Goal: Task Accomplishment & Management: Complete application form

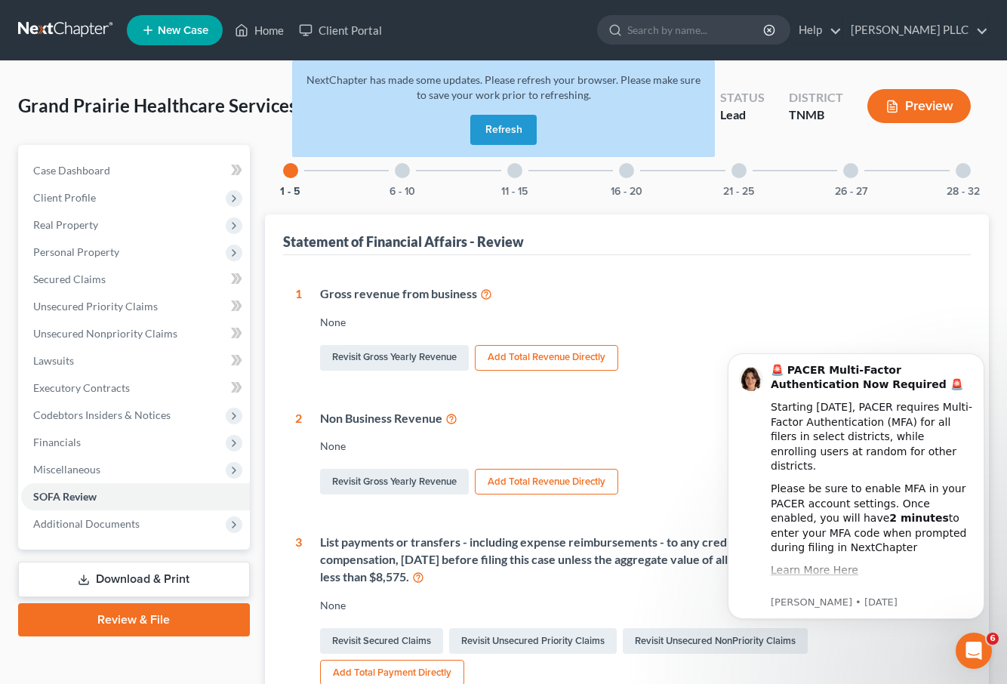
drag, startPoint x: 509, startPoint y: 128, endPoint x: 499, endPoint y: 126, distance: 9.9
click at [508, 127] on button "Refresh" at bounding box center [503, 130] width 66 height 30
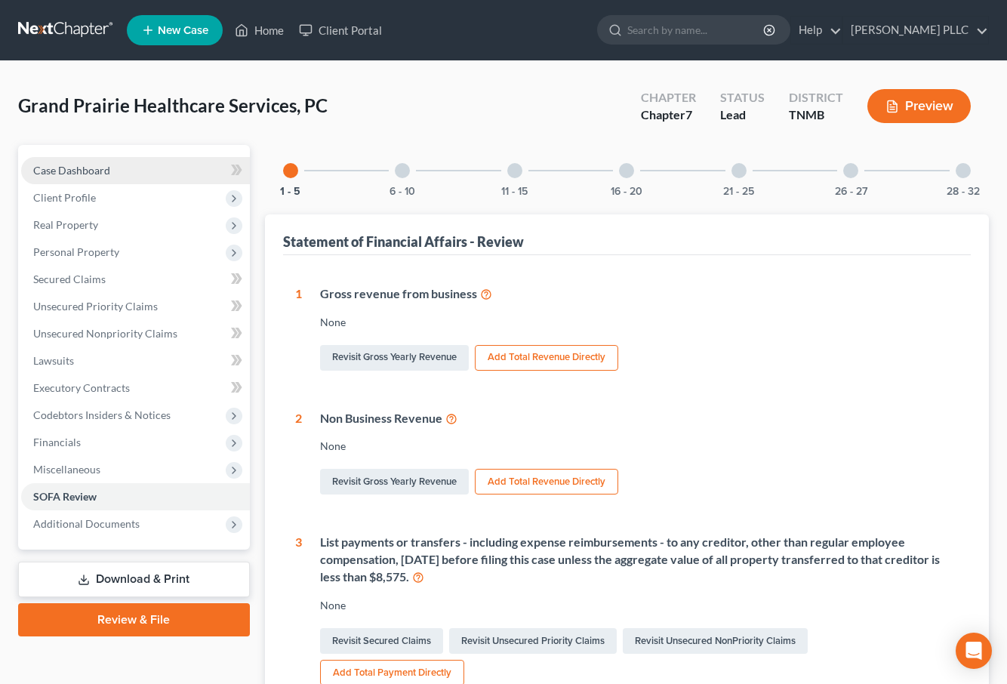
click at [112, 173] on link "Case Dashboard" at bounding box center [135, 170] width 229 height 27
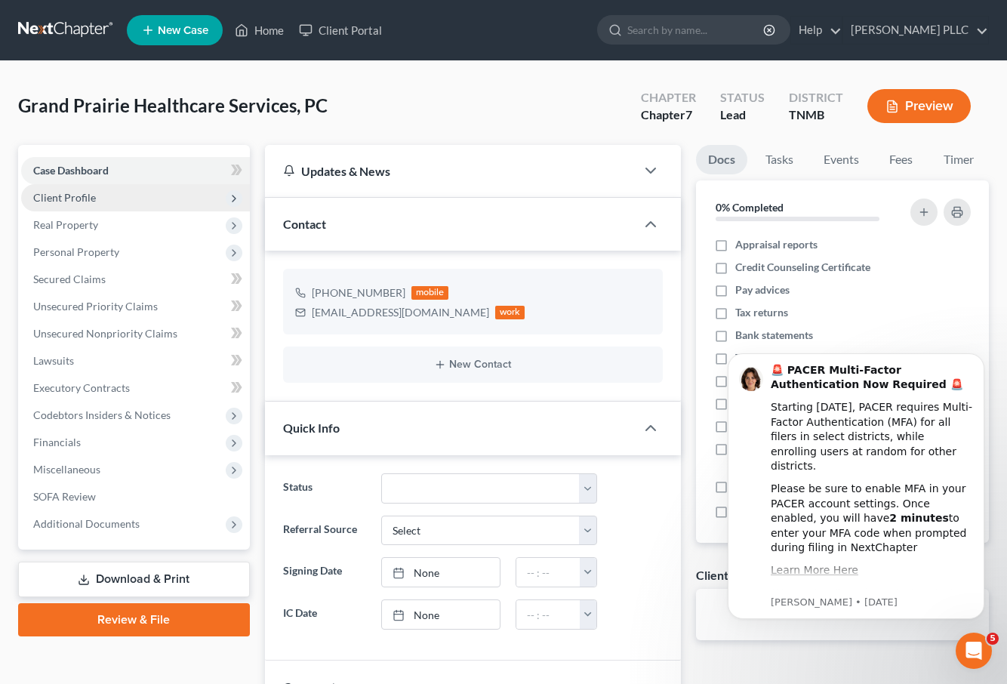
click at [119, 201] on span "Client Profile" at bounding box center [135, 197] width 229 height 27
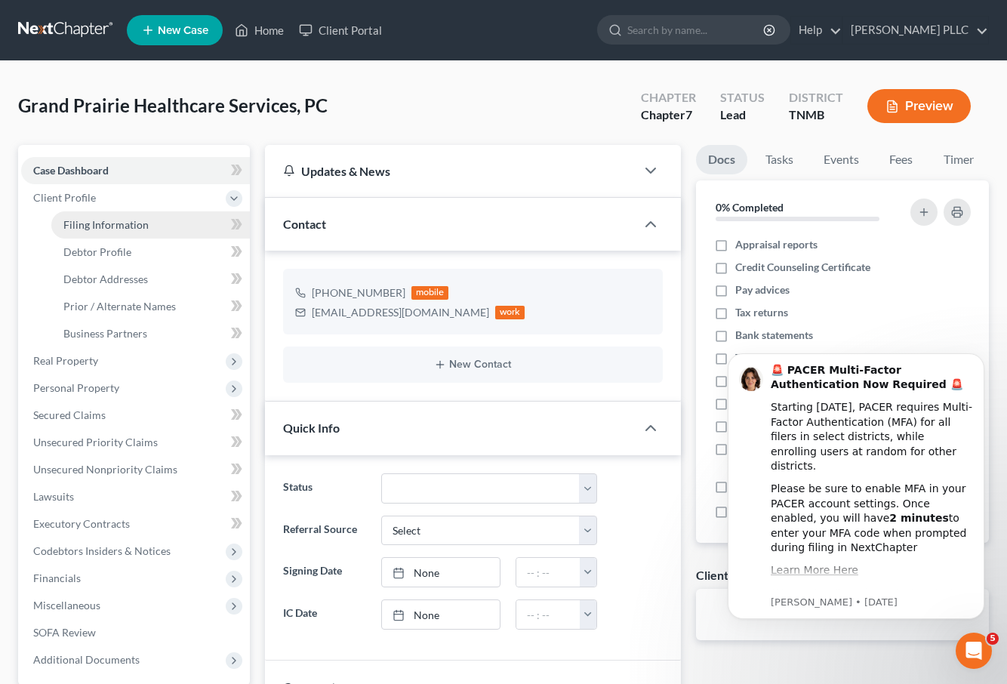
click at [126, 231] on link "Filing Information" at bounding box center [150, 224] width 199 height 27
select select "1"
select select "0"
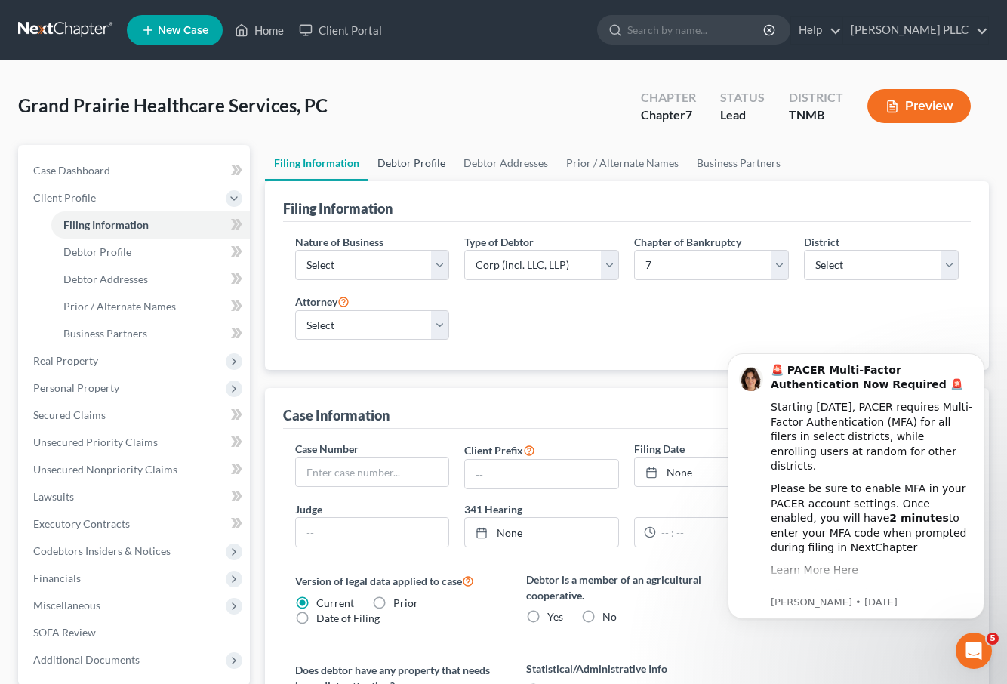
click at [407, 161] on link "Debtor Profile" at bounding box center [412, 163] width 86 height 36
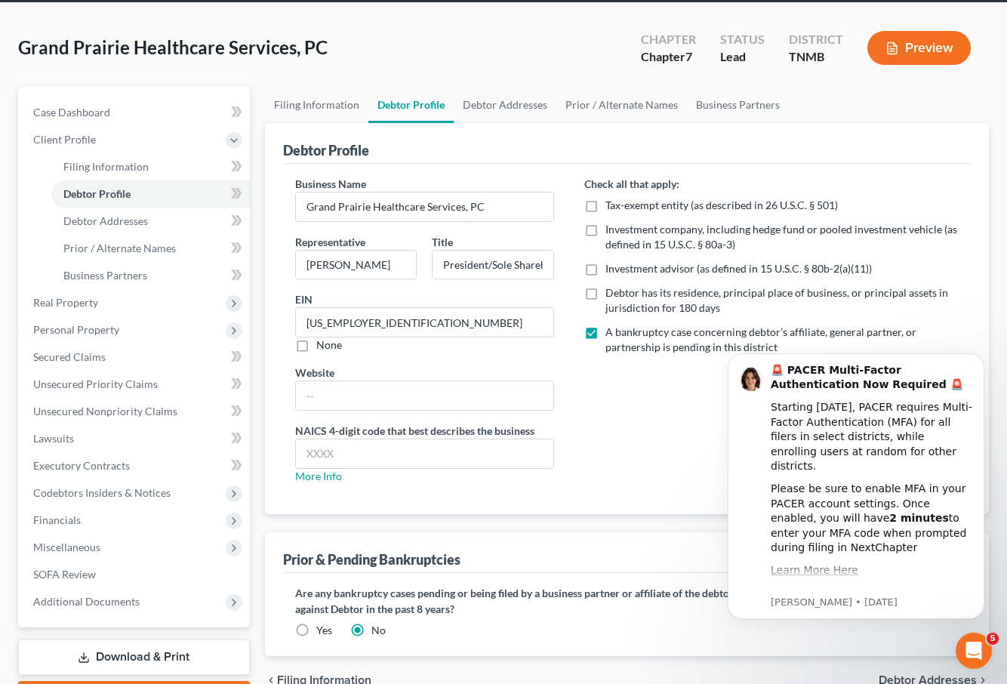
scroll to position [87, 0]
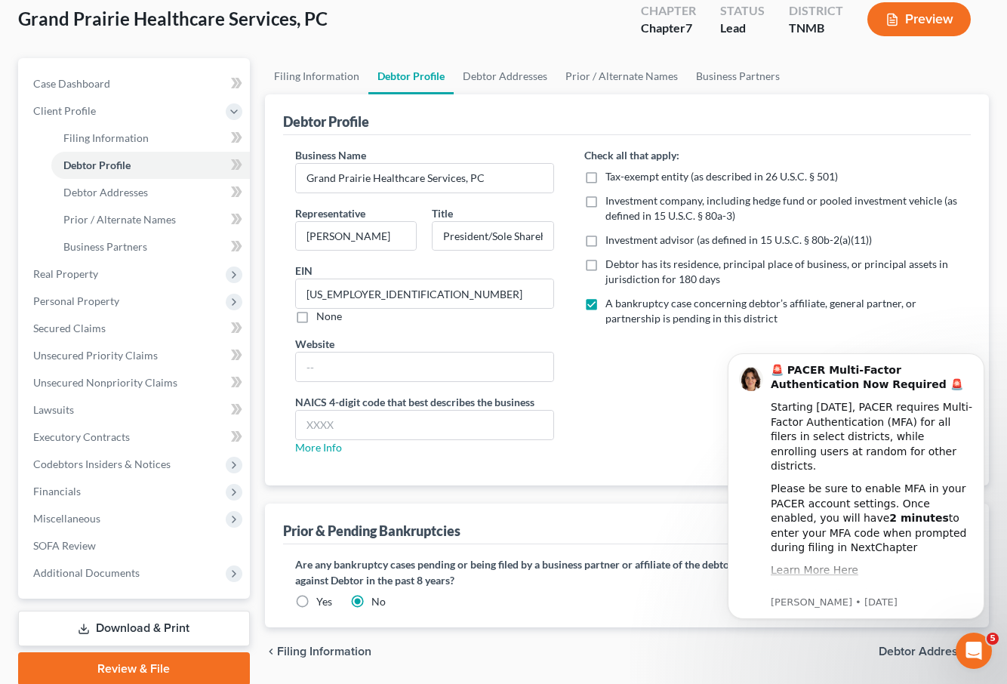
click at [606, 267] on label "Debtor has its residence, principal place of business, or principal assets in j…" at bounding box center [782, 272] width 353 height 30
click at [612, 267] on input "Debtor has its residence, principal place of business, or principal assets in j…" at bounding box center [617, 262] width 10 height 10
checkbox input "true"
click at [606, 303] on label "A bankruptcy case concerning debtor’s affiliate, general partner, or partnershi…" at bounding box center [782, 311] width 353 height 30
click at [612, 303] on input "A bankruptcy case concerning debtor’s affiliate, general partner, or partnershi…" at bounding box center [617, 301] width 10 height 10
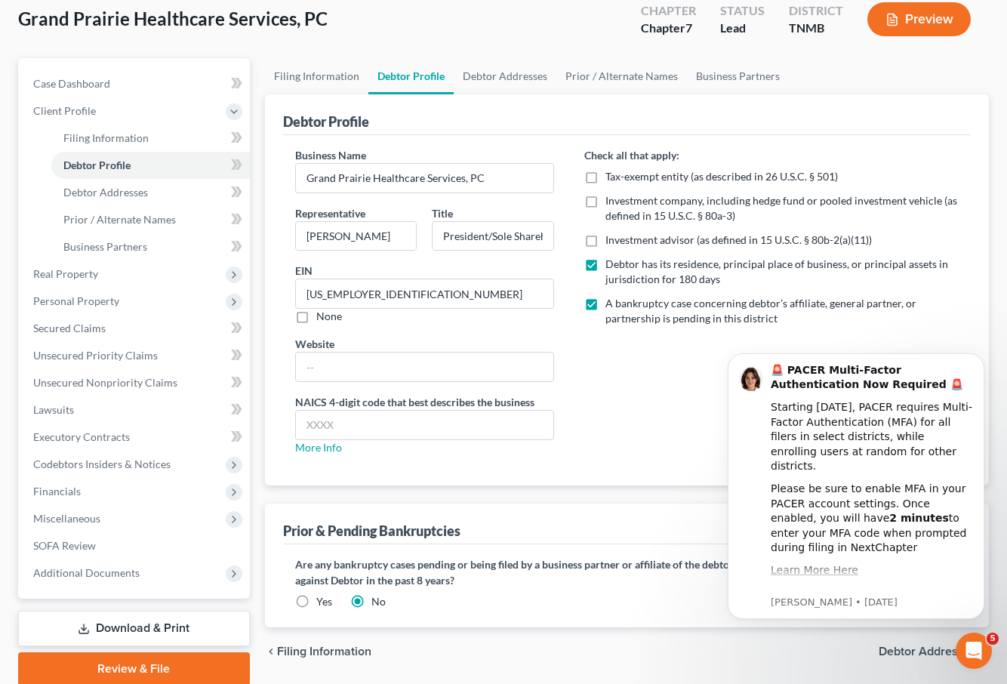
checkbox input "false"
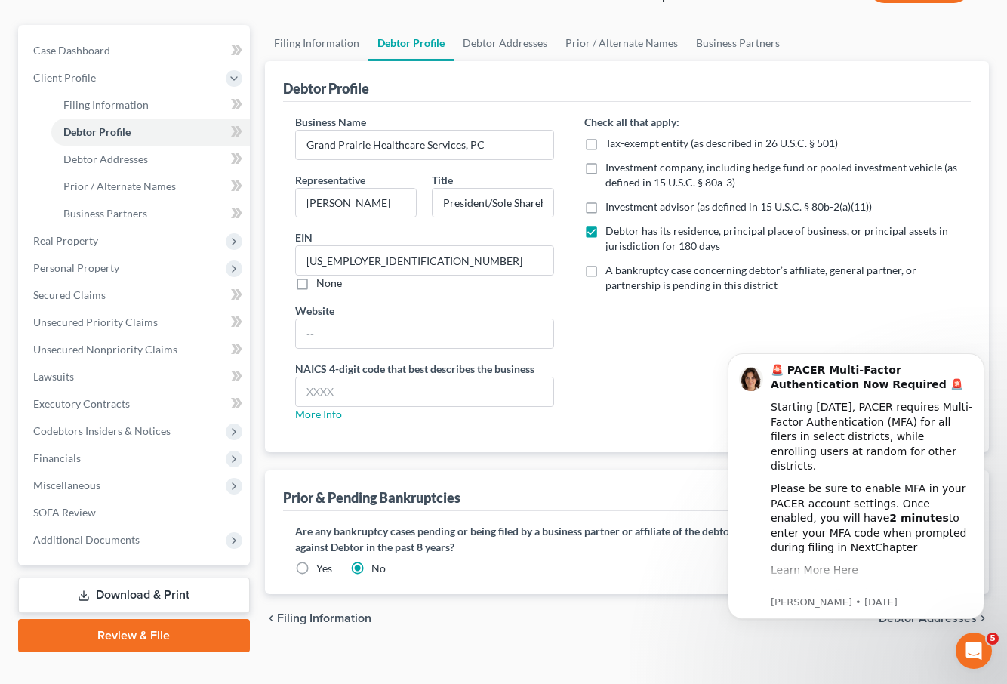
scroll to position [146, 0]
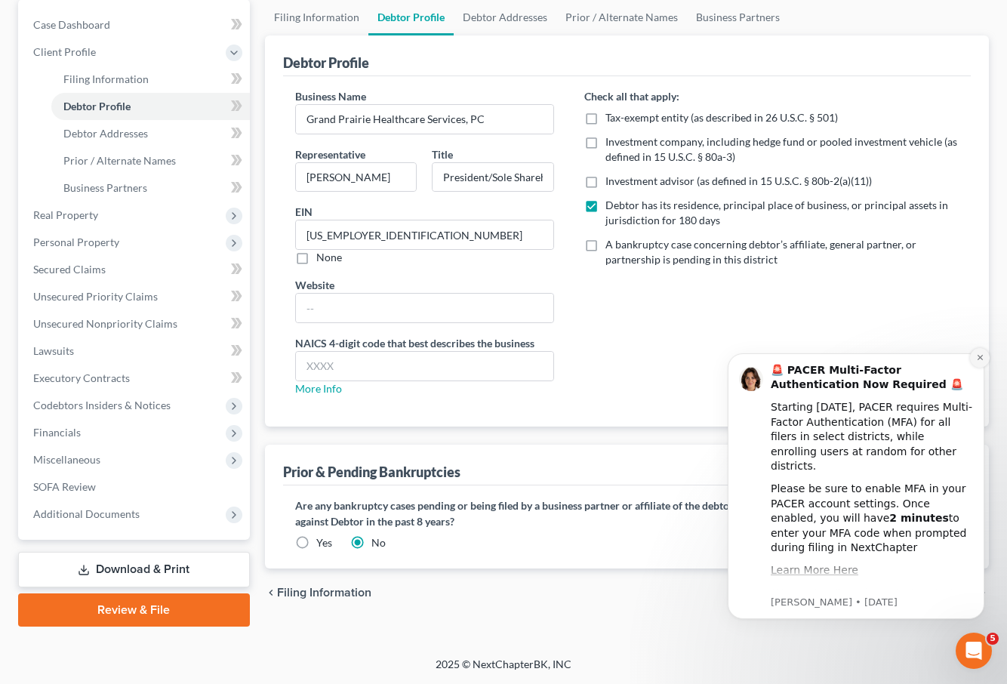
drag, startPoint x: 980, startPoint y: 358, endPoint x: 1692, endPoint y: 689, distance: 784.5
click at [980, 358] on icon "Dismiss notification" at bounding box center [979, 357] width 5 height 5
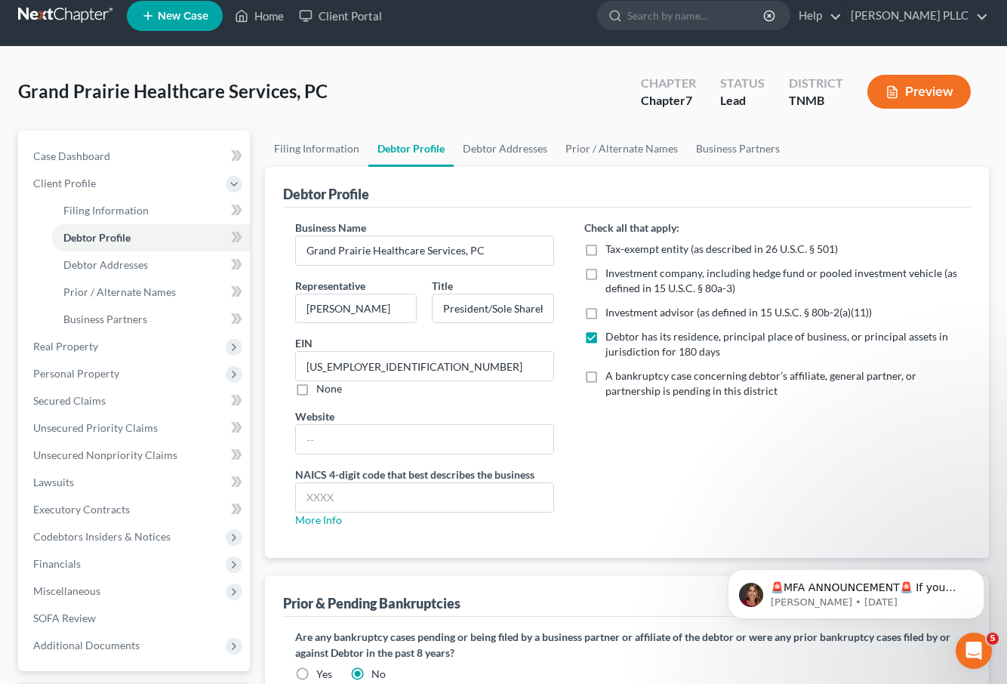
scroll to position [0, 0]
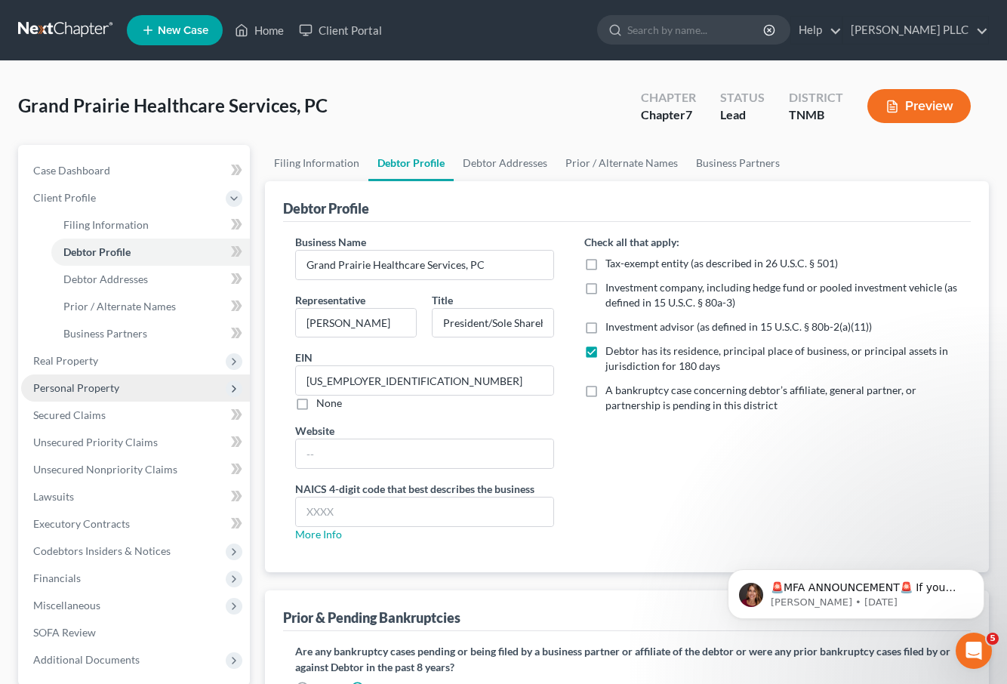
drag, startPoint x: 111, startPoint y: 388, endPoint x: 119, endPoint y: 378, distance: 12.4
click at [111, 387] on span "Personal Property" at bounding box center [76, 387] width 86 height 13
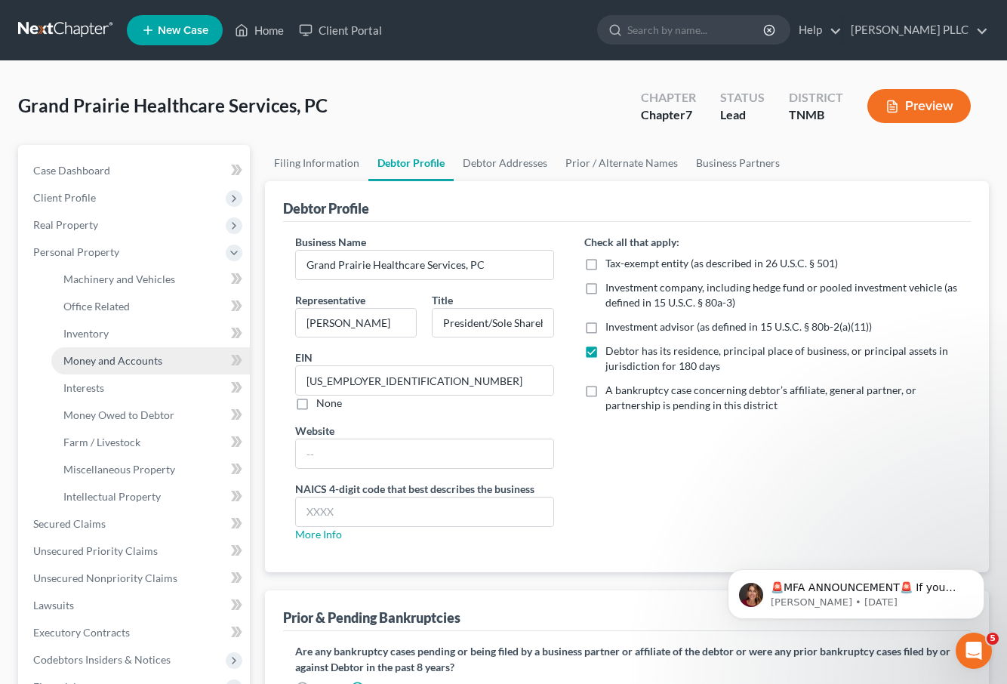
click at [168, 357] on link "Money and Accounts" at bounding box center [150, 360] width 199 height 27
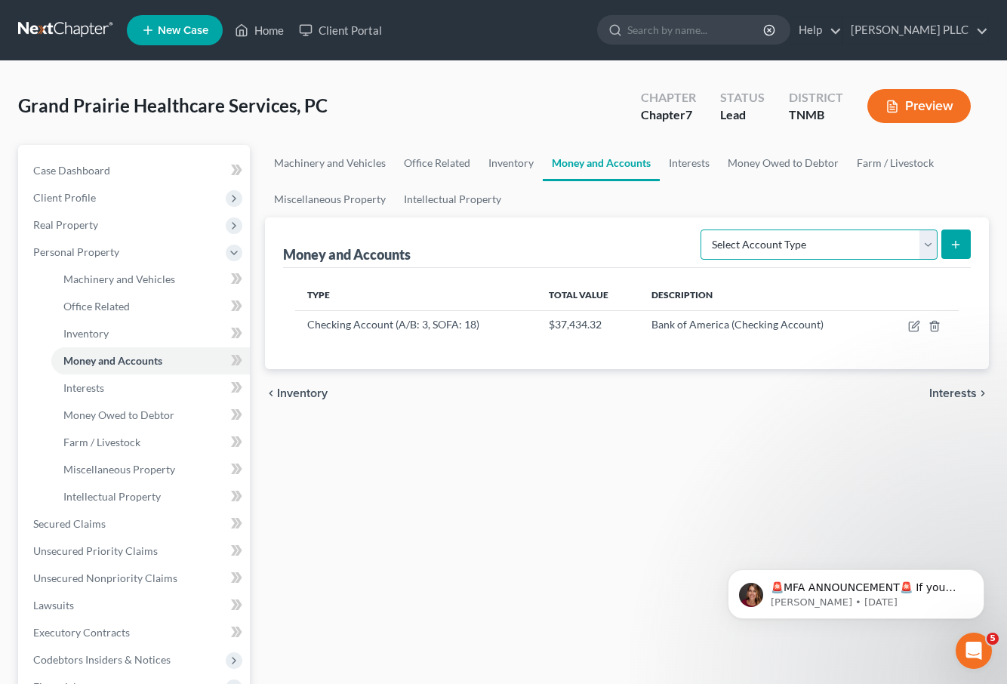
click at [925, 250] on select "Select Account Type Brokerage (A/B: 3, SOFA: 18) Cash on Hand (A/B: 2) Certific…" at bounding box center [819, 245] width 237 height 30
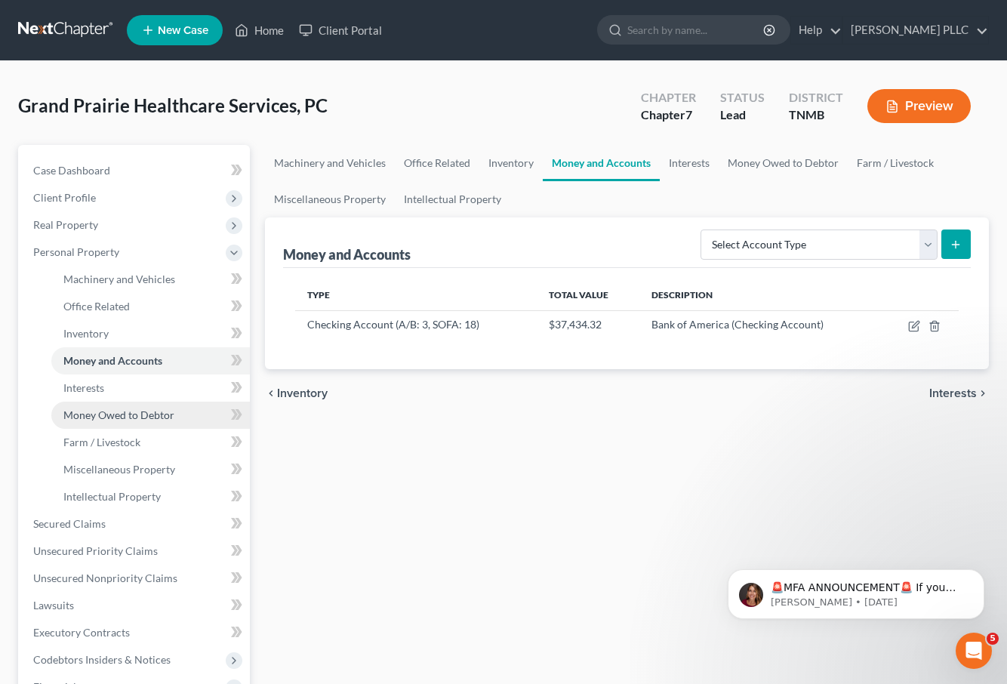
click at [156, 409] on span "Money Owed to Debtor" at bounding box center [118, 415] width 111 height 13
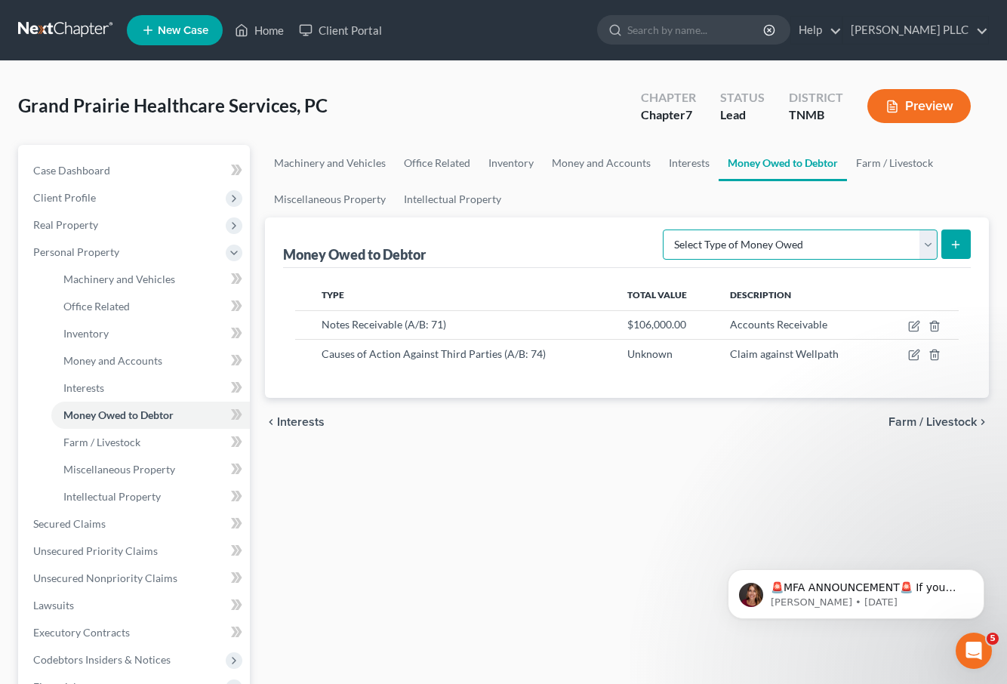
click at [931, 248] on select "Select Type of Money Owed Accounts Receivable (A/B: 11) Causes of Action Agains…" at bounding box center [800, 245] width 275 height 30
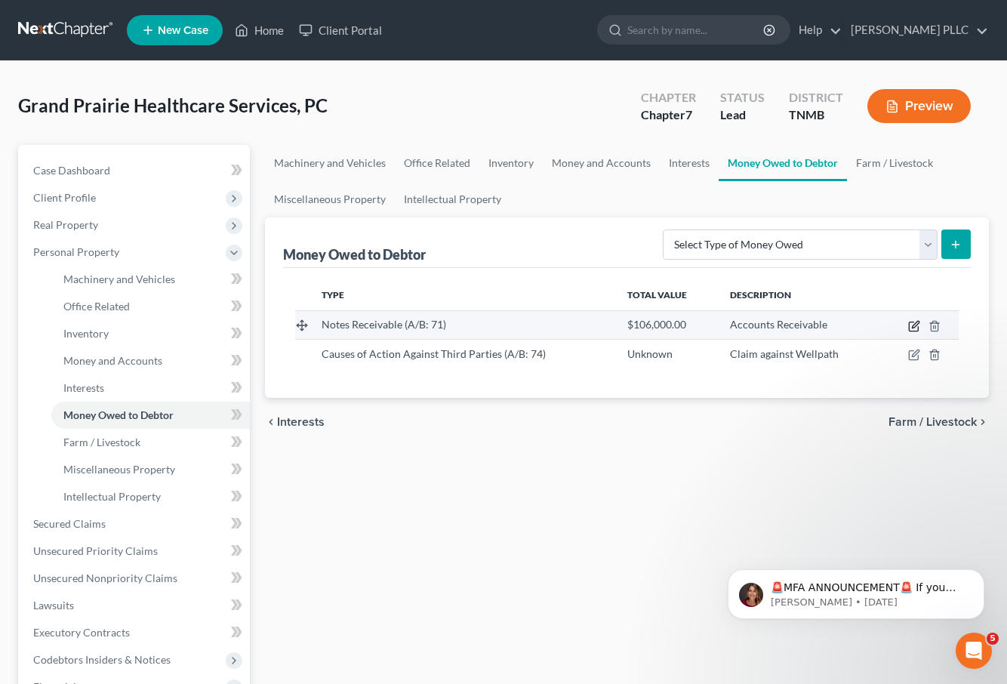
click at [914, 325] on icon "button" at bounding box center [915, 324] width 7 height 7
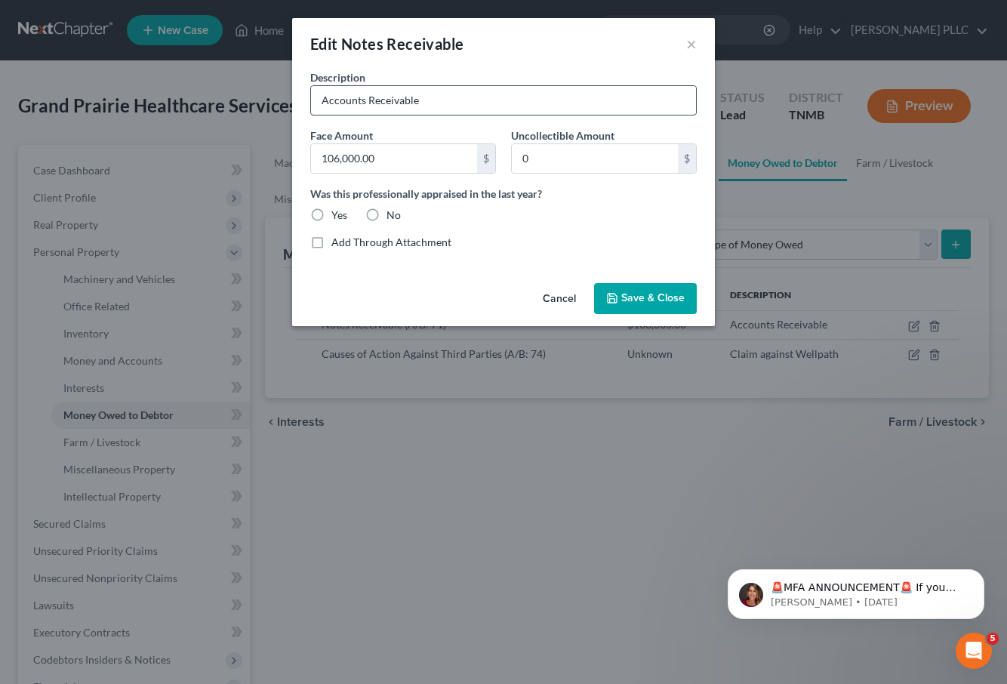
click at [554, 99] on input "Accounts Receivable" at bounding box center [503, 100] width 385 height 29
click at [634, 296] on span "Save & Close" at bounding box center [653, 298] width 63 height 13
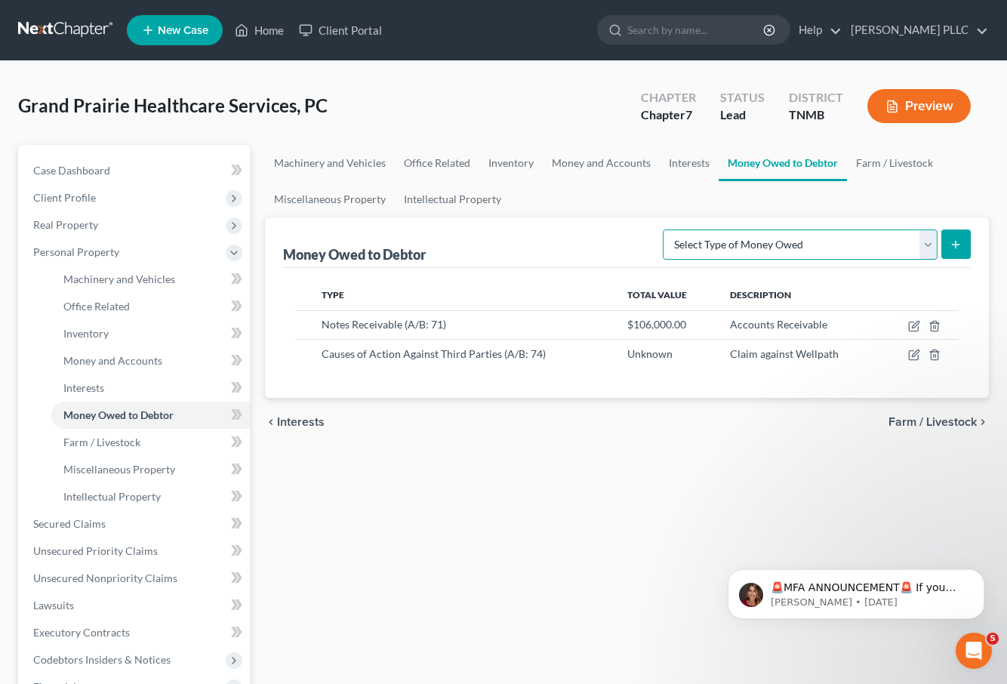
click at [931, 243] on select "Select Type of Money Owed Accounts Receivable (A/B: 11) Causes of Action Agains…" at bounding box center [800, 245] width 275 height 30
select select "accounts_receivable"
click at [959, 246] on icon "submit" at bounding box center [956, 245] width 12 height 12
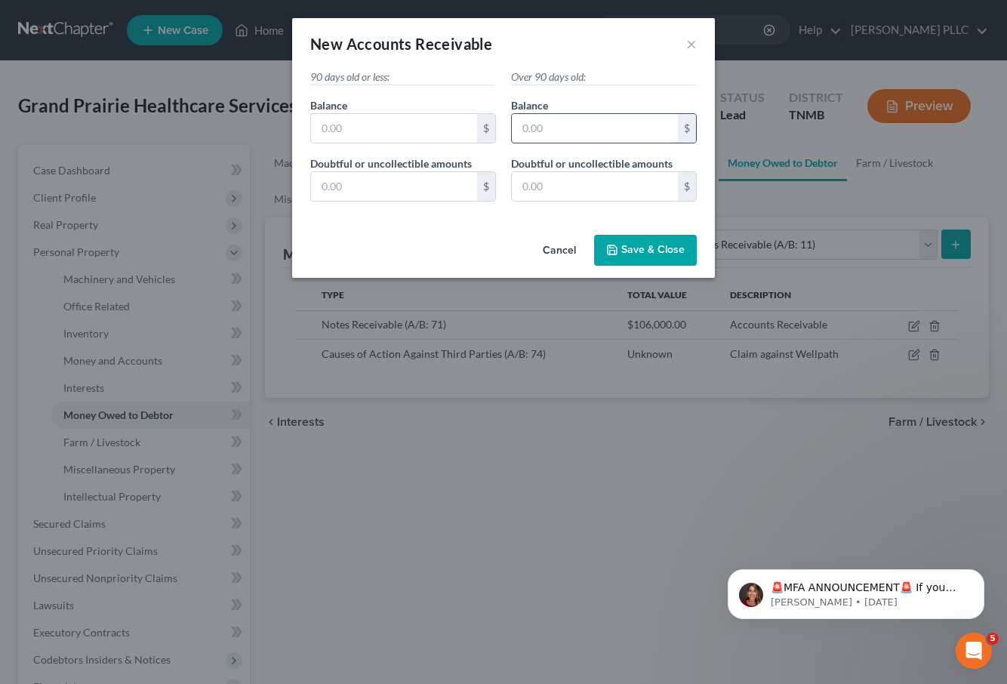
click at [600, 131] on input "text" at bounding box center [595, 128] width 166 height 29
type input "106,000.00"
click at [602, 186] on input "text" at bounding box center [595, 186] width 166 height 29
type input "106,000.00"
click at [648, 250] on span "Save & Close" at bounding box center [653, 250] width 63 height 13
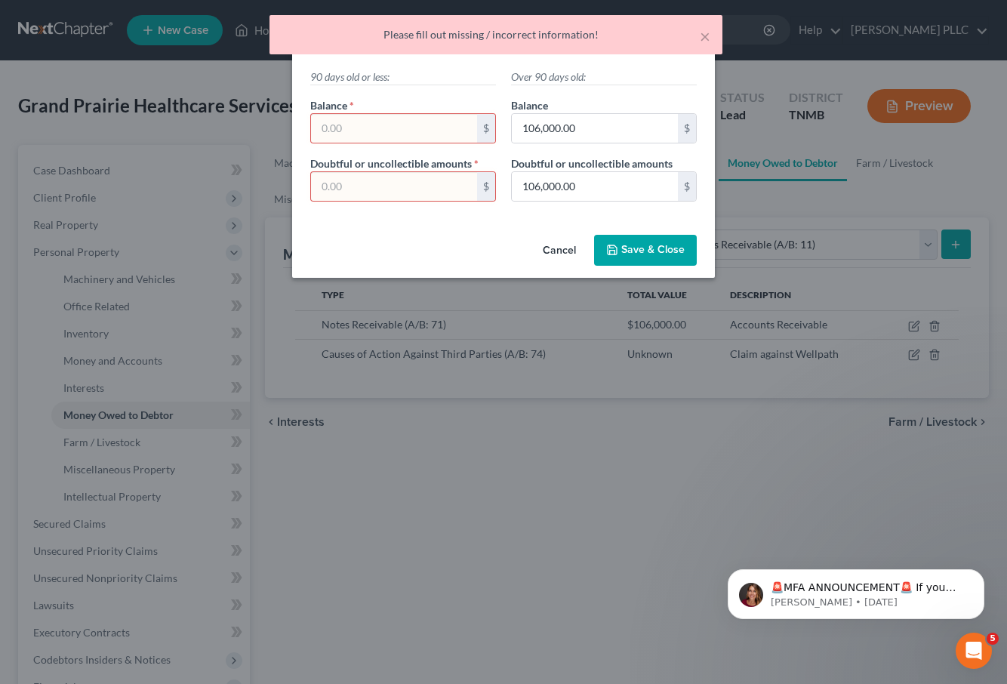
click at [381, 135] on input "text" at bounding box center [394, 128] width 166 height 29
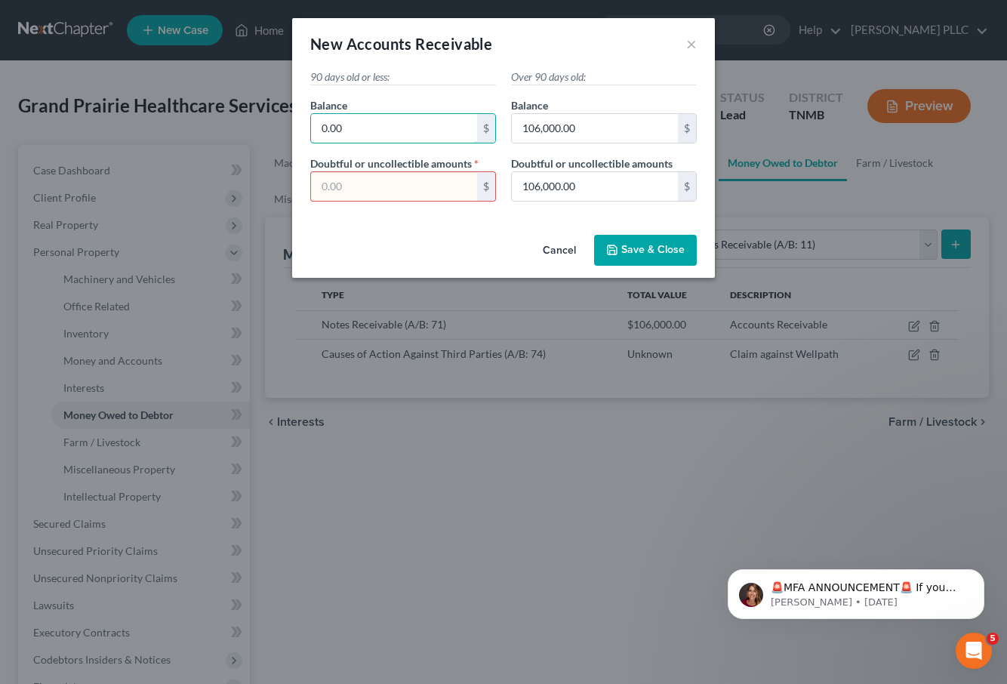
type input "0.00"
click at [390, 184] on input "text" at bounding box center [394, 186] width 166 height 29
type input "0.00"
click at [659, 248] on span "Save & Close" at bounding box center [653, 250] width 63 height 13
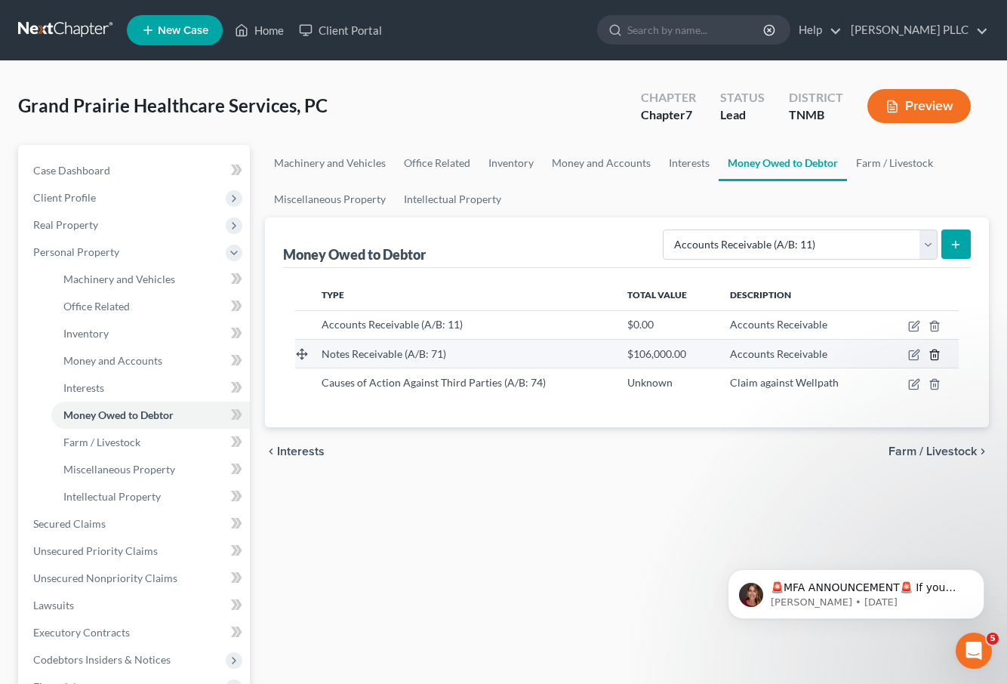
click at [935, 353] on icon "button" at bounding box center [935, 355] width 12 height 12
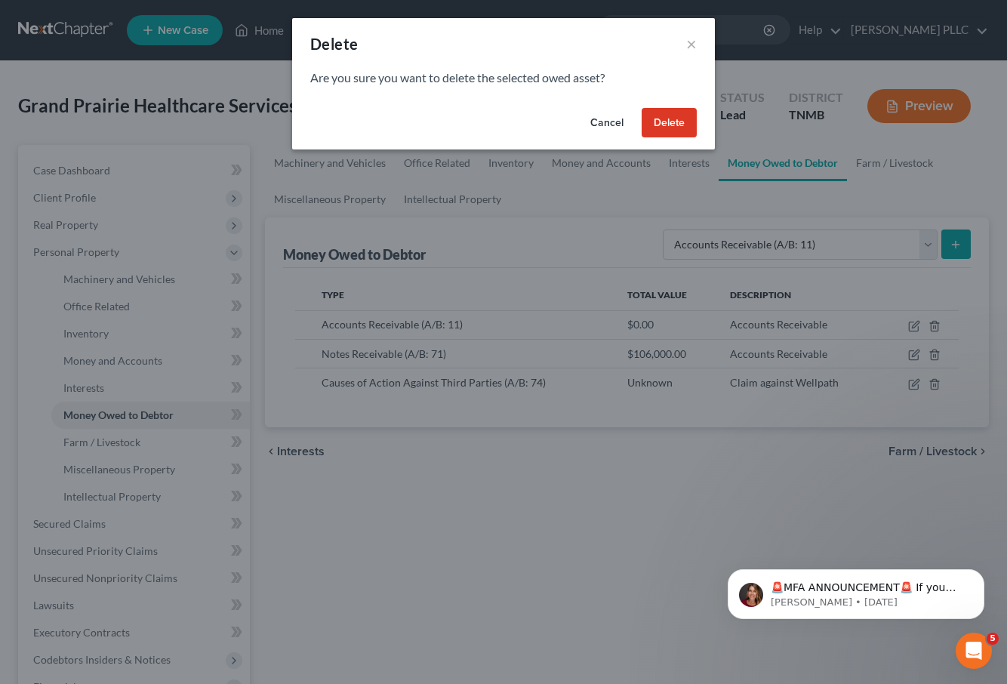
click at [662, 121] on button "Delete" at bounding box center [669, 123] width 55 height 30
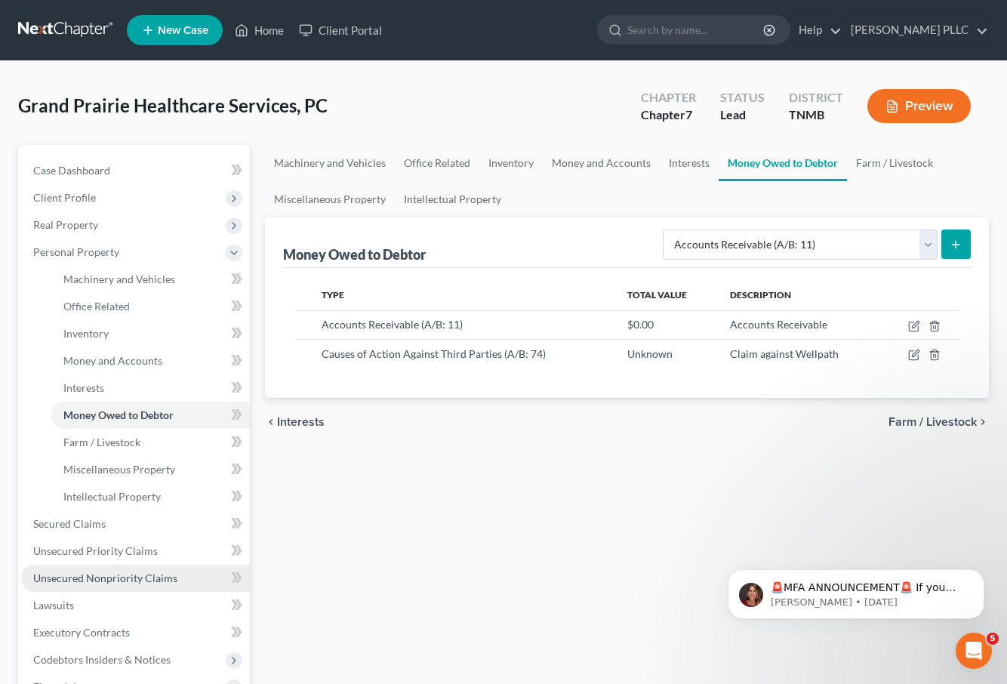
click at [119, 581] on span "Unsecured Nonpriority Claims" at bounding box center [105, 578] width 144 height 13
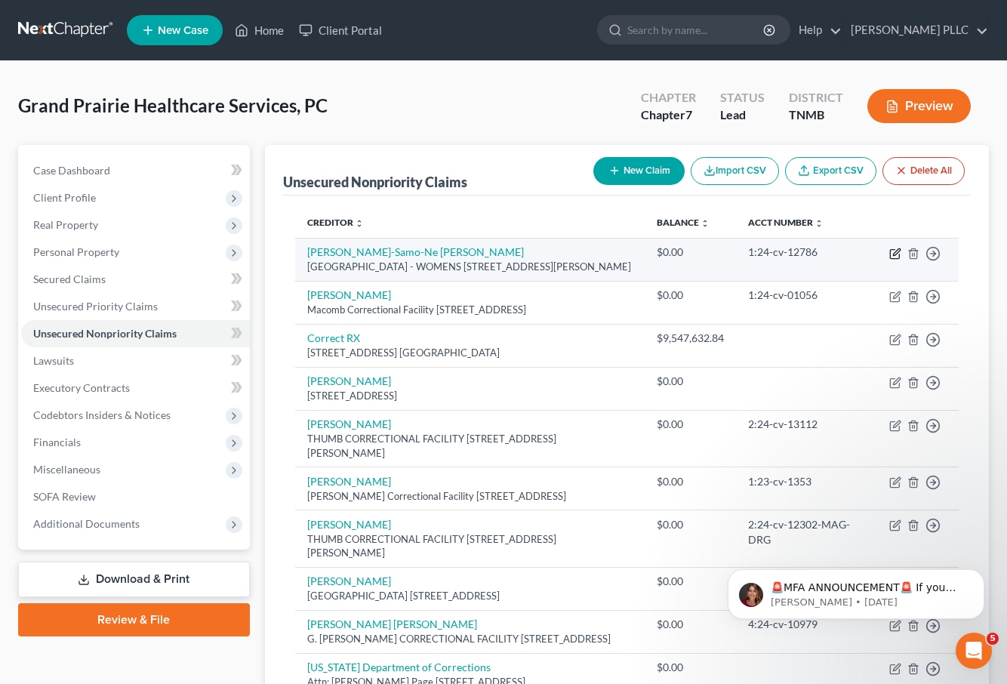
click at [894, 252] on icon "button" at bounding box center [896, 251] width 7 height 7
select select "23"
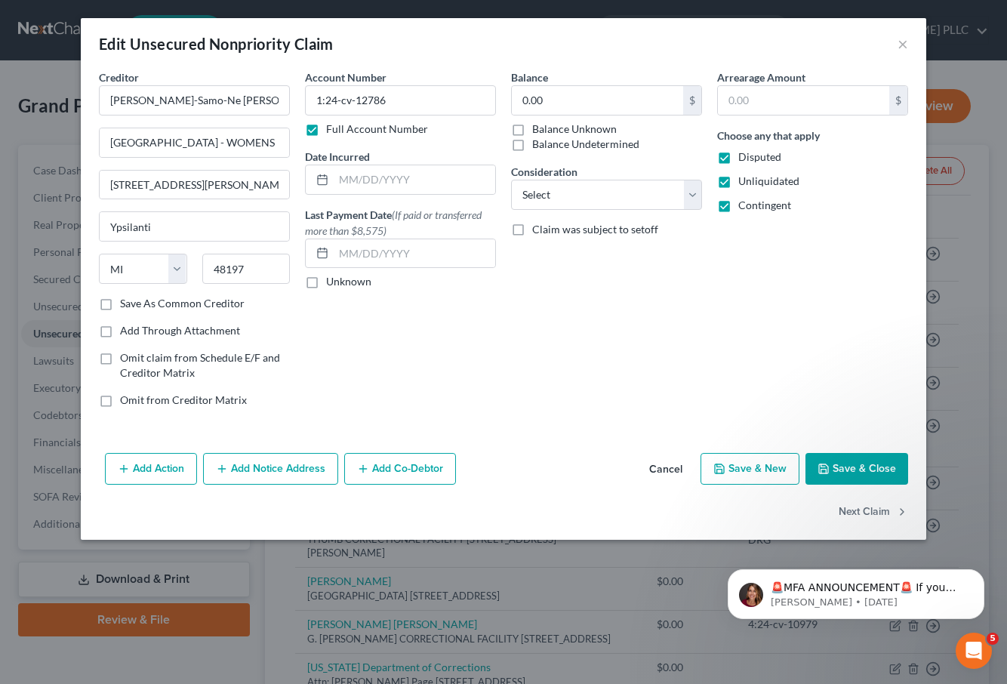
click at [532, 127] on label "Balance Unknown" at bounding box center [574, 129] width 85 height 15
click at [538, 127] on input "Balance Unknown" at bounding box center [543, 127] width 10 height 10
checkbox input "true"
click at [850, 467] on button "Save & Close" at bounding box center [857, 469] width 103 height 32
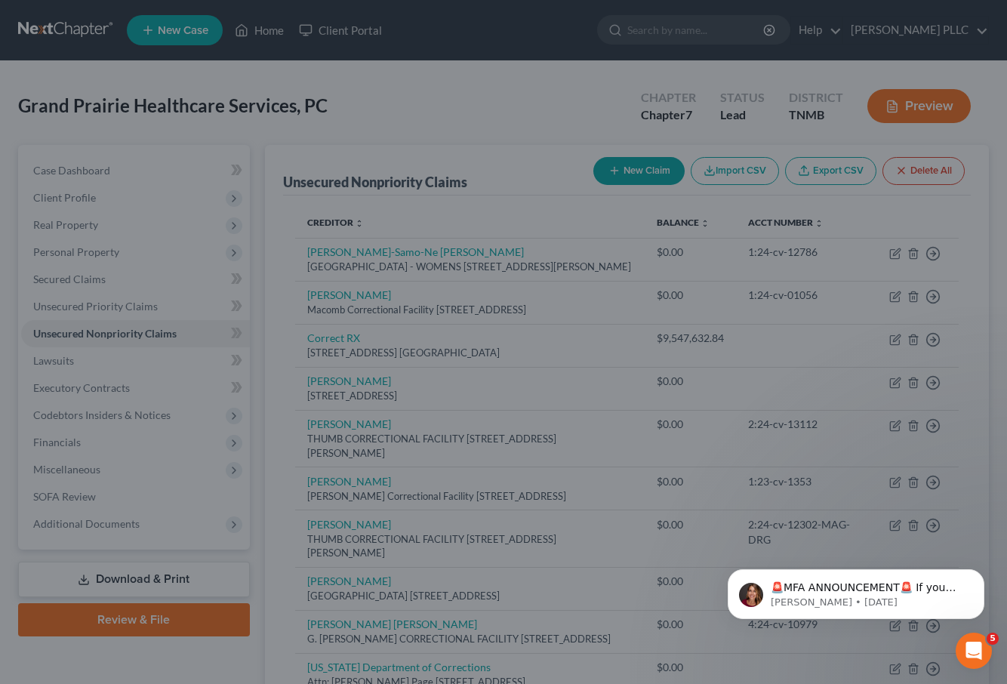
type input "0"
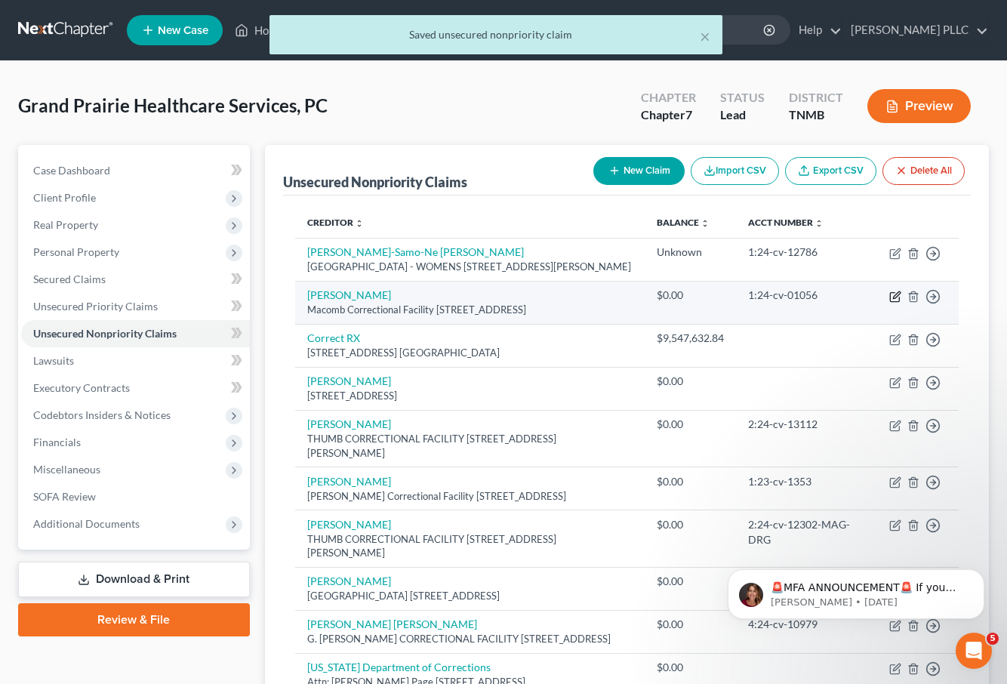
click at [896, 298] on icon "button" at bounding box center [896, 295] width 7 height 7
select select "23"
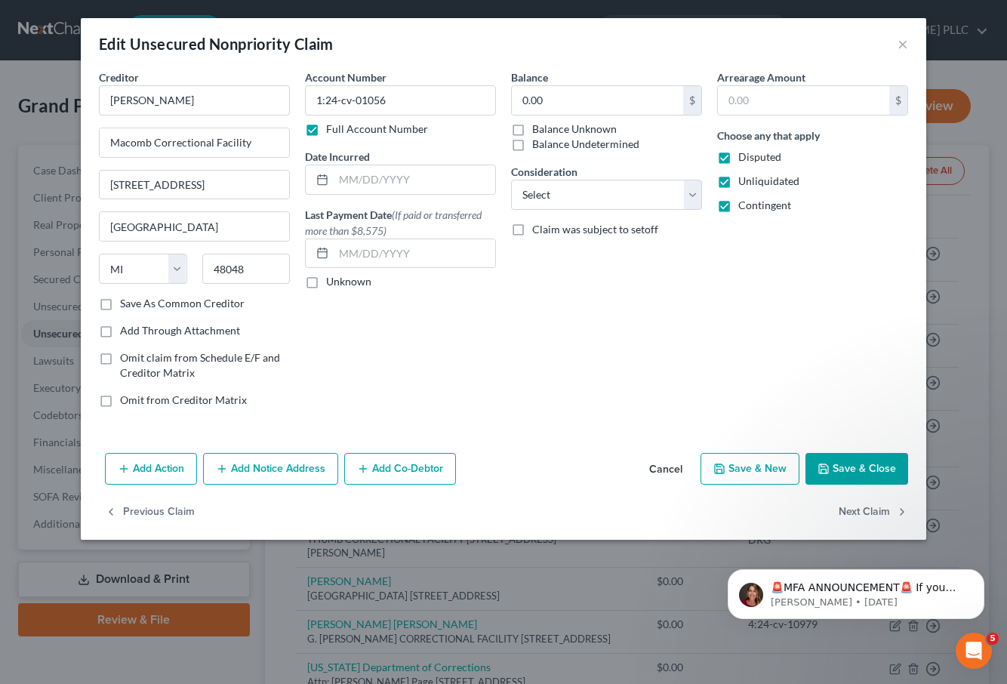
click at [558, 129] on label "Balance Unknown" at bounding box center [574, 129] width 85 height 15
click at [548, 129] on input "Balance Unknown" at bounding box center [543, 127] width 10 height 10
checkbox input "true"
click at [865, 469] on button "Save & Close" at bounding box center [857, 469] width 103 height 32
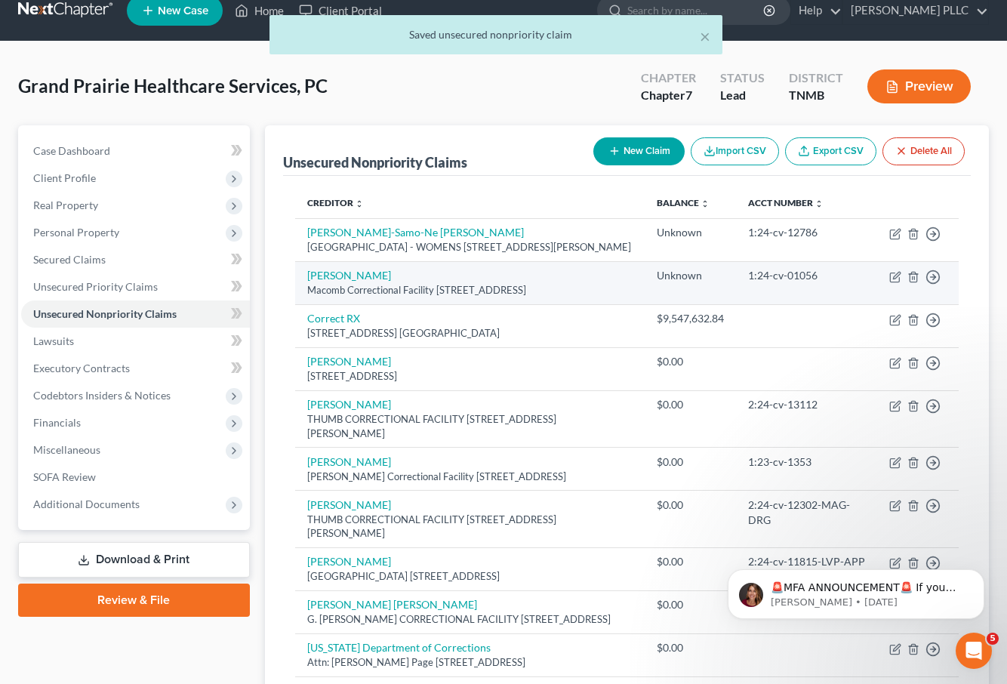
scroll to position [22, 0]
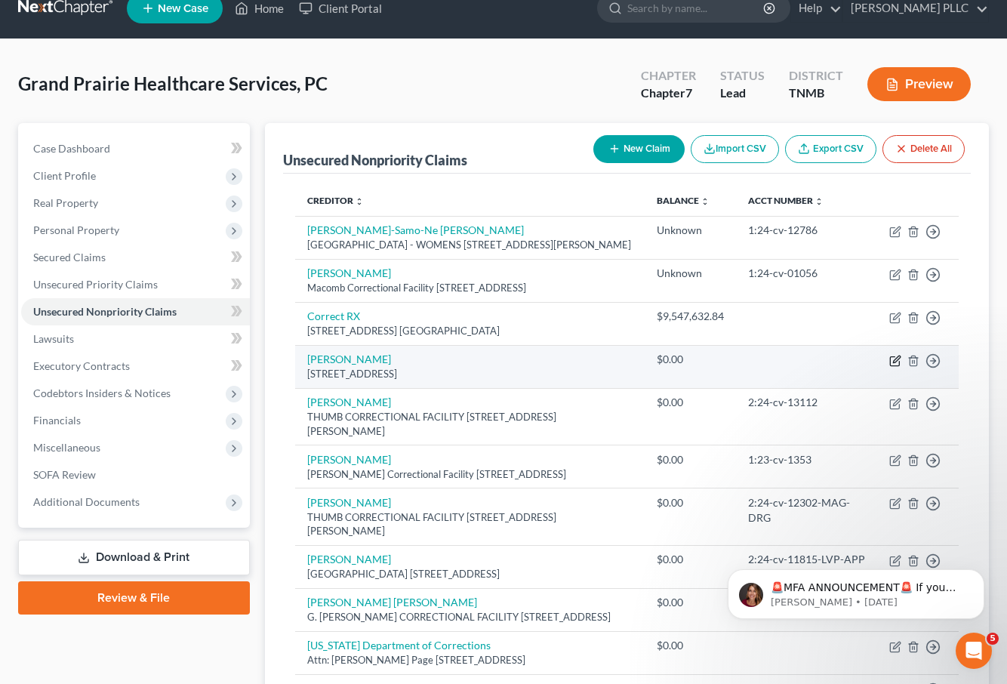
click at [895, 367] on icon "button" at bounding box center [896, 361] width 12 height 12
select select "23"
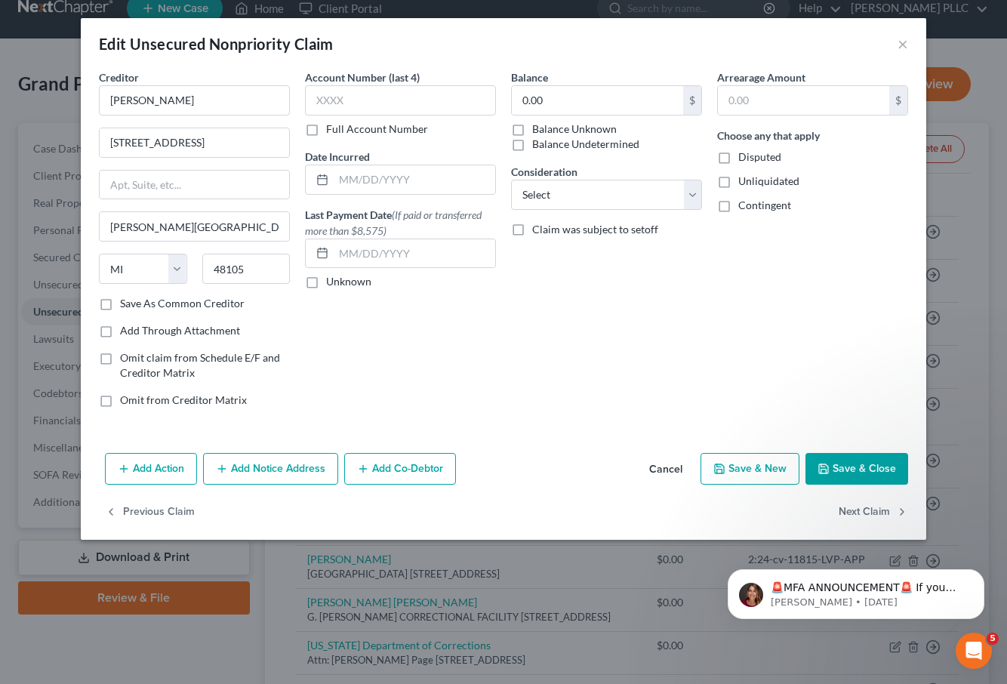
click at [739, 159] on label "Disputed" at bounding box center [760, 157] width 43 height 15
click at [745, 159] on input "Disputed" at bounding box center [750, 155] width 10 height 10
checkbox input "true"
click at [739, 181] on label "Unliquidated" at bounding box center [769, 181] width 61 height 15
click at [745, 181] on input "Unliquidated" at bounding box center [750, 179] width 10 height 10
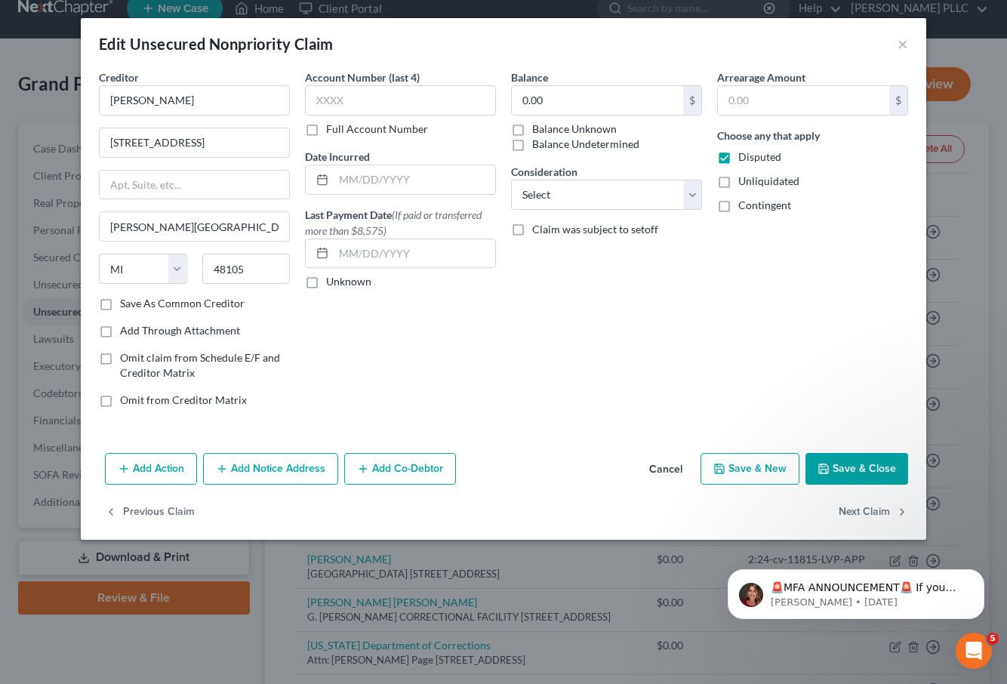
checkbox input "true"
click at [739, 211] on label "Contingent" at bounding box center [765, 205] width 53 height 15
click at [745, 208] on input "Contingent" at bounding box center [750, 203] width 10 height 10
checkbox input "true"
click at [532, 129] on label "Balance Unknown" at bounding box center [574, 129] width 85 height 15
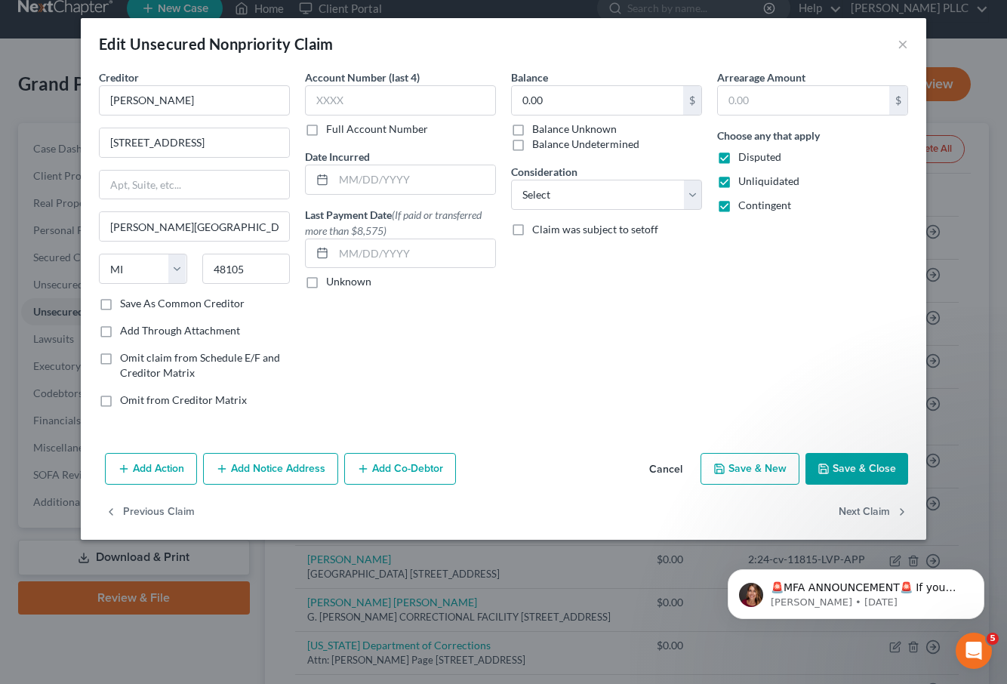
click at [538, 129] on input "Balance Unknown" at bounding box center [543, 127] width 10 height 10
checkbox input "true"
click at [857, 474] on button "Save & Close" at bounding box center [857, 469] width 103 height 32
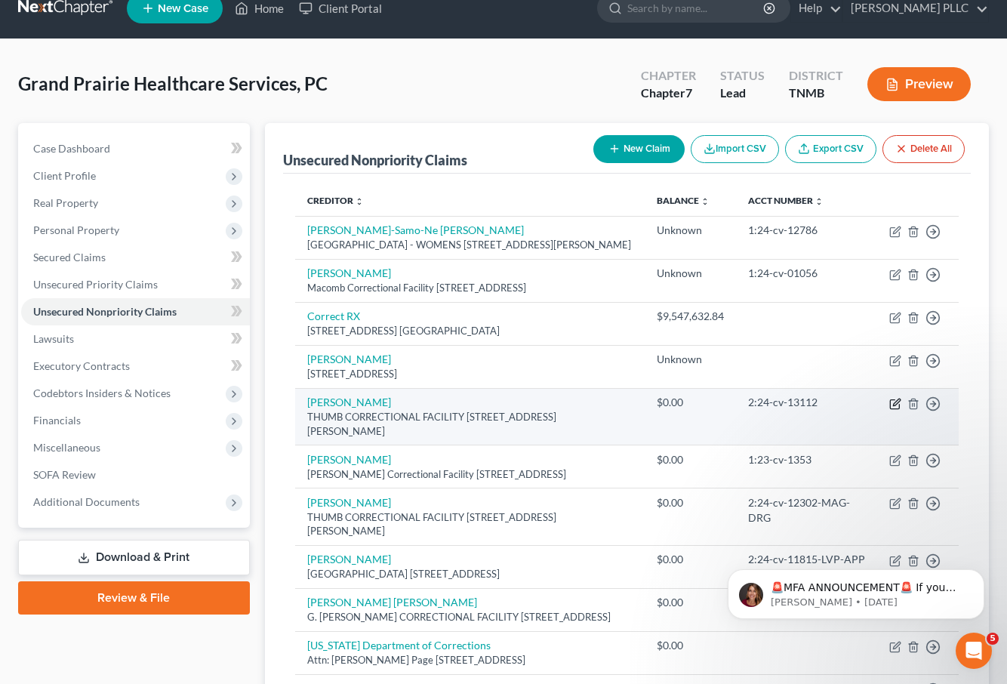
click at [897, 410] on icon "button" at bounding box center [896, 404] width 12 height 12
select select "23"
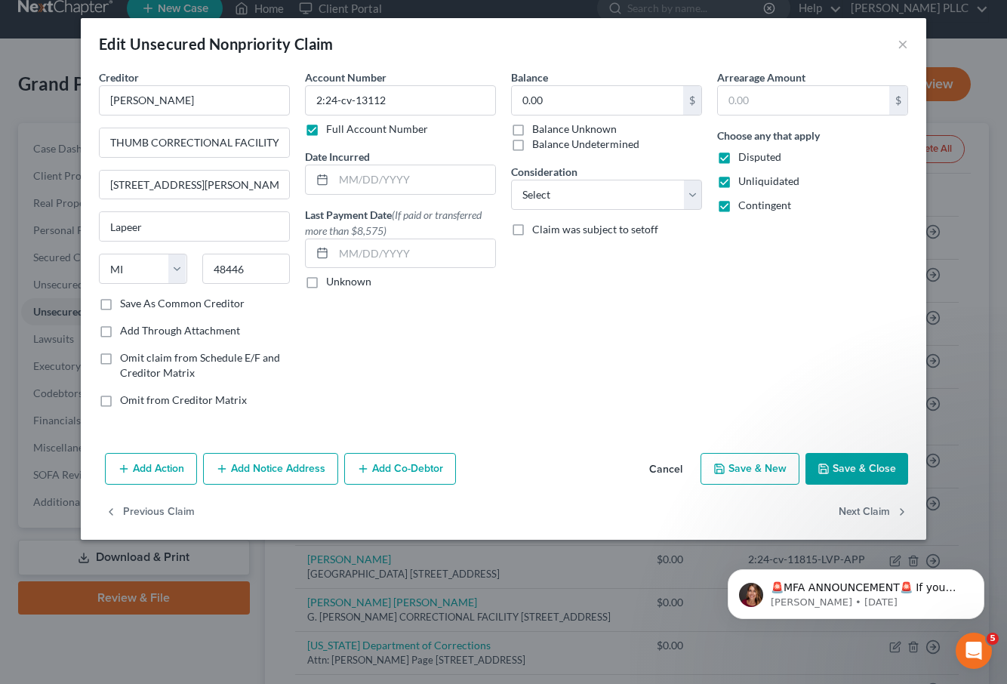
click at [532, 129] on label "Balance Unknown" at bounding box center [574, 129] width 85 height 15
click at [538, 129] on input "Balance Unknown" at bounding box center [543, 127] width 10 height 10
checkbox input "true"
click at [859, 464] on button "Save & Close" at bounding box center [857, 469] width 103 height 32
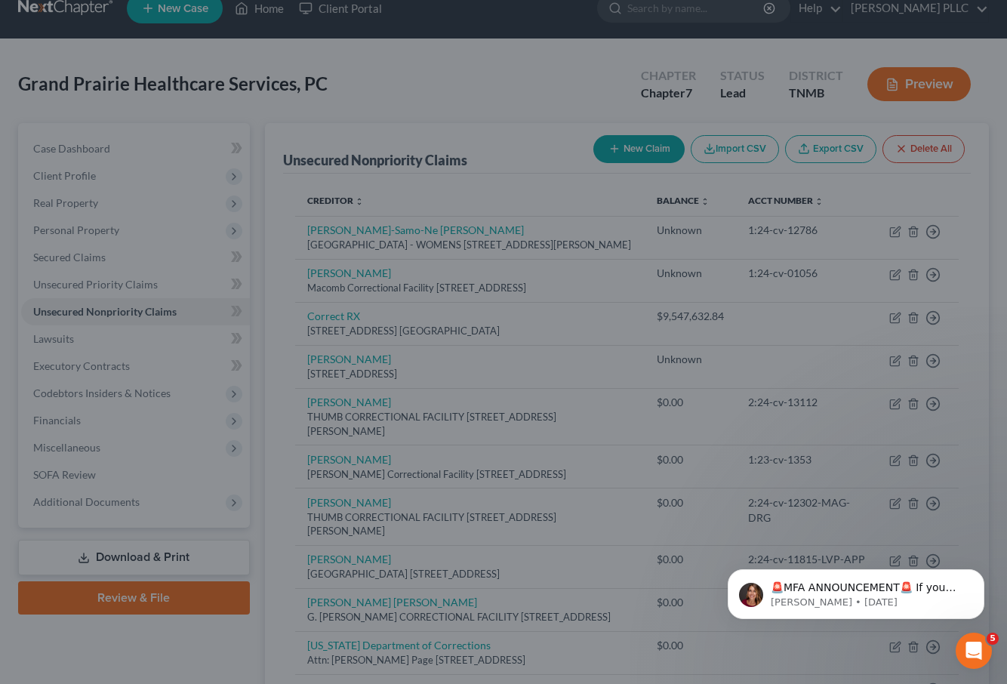
type input "0"
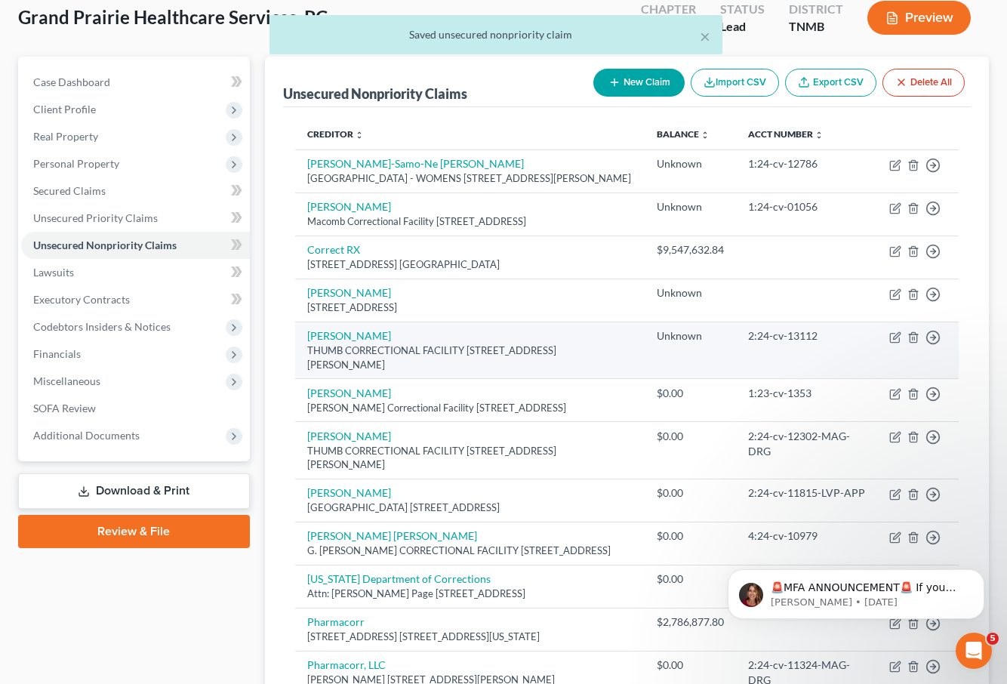
scroll to position [89, 0]
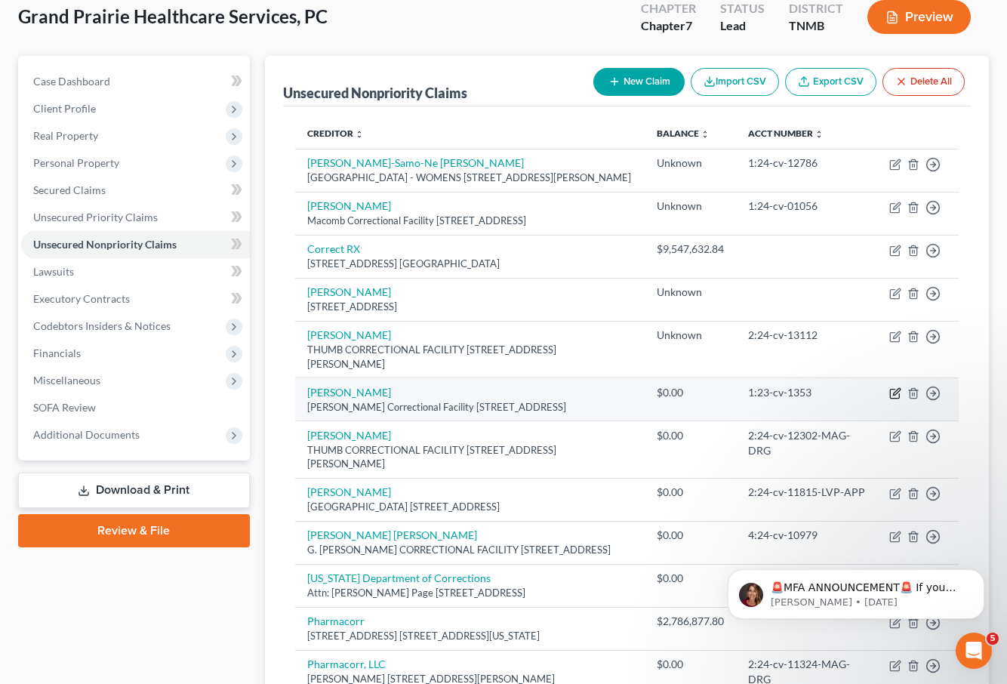
click at [896, 399] on icon "button" at bounding box center [896, 393] width 12 height 12
select select "23"
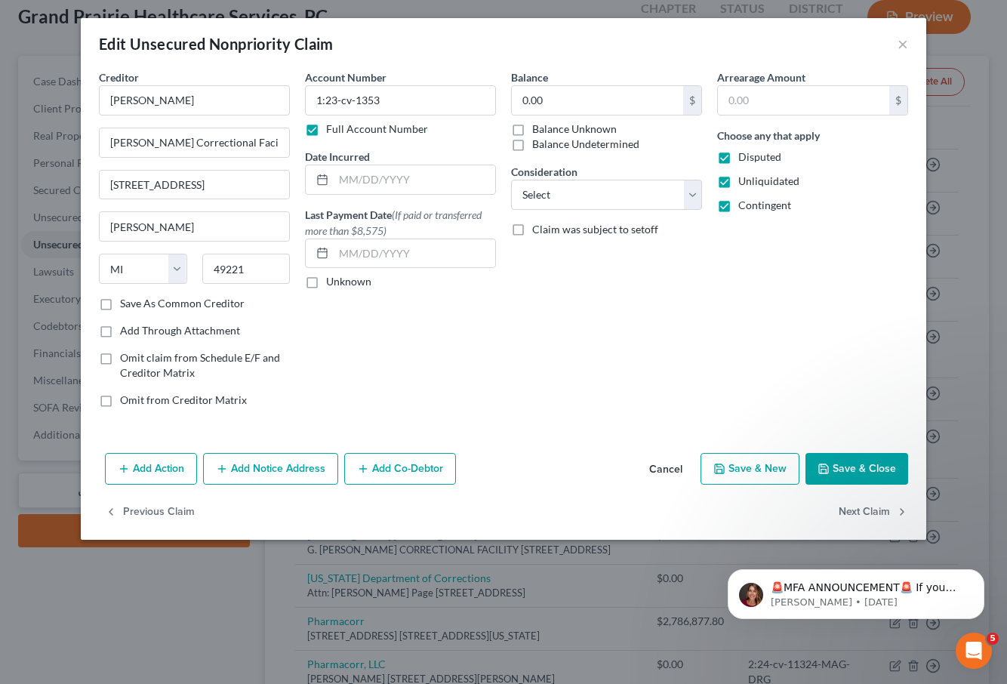
click at [557, 131] on label "Balance Unknown" at bounding box center [574, 129] width 85 height 15
click at [548, 131] on input "Balance Unknown" at bounding box center [543, 127] width 10 height 10
checkbox input "true"
click at [877, 466] on button "Save & Close" at bounding box center [857, 469] width 103 height 32
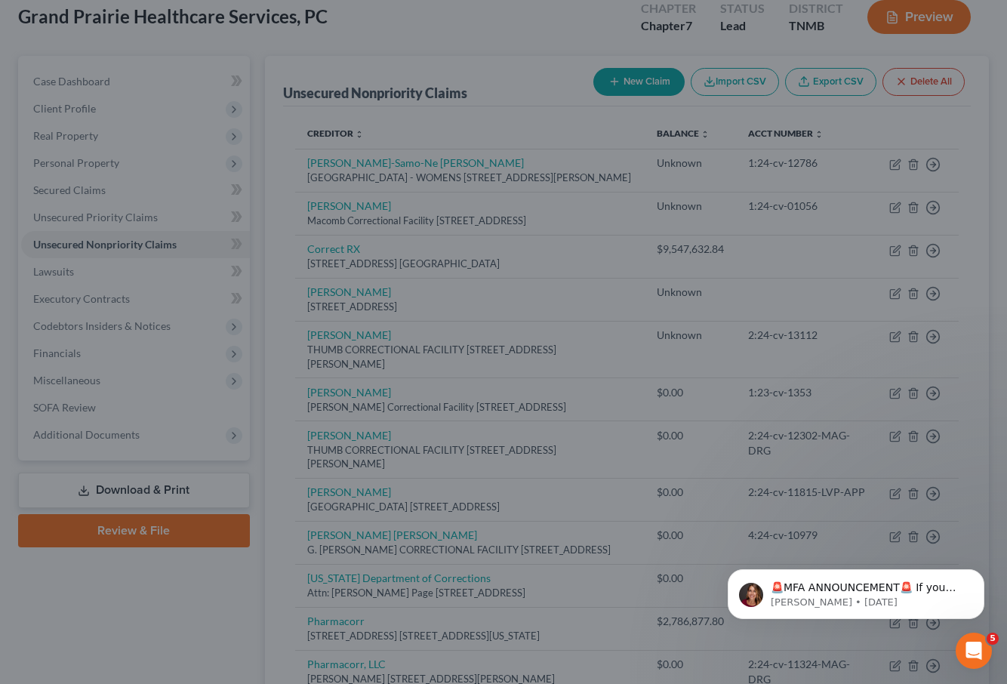
type input "0"
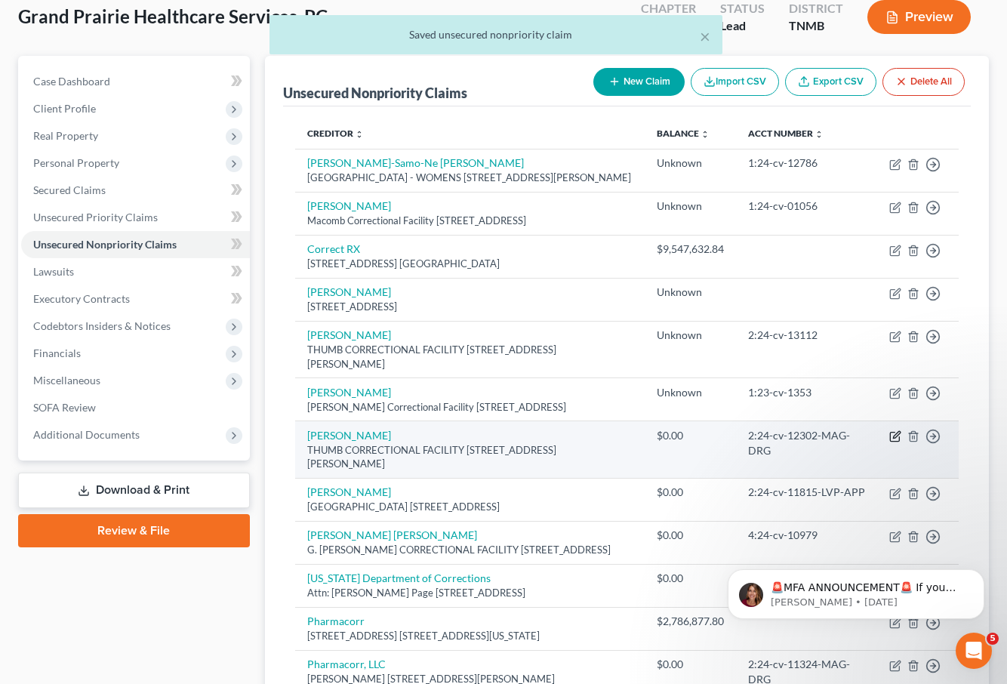
click at [897, 443] on icon "button" at bounding box center [896, 436] width 12 height 12
select select "23"
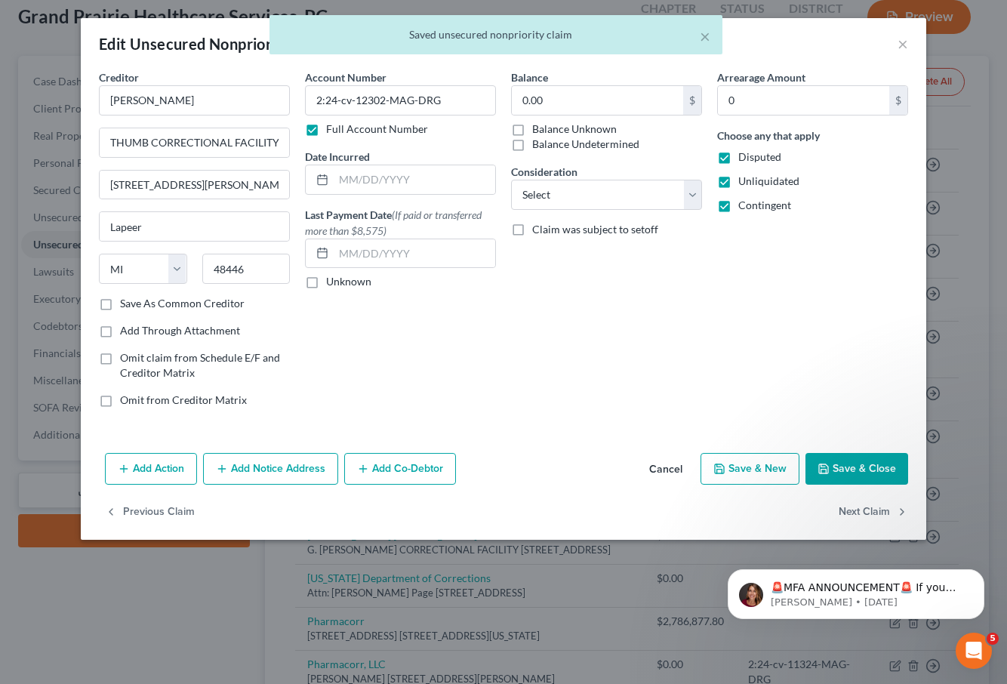
click at [532, 128] on label "Balance Unknown" at bounding box center [574, 129] width 85 height 15
click at [538, 128] on input "Balance Unknown" at bounding box center [543, 127] width 10 height 10
checkbox input "true"
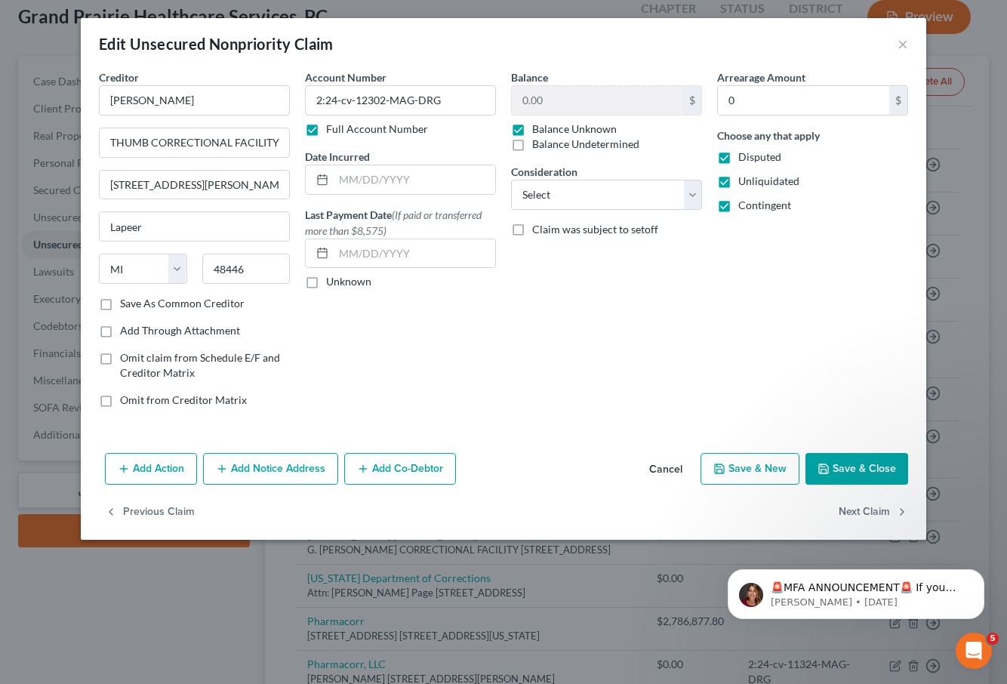
click at [863, 467] on button "Save & Close" at bounding box center [857, 469] width 103 height 32
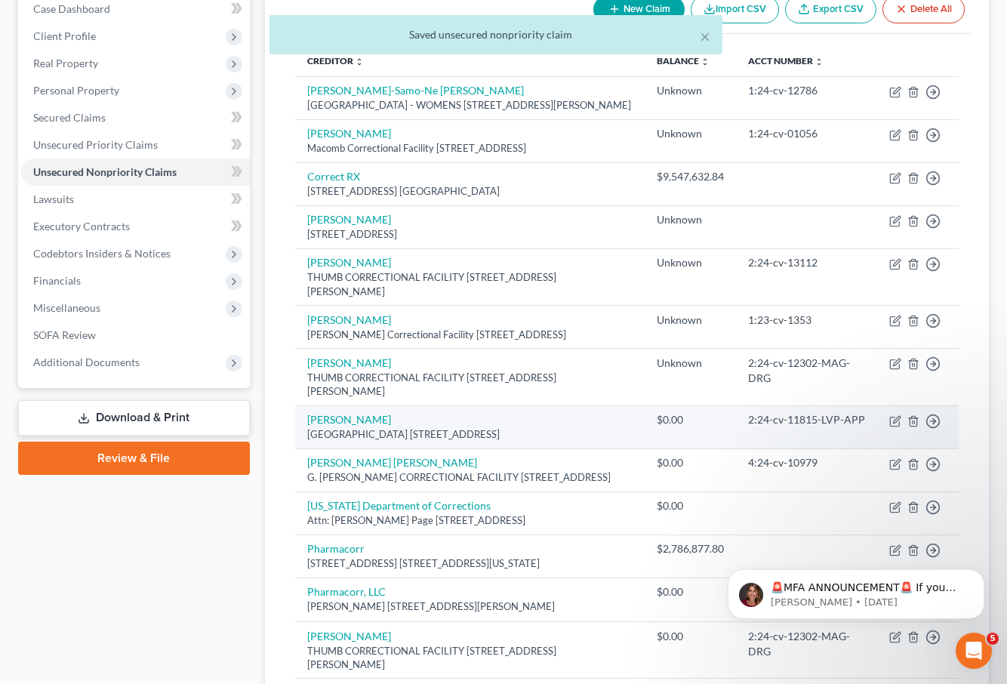
scroll to position [162, 0]
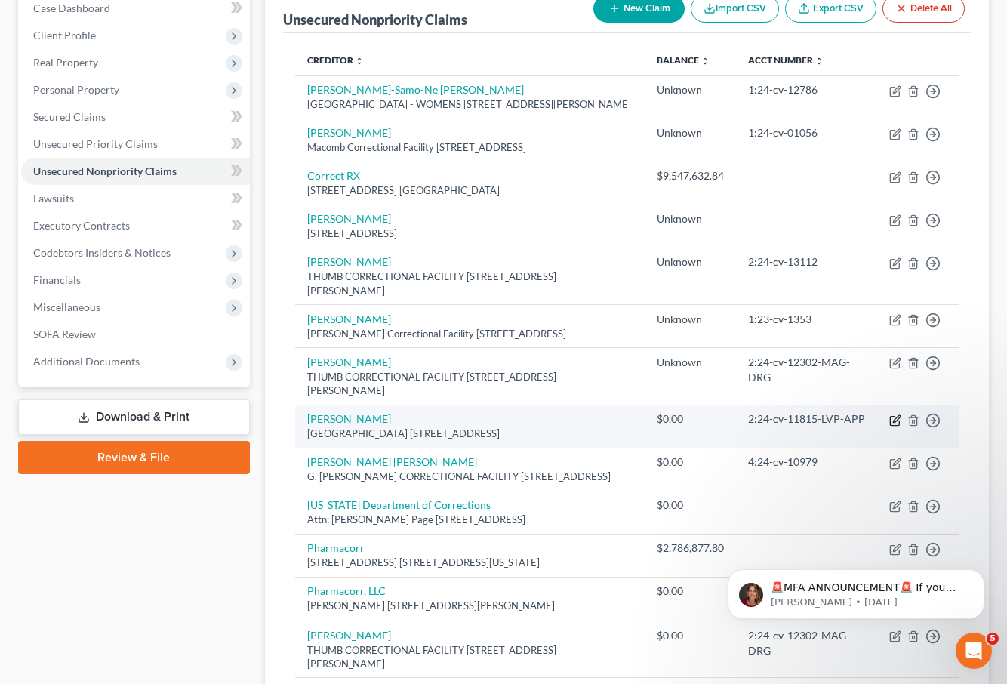
click at [896, 427] on icon "button" at bounding box center [896, 421] width 12 height 12
select select "23"
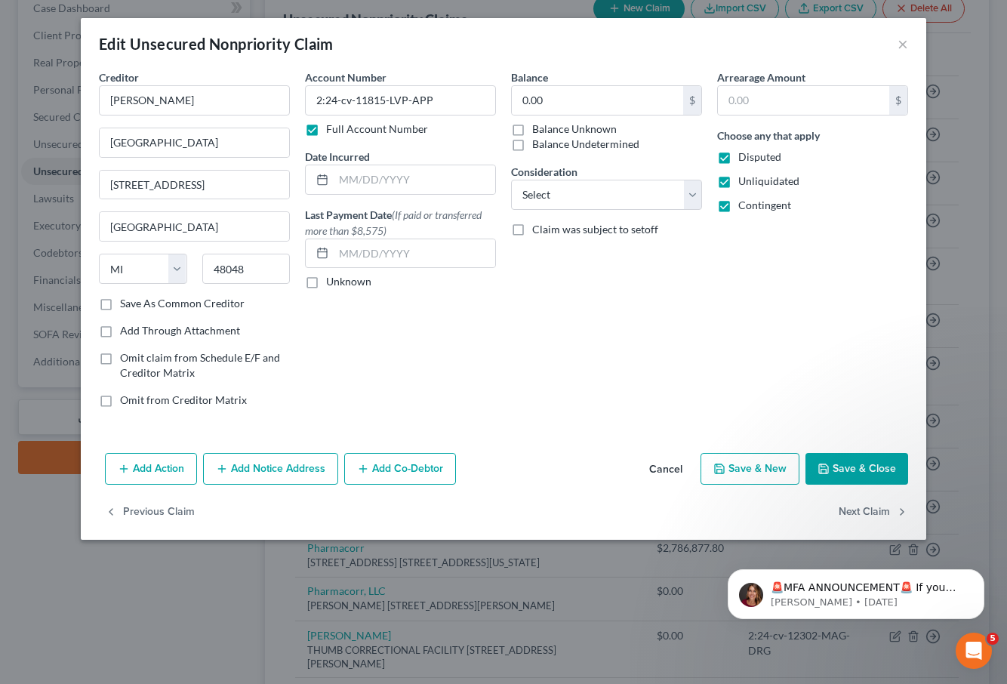
click at [597, 129] on label "Balance Unknown" at bounding box center [574, 129] width 85 height 15
click at [548, 129] on input "Balance Unknown" at bounding box center [543, 127] width 10 height 10
checkbox input "true"
drag, startPoint x: 876, startPoint y: 464, endPoint x: 861, endPoint y: 449, distance: 21.4
click at [875, 463] on button "Save & Close" at bounding box center [857, 469] width 103 height 32
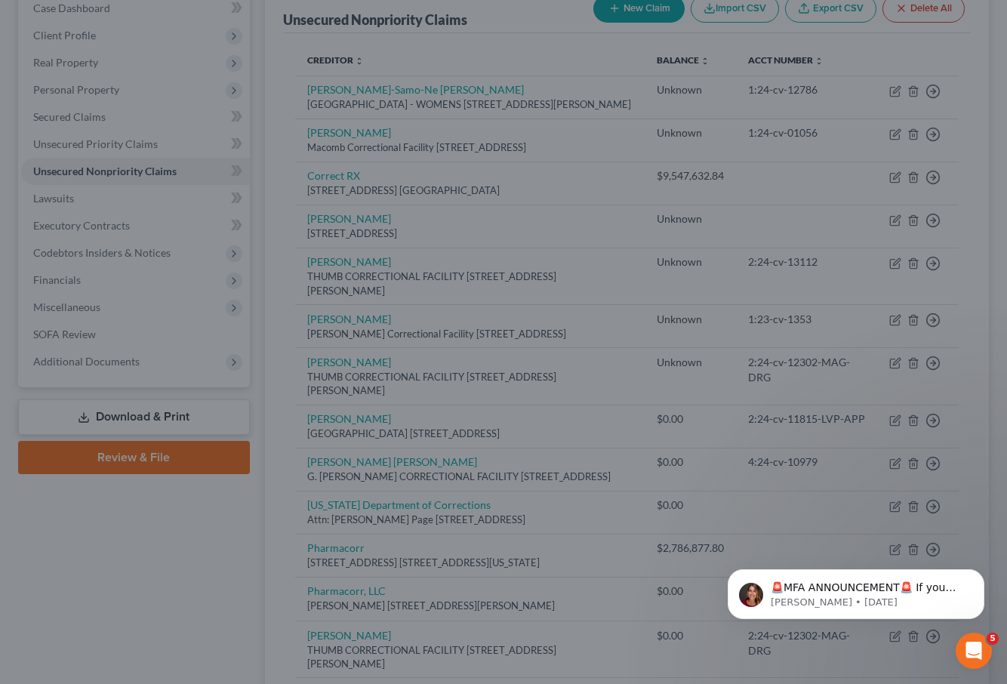
type input "0"
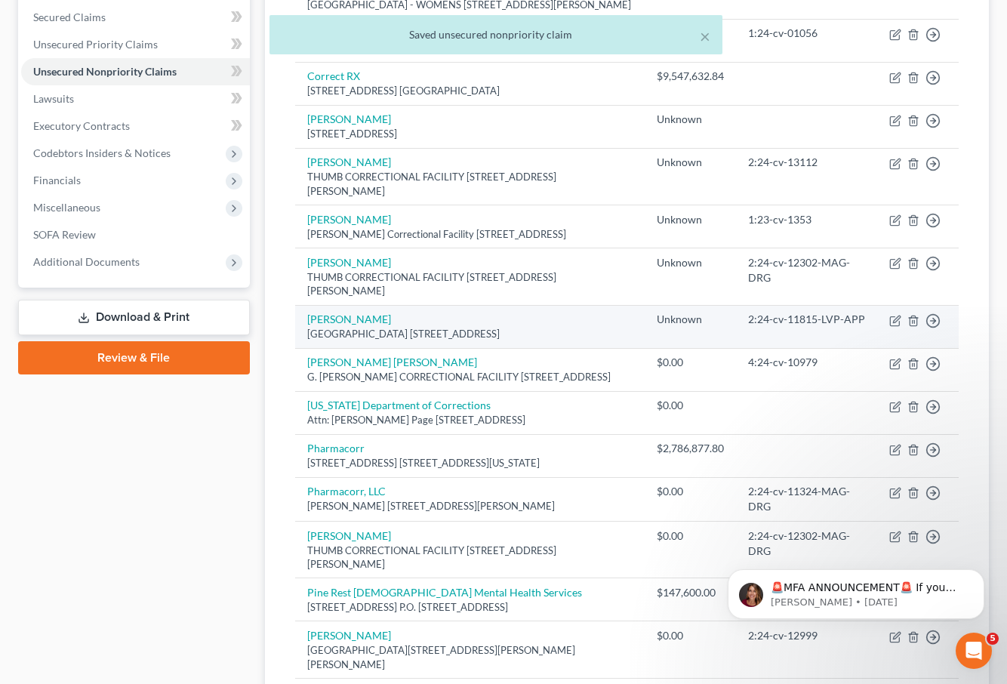
scroll to position [260, 0]
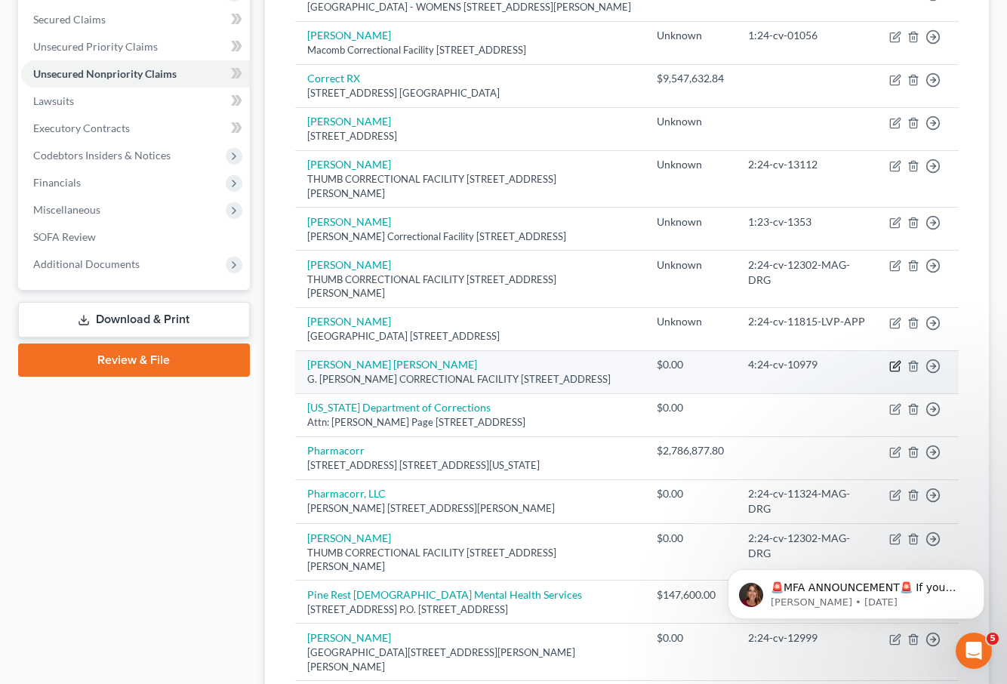
click at [895, 368] on icon "button" at bounding box center [896, 364] width 7 height 7
select select "23"
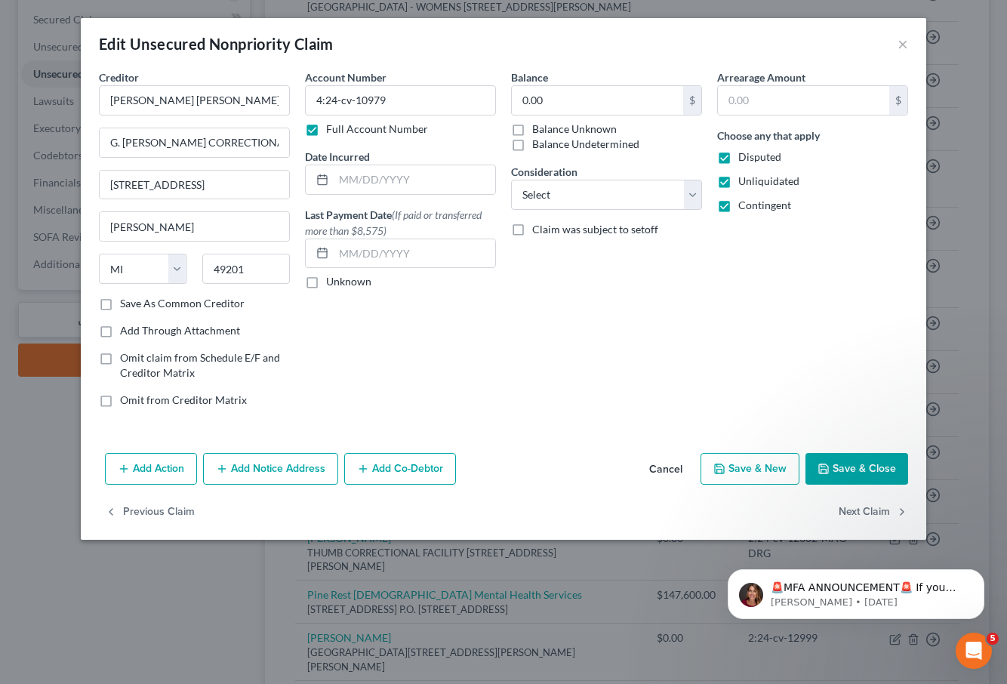
click at [543, 129] on label "Balance Unknown" at bounding box center [574, 129] width 85 height 15
click at [543, 129] on input "Balance Unknown" at bounding box center [543, 127] width 10 height 10
checkbox input "true"
click at [878, 472] on button "Save & Close" at bounding box center [857, 469] width 103 height 32
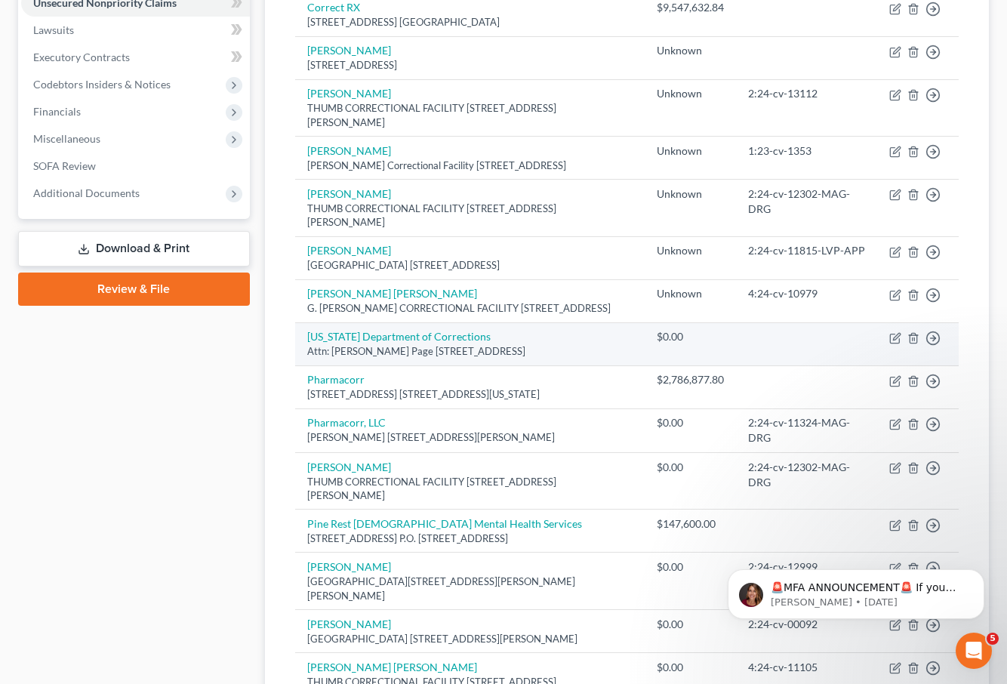
scroll to position [332, 0]
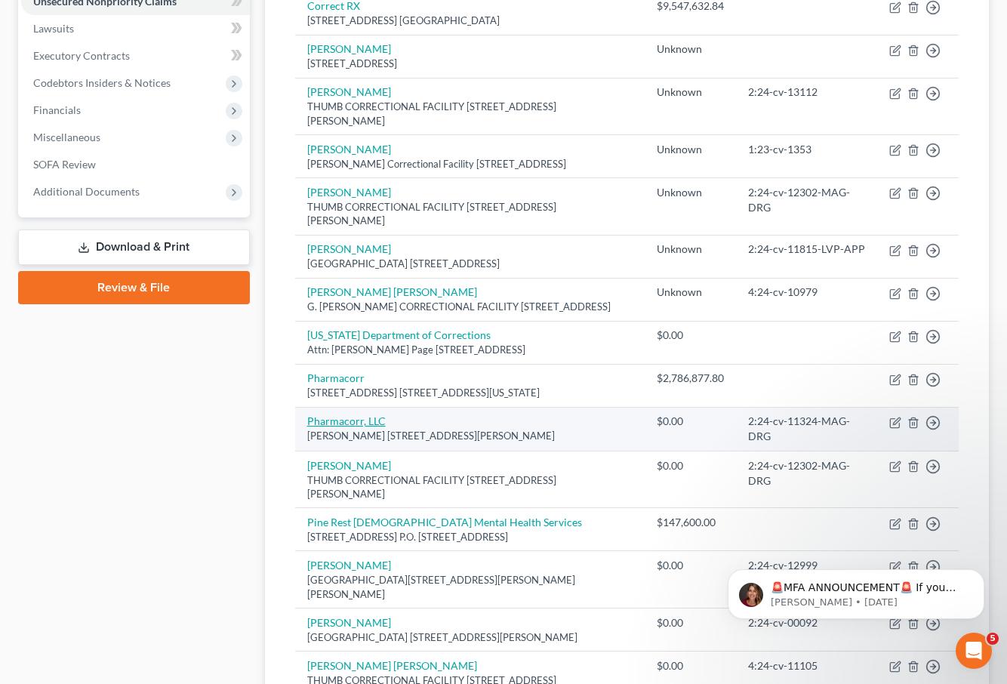
click at [350, 427] on link "Pharmacorr, LLC" at bounding box center [346, 421] width 79 height 13
select select "23"
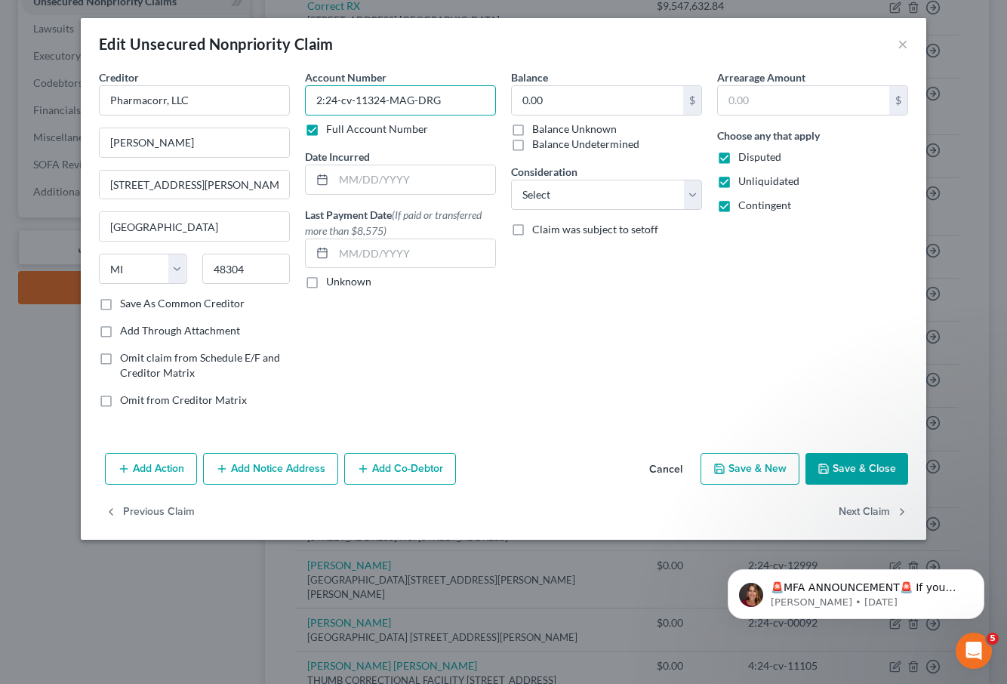
drag, startPoint x: 445, startPoint y: 97, endPoint x: 309, endPoint y: 93, distance: 136.0
click at [309, 93] on input "2:24-cv-11324-MAG-DRG" at bounding box center [400, 100] width 191 height 30
click at [673, 474] on button "Cancel" at bounding box center [665, 470] width 57 height 30
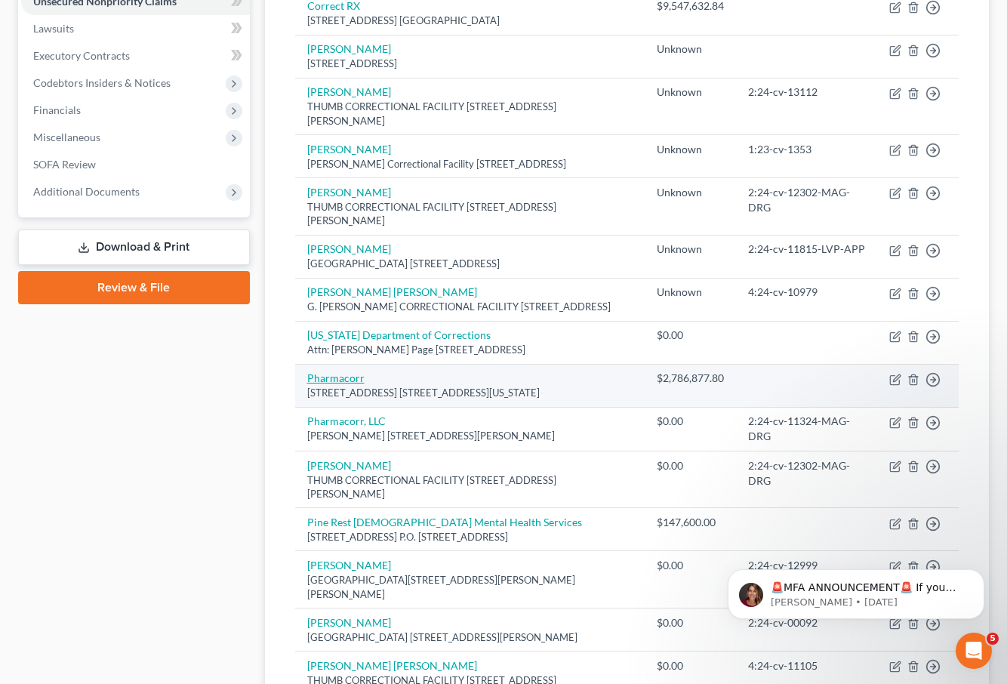
click at [344, 384] on link "Pharmacorr" at bounding box center [335, 378] width 57 height 13
select select "37"
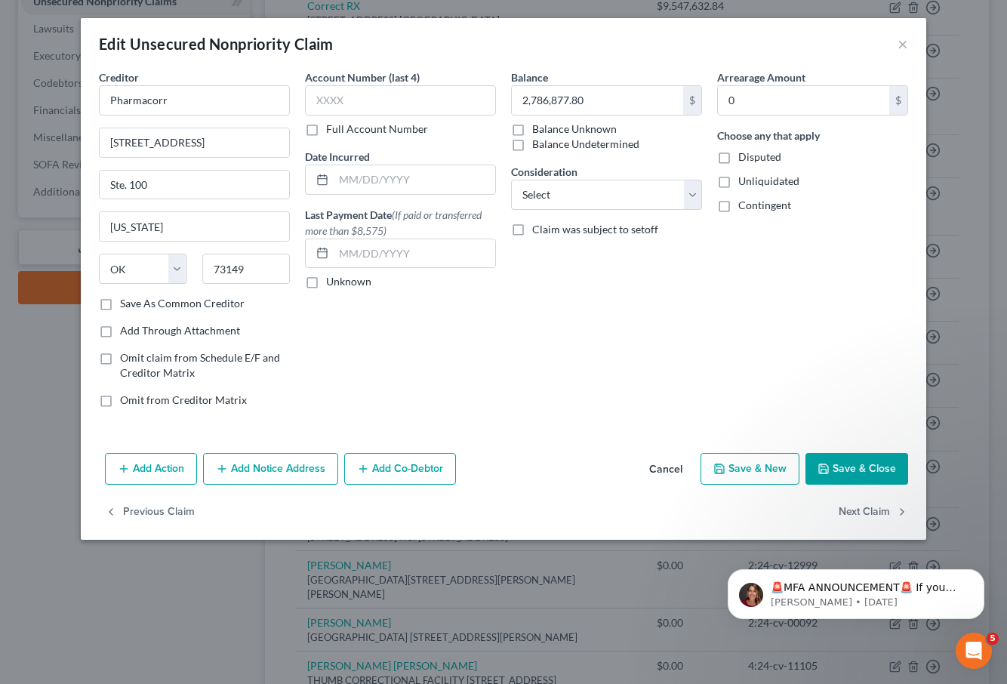
click at [739, 153] on label "Disputed" at bounding box center [760, 157] width 43 height 15
click at [745, 153] on input "Disputed" at bounding box center [750, 155] width 10 height 10
checkbox input "true"
drag, startPoint x: 725, startPoint y: 181, endPoint x: 726, endPoint y: 193, distance: 11.4
click at [739, 182] on label "Unliquidated" at bounding box center [769, 181] width 61 height 15
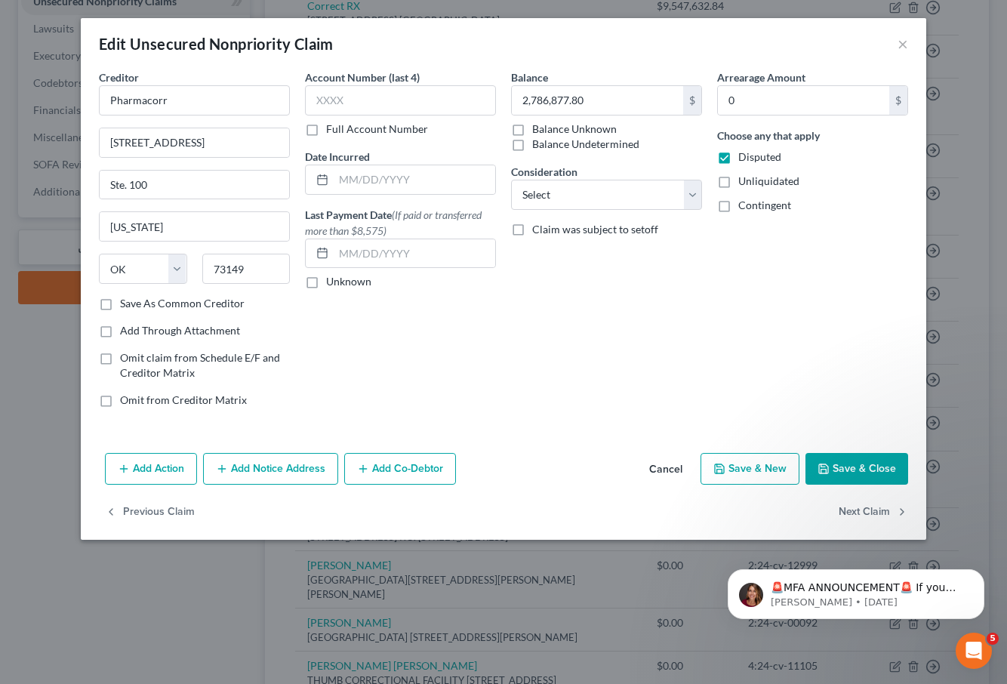
click at [745, 182] on input "Unliquidated" at bounding box center [750, 179] width 10 height 10
checkbox input "true"
click at [739, 208] on label "Contingent" at bounding box center [765, 205] width 53 height 15
click at [745, 208] on input "Contingent" at bounding box center [750, 203] width 10 height 10
checkbox input "true"
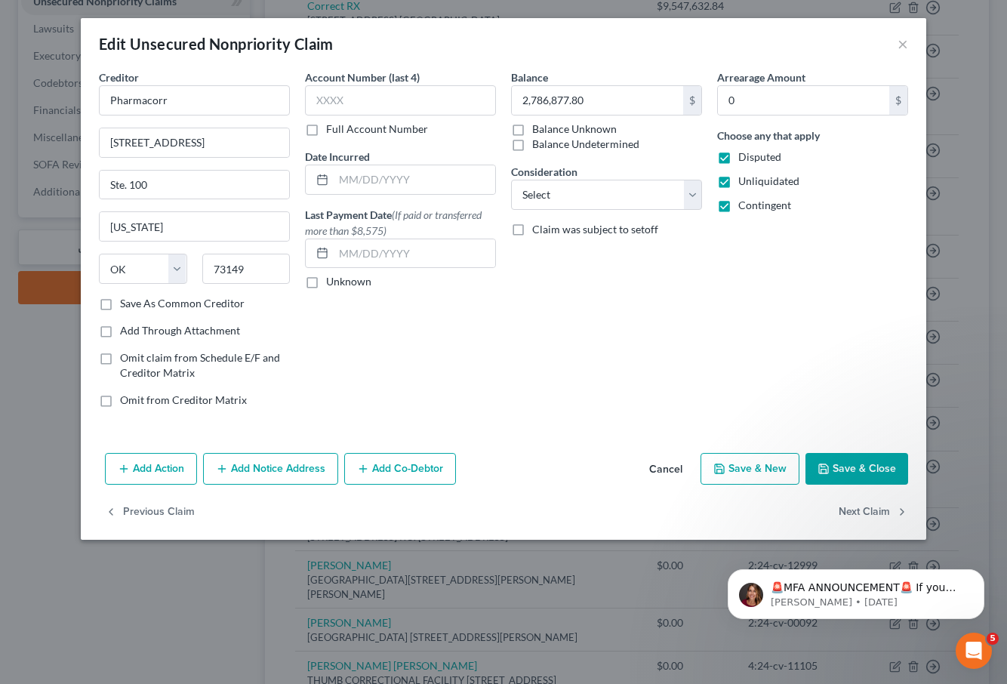
click at [166, 466] on button "Add Action" at bounding box center [151, 469] width 92 height 32
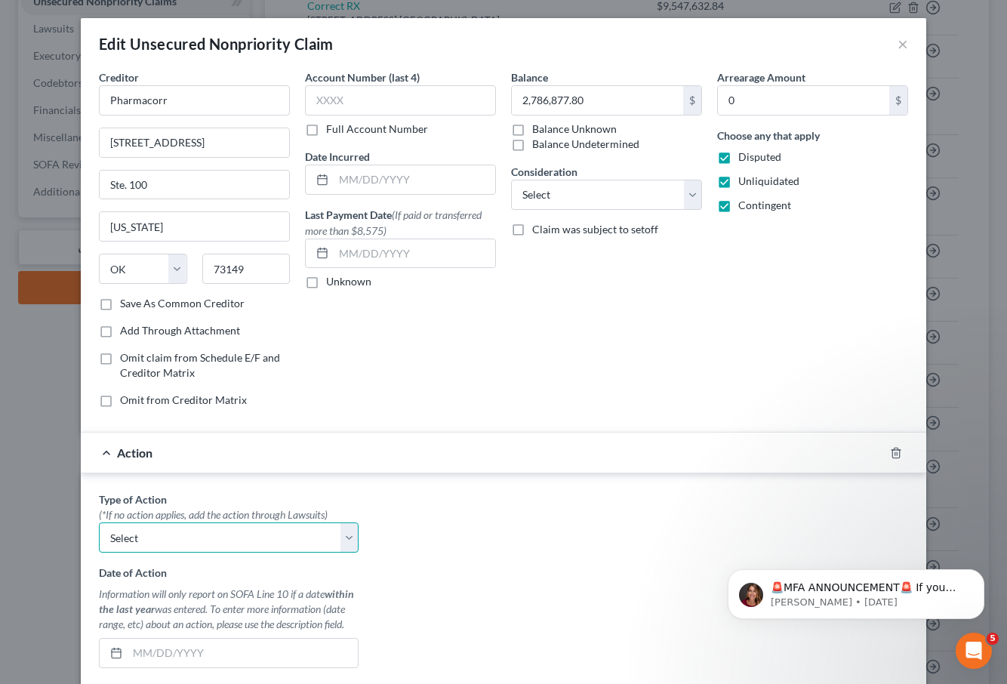
click at [266, 535] on select "Select Repossession Foreclosure Returns" at bounding box center [229, 538] width 260 height 30
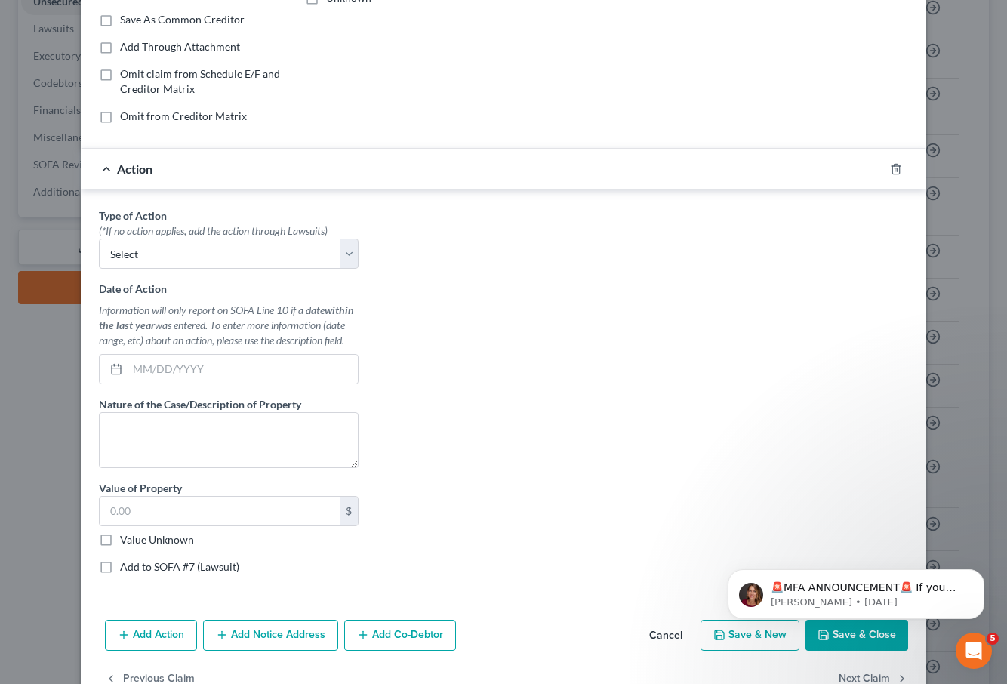
scroll to position [289, 0]
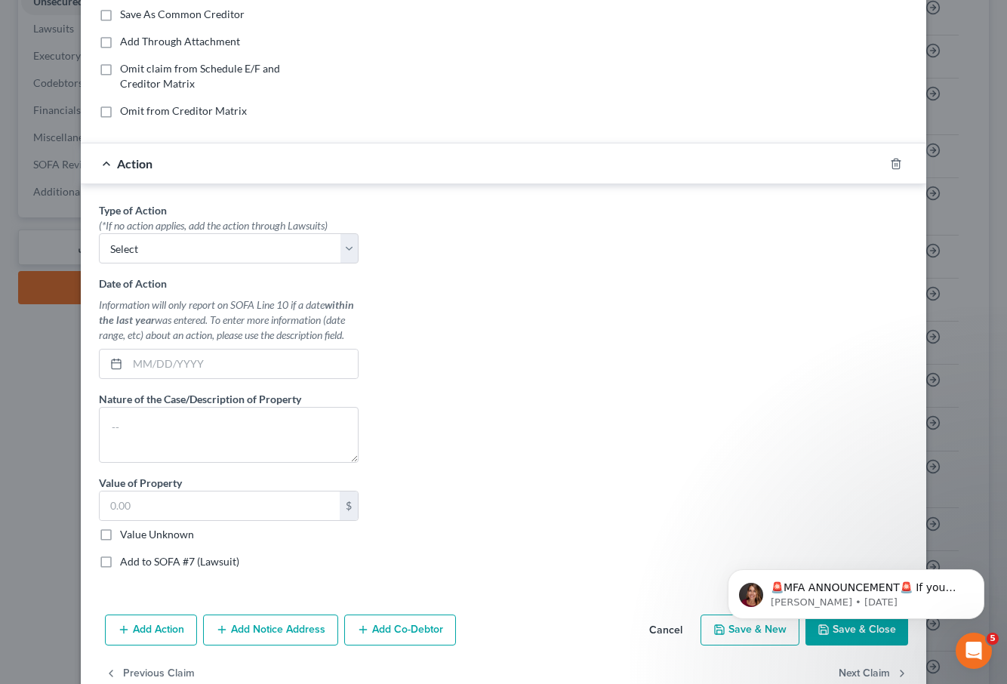
drag, startPoint x: 884, startPoint y: 270, endPoint x: 871, endPoint y: 309, distance: 40.6
click at [882, 277] on div "Type of Action * (*If no action applies, add the action through Lawsuits) Selec…" at bounding box center [503, 391] width 825 height 378
click at [897, 163] on line "button" at bounding box center [897, 164] width 0 height 3
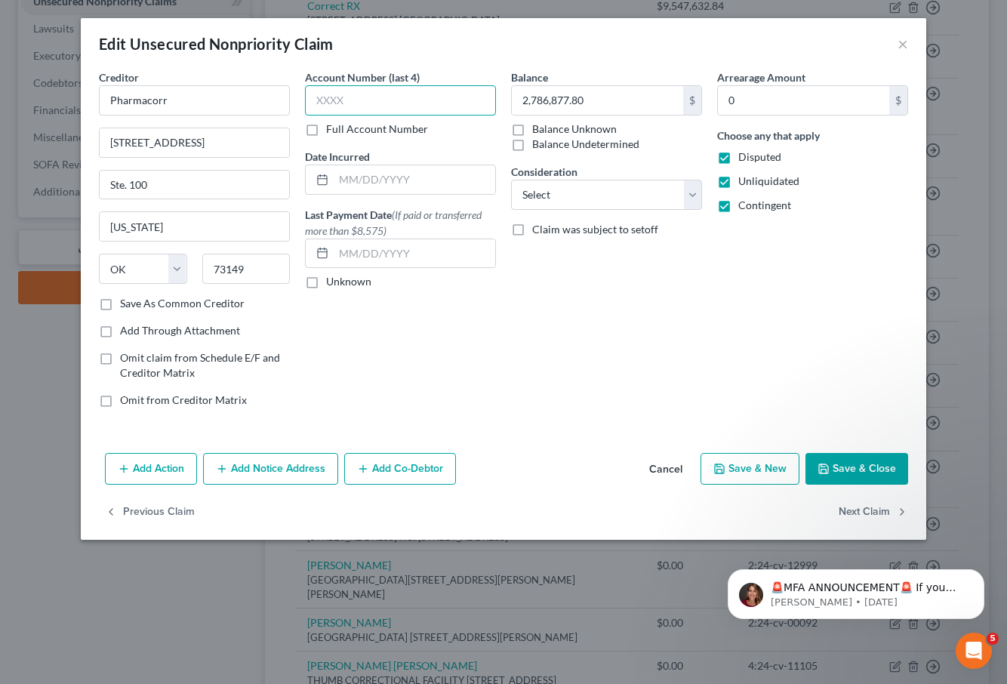
click at [398, 102] on input "text" at bounding box center [400, 100] width 191 height 30
paste input "2:24"
paste input "text"
type input "2:24"
click at [326, 131] on label "Full Account Number" at bounding box center [377, 129] width 102 height 15
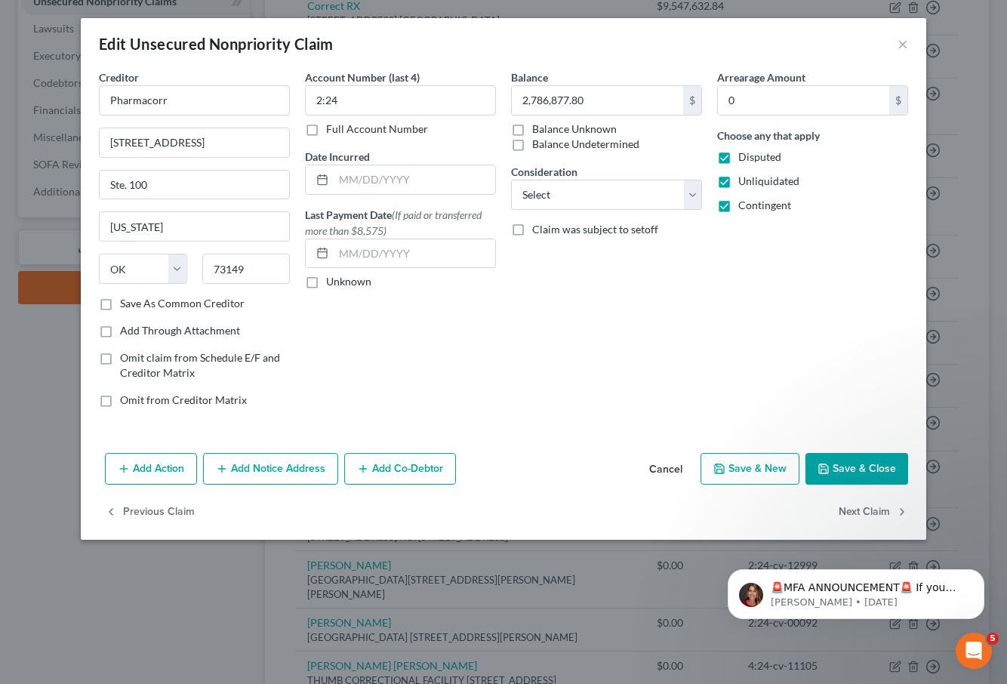
click at [332, 131] on input "Full Account Number" at bounding box center [337, 127] width 10 height 10
drag, startPoint x: 341, startPoint y: 103, endPoint x: 287, endPoint y: 100, distance: 54.4
click at [287, 100] on div "Creditor * Pharmacorr [STREET_ADDRESS] Ste. 100 [US_STATE] State [US_STATE] AK …" at bounding box center [503, 244] width 825 height 350
paste input "2:24-cv-11324-MAG-DRG"
type input "2:24-cv-11324-MAG-DRG"
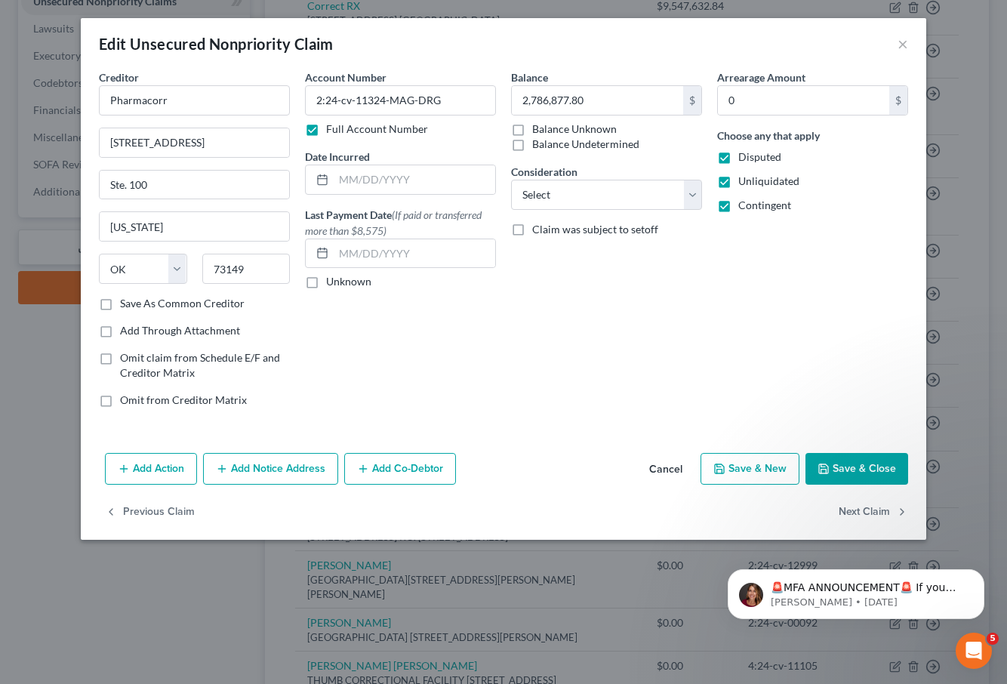
click at [288, 475] on button "Add Notice Address" at bounding box center [270, 469] width 135 height 32
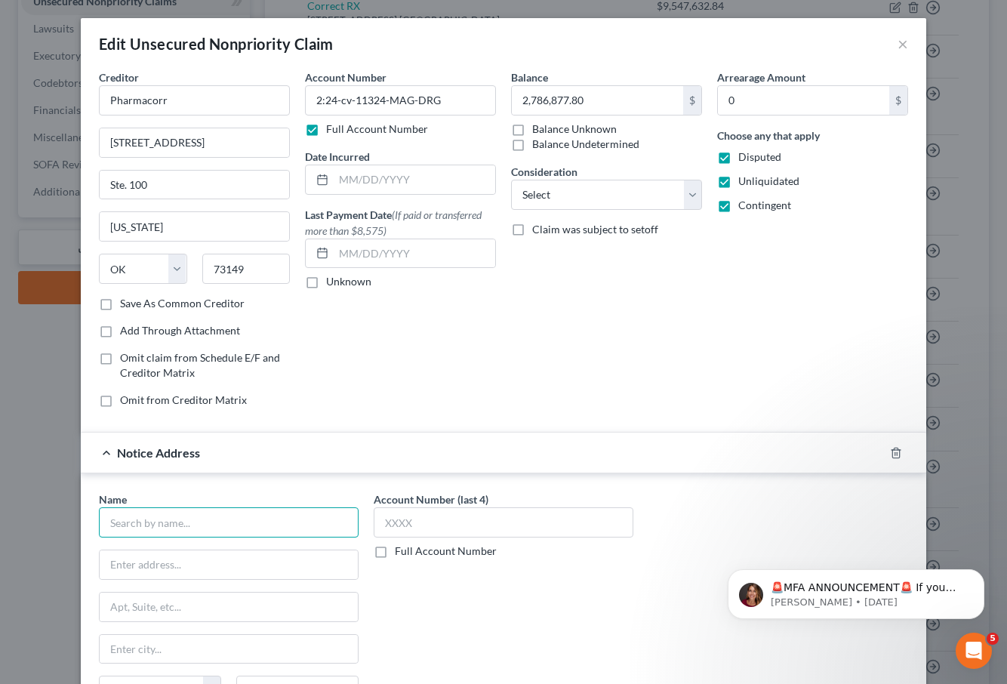
click at [183, 525] on input "text" at bounding box center [229, 522] width 260 height 30
type input "[PERSON_NAME]"
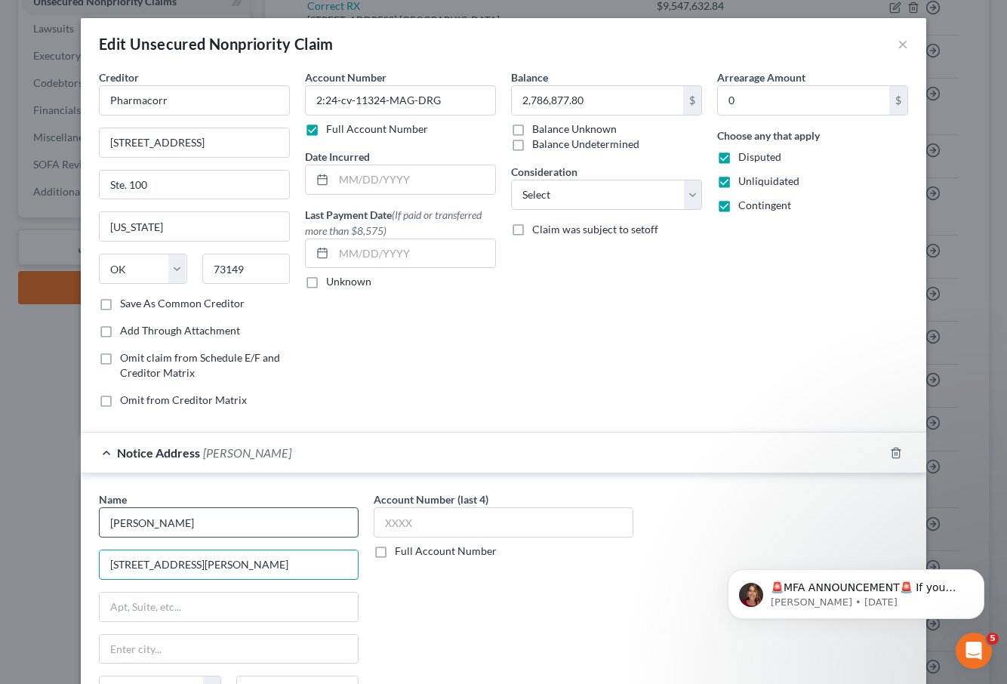
type input "[STREET_ADDRESS][PERSON_NAME]"
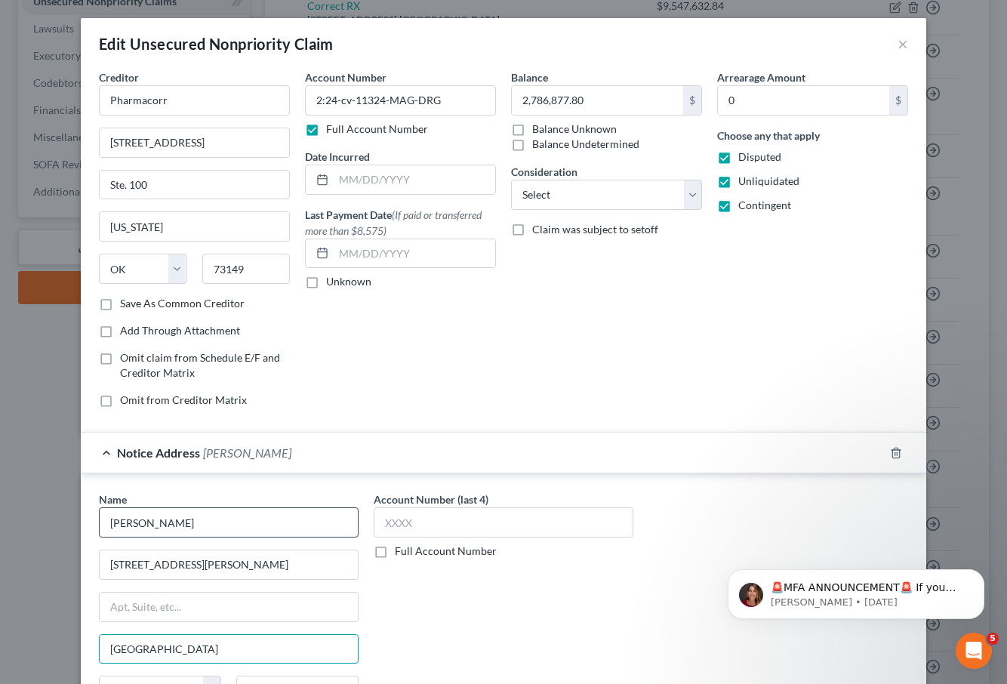
type input "[GEOGRAPHIC_DATA]"
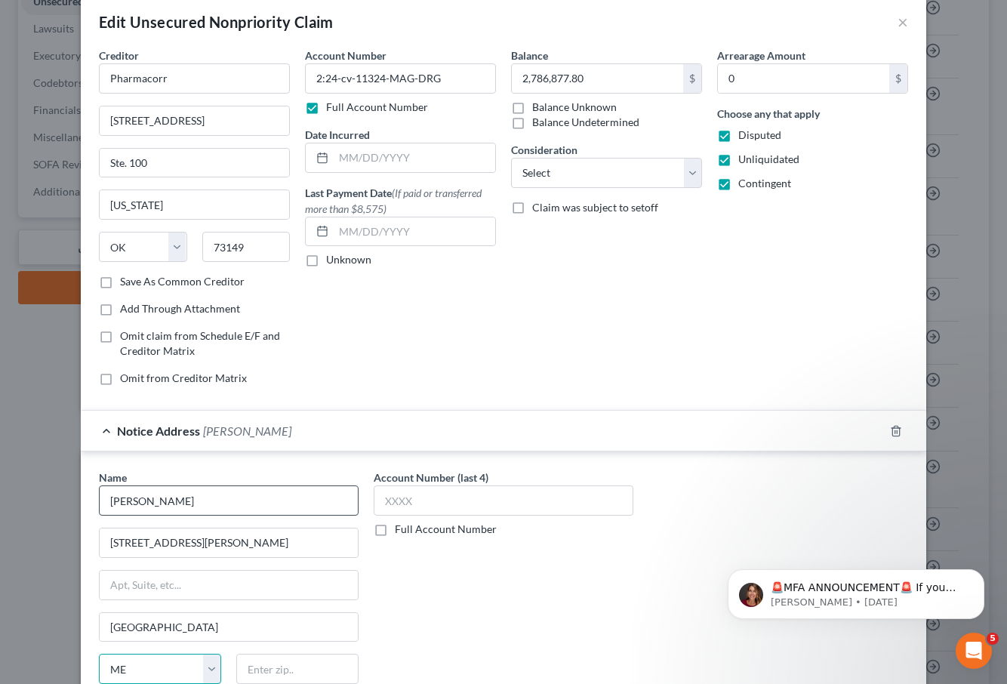
select select "23"
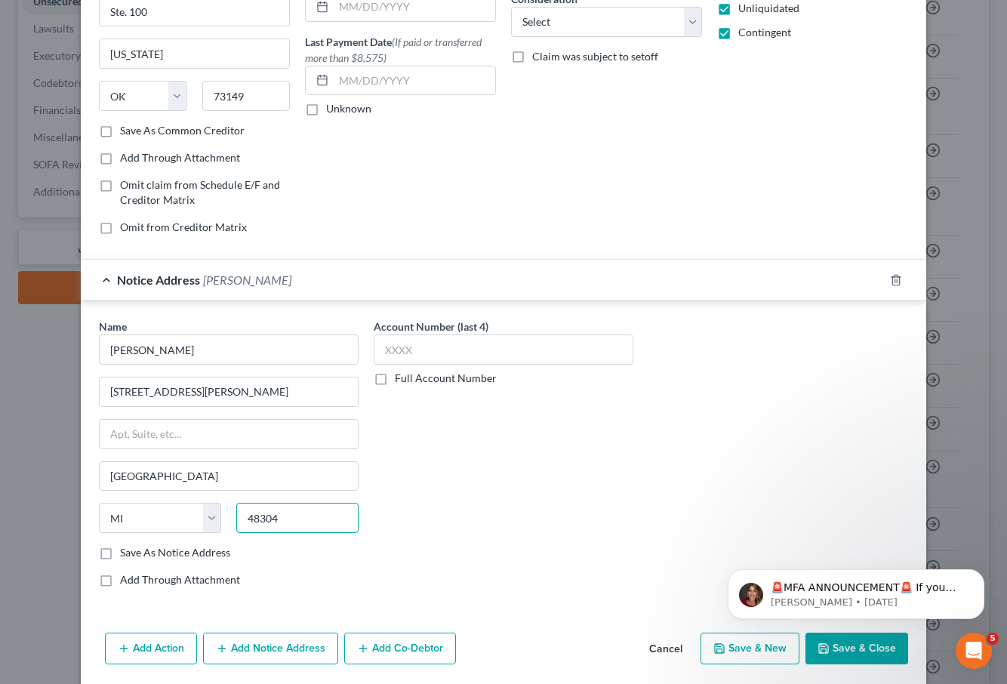
scroll to position [174, 0]
type input "48304"
click at [864, 649] on button "Save & Close" at bounding box center [857, 647] width 103 height 32
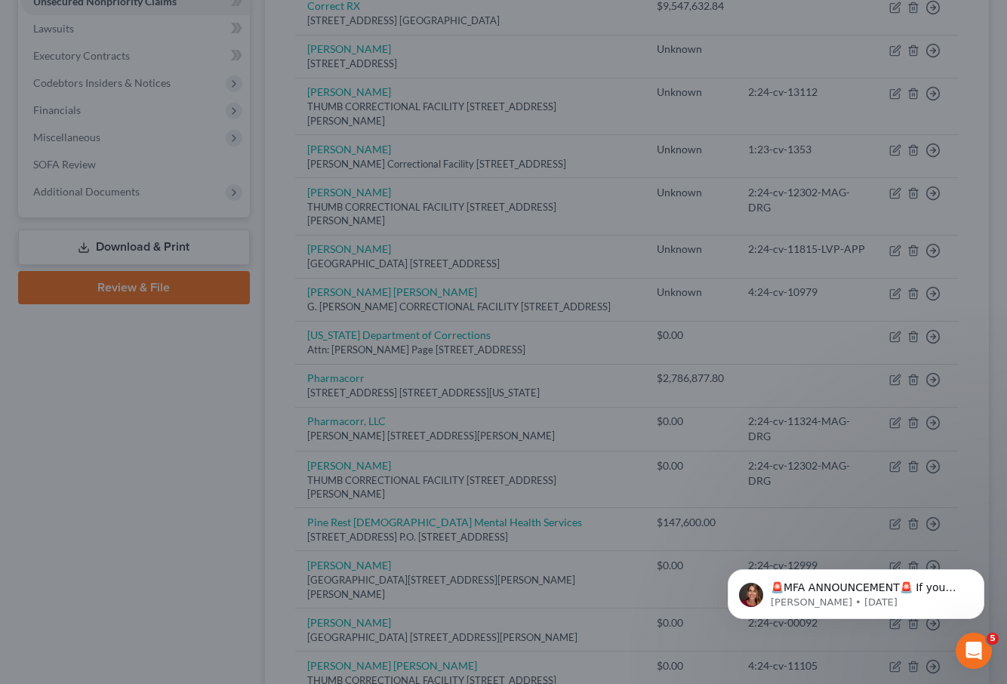
scroll to position [0, 0]
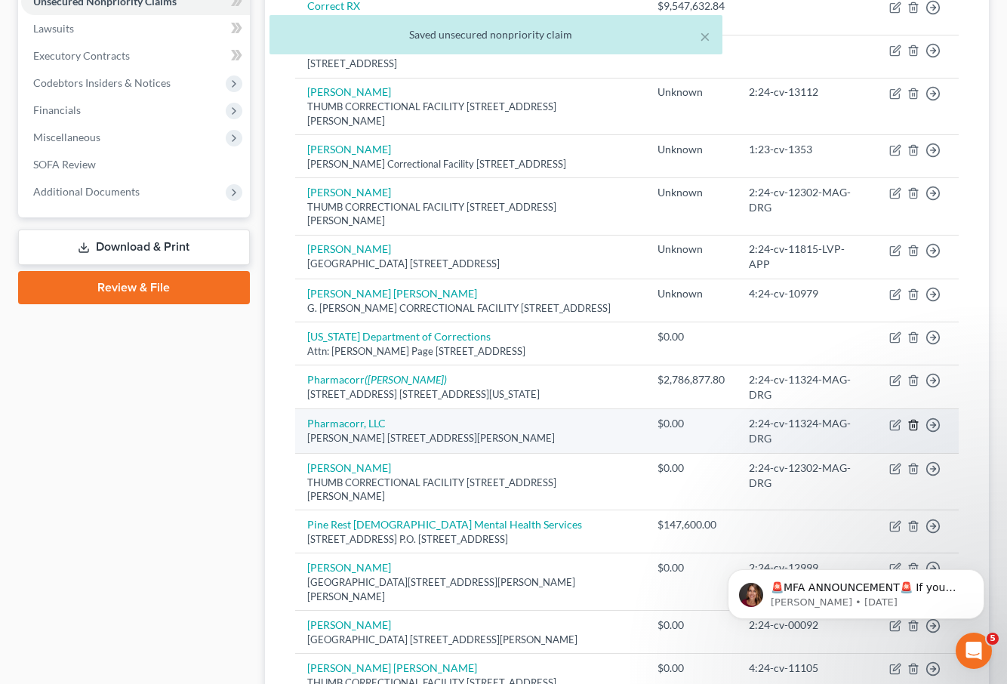
click at [914, 431] on icon "button" at bounding box center [914, 425] width 12 height 12
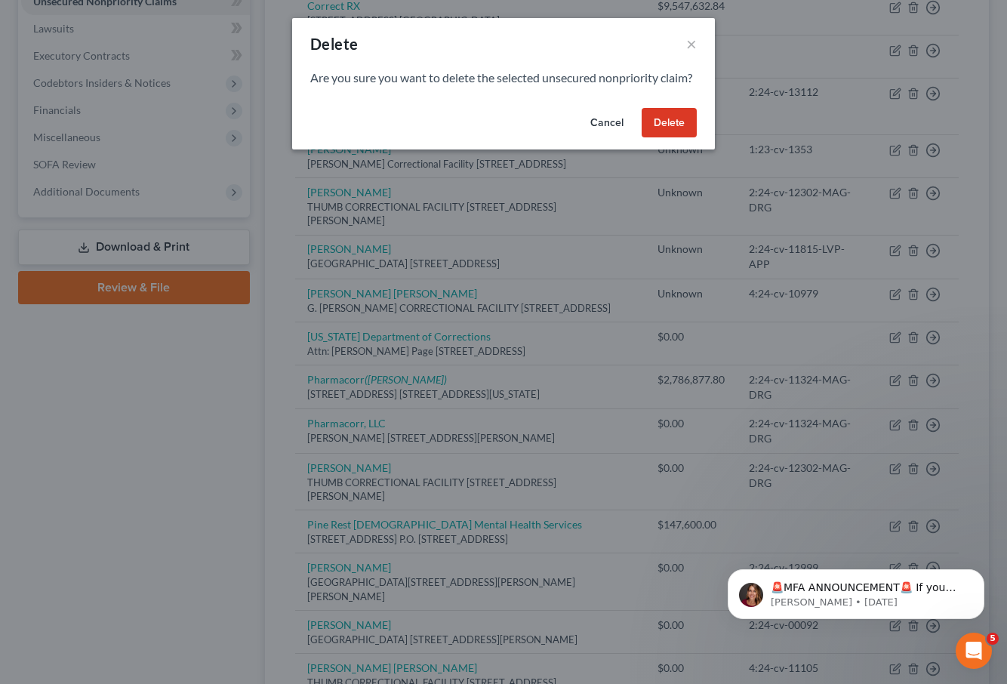
click at [680, 138] on button "Delete" at bounding box center [669, 123] width 55 height 30
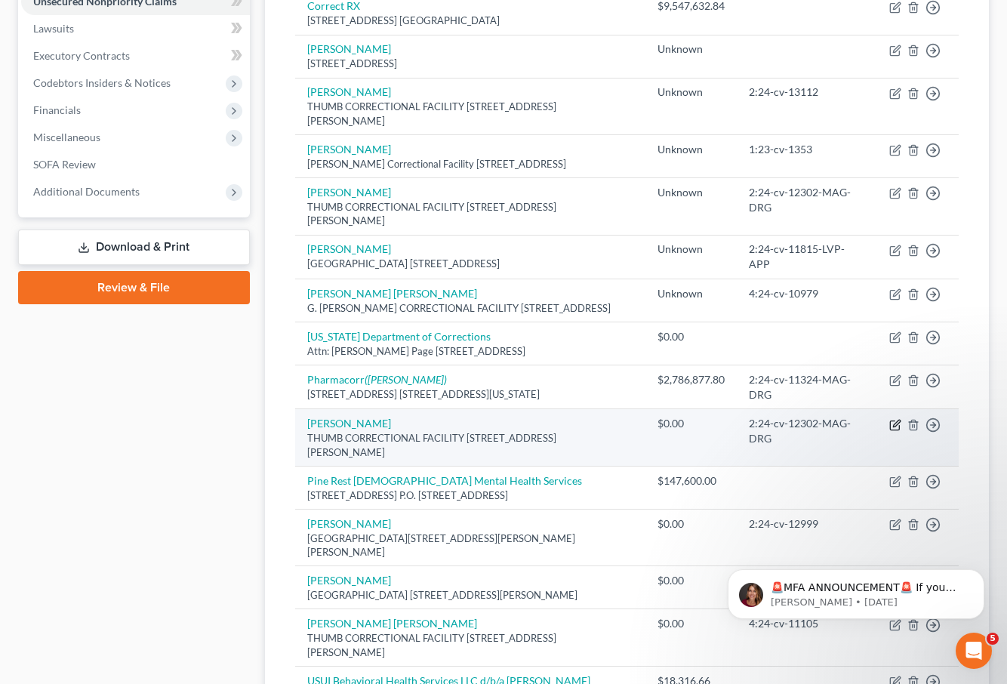
click at [896, 431] on icon "button" at bounding box center [896, 425] width 12 height 12
select select "23"
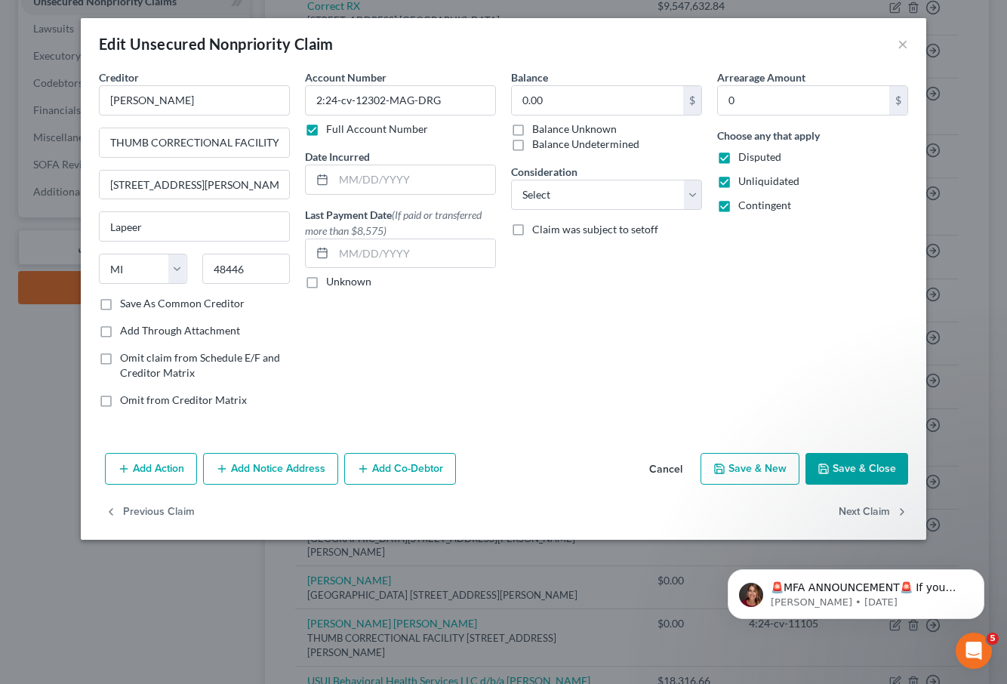
click at [532, 131] on label "Balance Unknown" at bounding box center [574, 129] width 85 height 15
click at [538, 131] on input "Balance Unknown" at bounding box center [543, 127] width 10 height 10
checkbox input "true"
drag, startPoint x: 862, startPoint y: 472, endPoint x: 848, endPoint y: 462, distance: 16.8
click at [862, 471] on button "Save & Close" at bounding box center [857, 469] width 103 height 32
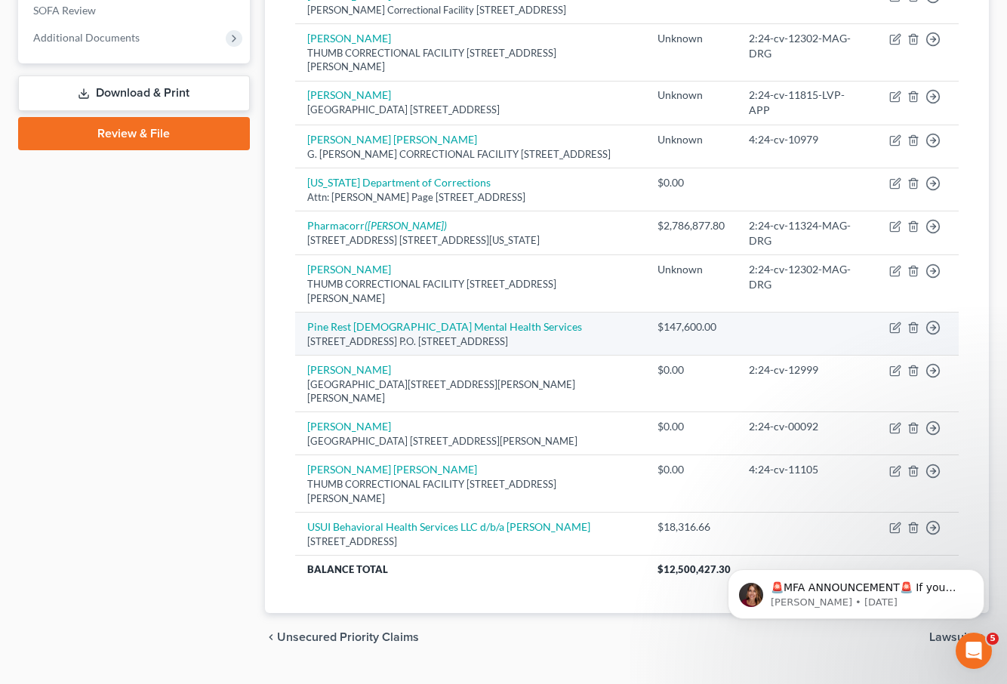
scroll to position [488, 0]
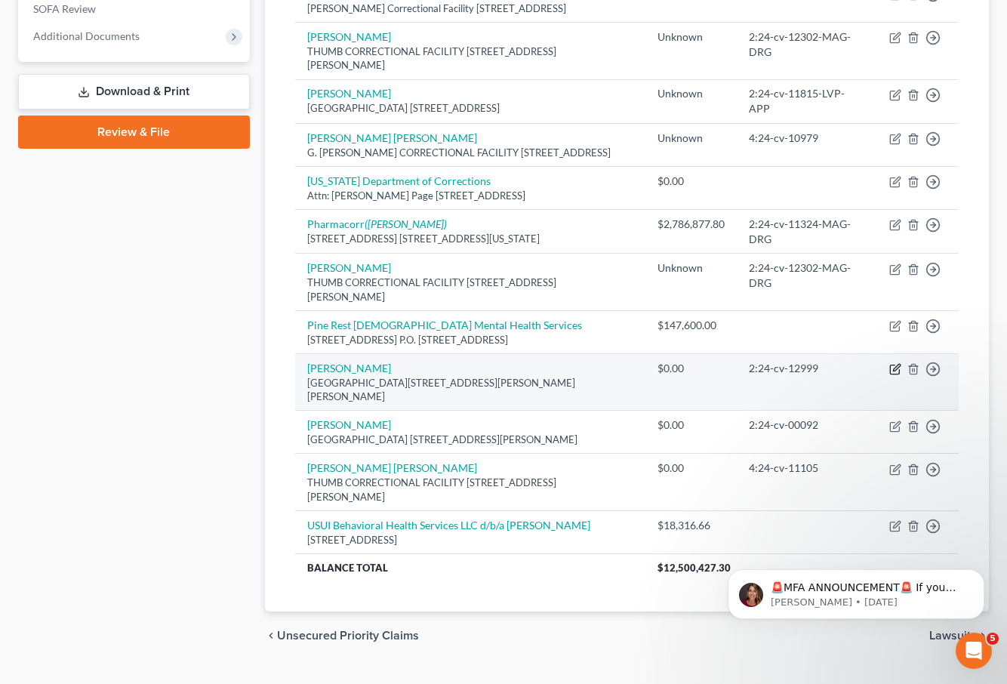
click at [893, 371] on icon "button" at bounding box center [896, 367] width 7 height 7
select select "23"
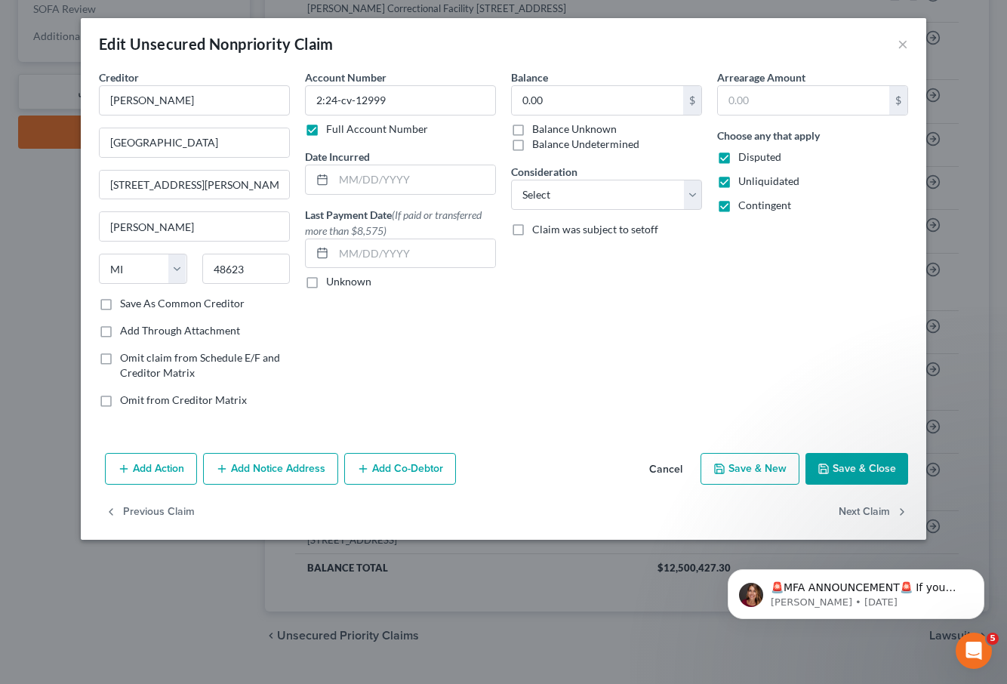
click at [532, 128] on label "Balance Unknown" at bounding box center [574, 129] width 85 height 15
click at [538, 128] on input "Balance Unknown" at bounding box center [543, 127] width 10 height 10
checkbox input "true"
click at [847, 470] on button "Save & Close" at bounding box center [857, 469] width 103 height 32
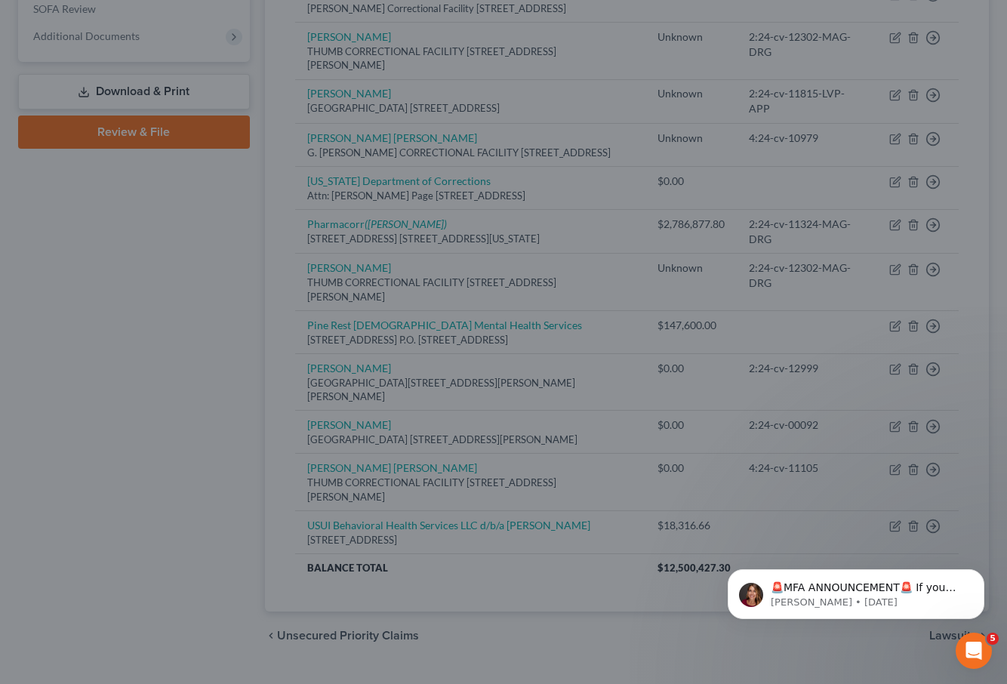
type input "0"
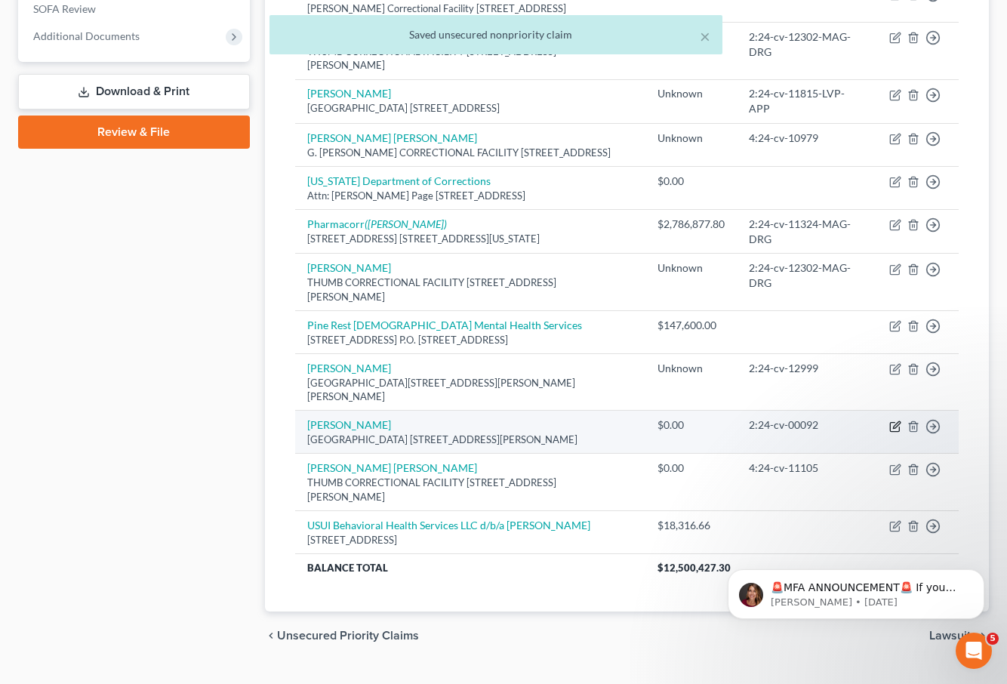
click at [893, 433] on icon "button" at bounding box center [896, 427] width 12 height 12
select select "23"
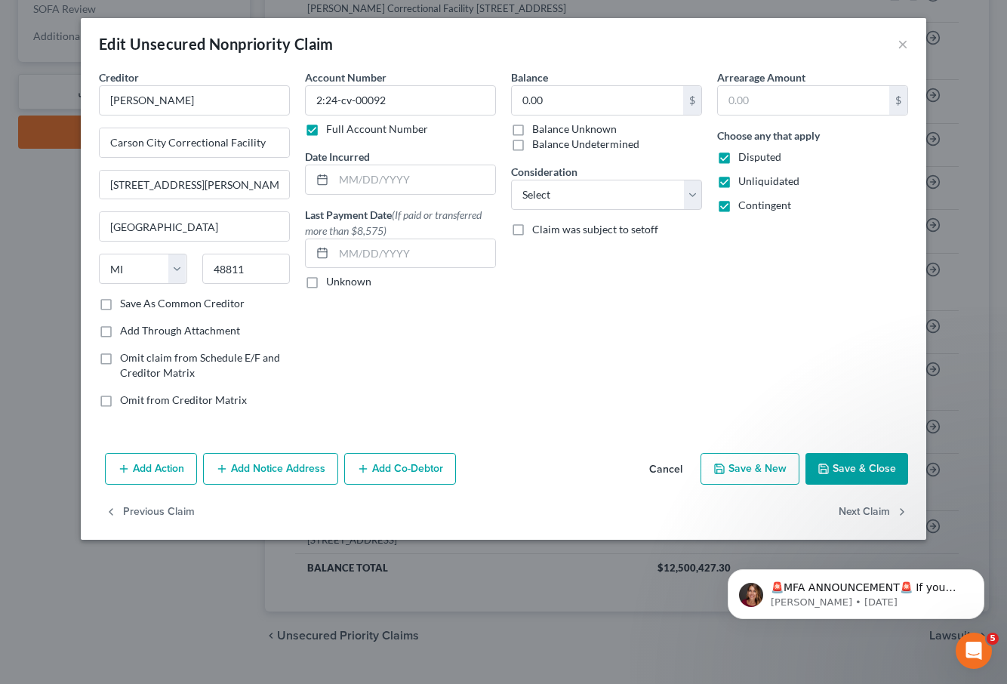
click at [532, 128] on label "Balance Unknown" at bounding box center [574, 129] width 85 height 15
click at [538, 128] on input "Balance Unknown" at bounding box center [543, 127] width 10 height 10
checkbox input "true"
click at [857, 464] on button "Save & Close" at bounding box center [857, 469] width 103 height 32
type input "0"
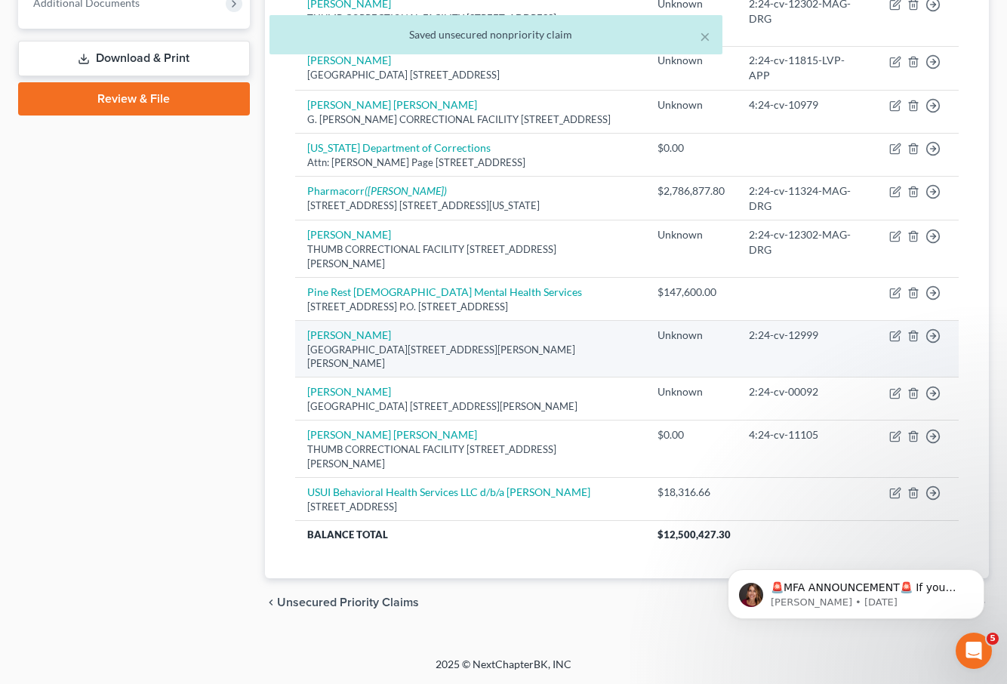
scroll to position [562, 0]
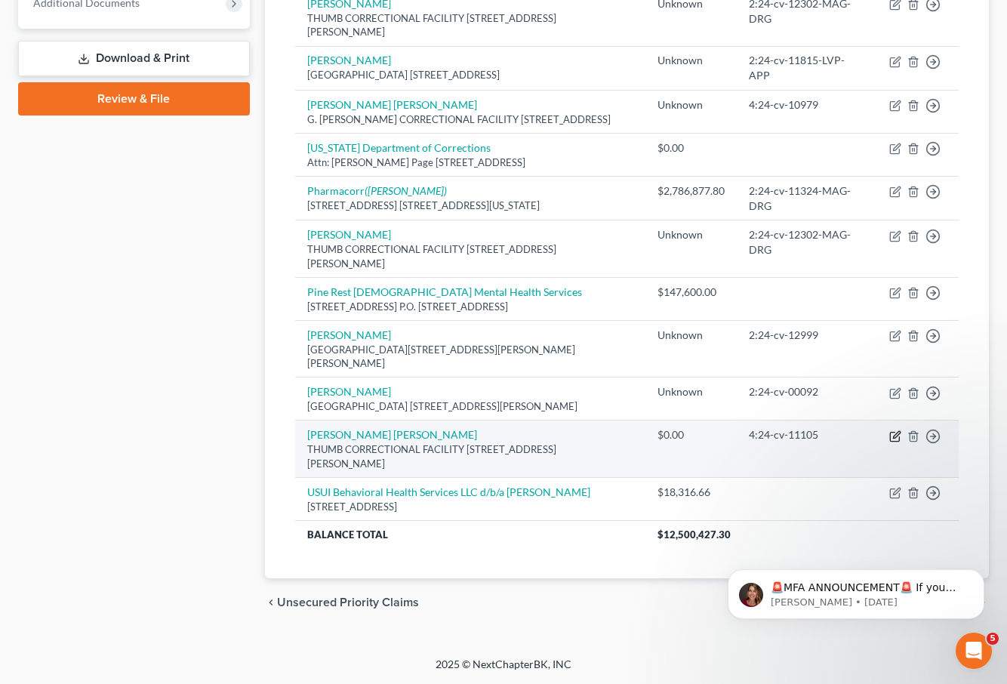
click at [895, 436] on icon "button" at bounding box center [896, 434] width 7 height 7
select select "23"
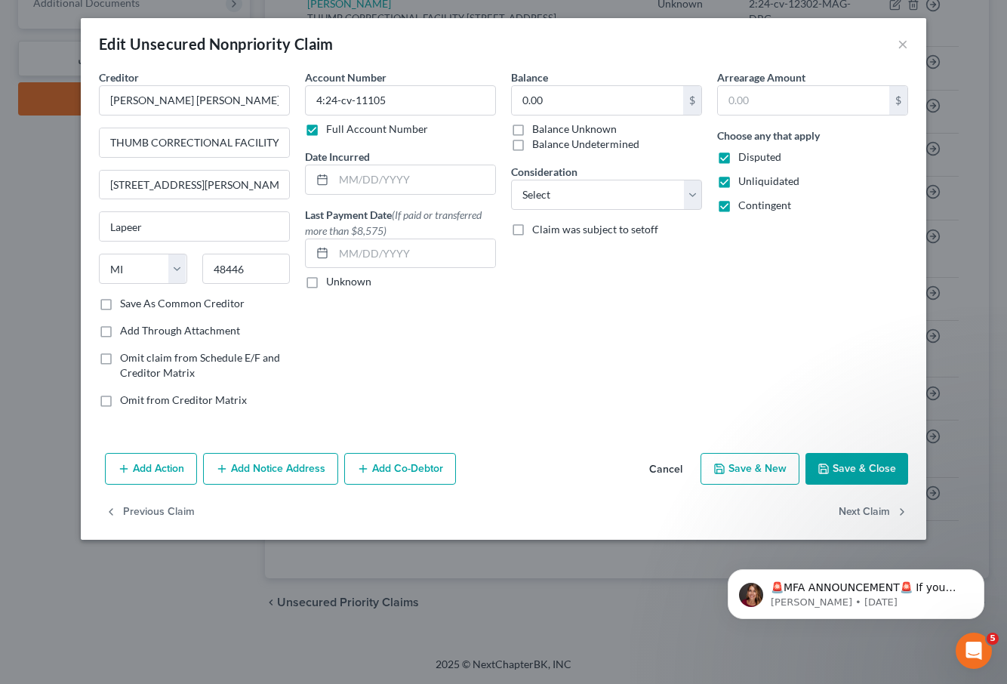
click at [532, 128] on label "Balance Unknown" at bounding box center [574, 129] width 85 height 15
click at [538, 128] on input "Balance Unknown" at bounding box center [543, 127] width 10 height 10
checkbox input "true"
drag, startPoint x: 859, startPoint y: 470, endPoint x: 843, endPoint y: 453, distance: 23.5
click at [858, 469] on button "Save & Close" at bounding box center [857, 469] width 103 height 32
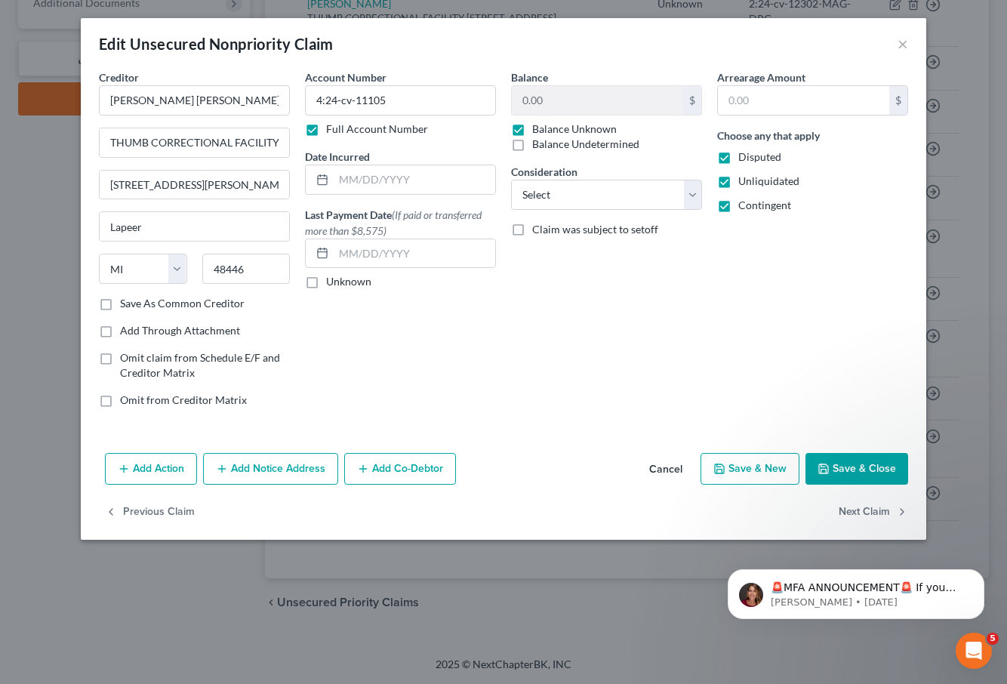
type input "0"
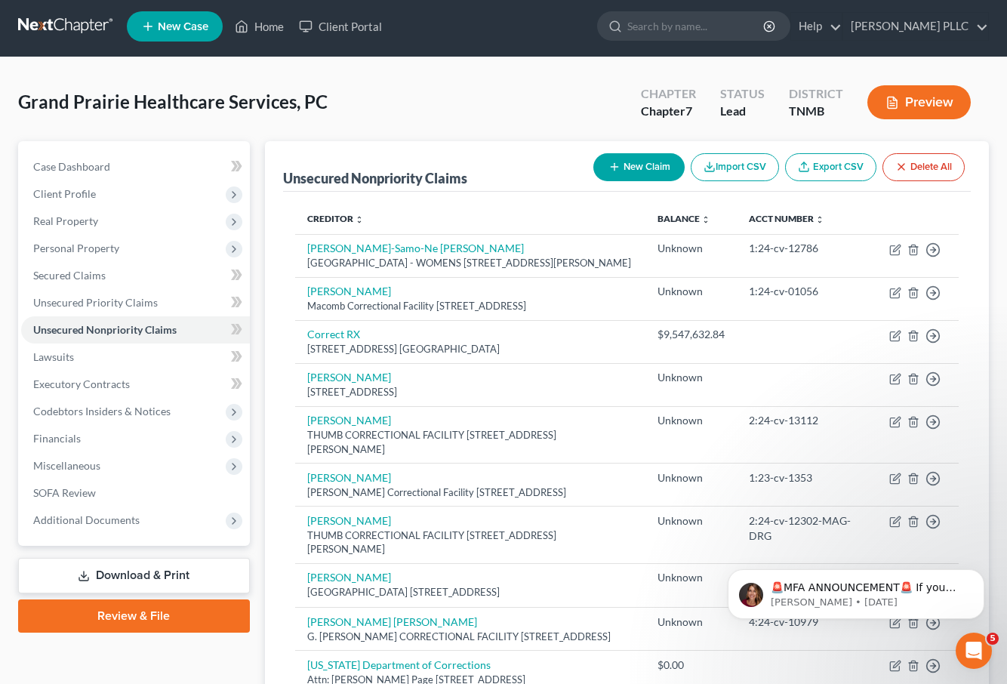
scroll to position [0, 0]
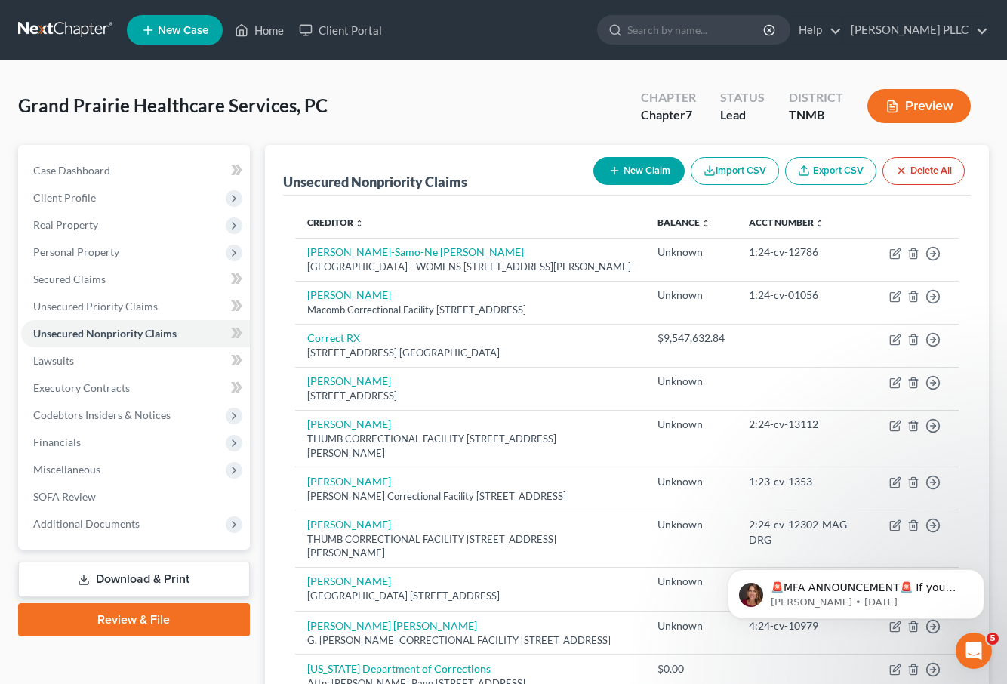
click at [632, 171] on button "New Claim" at bounding box center [639, 171] width 91 height 28
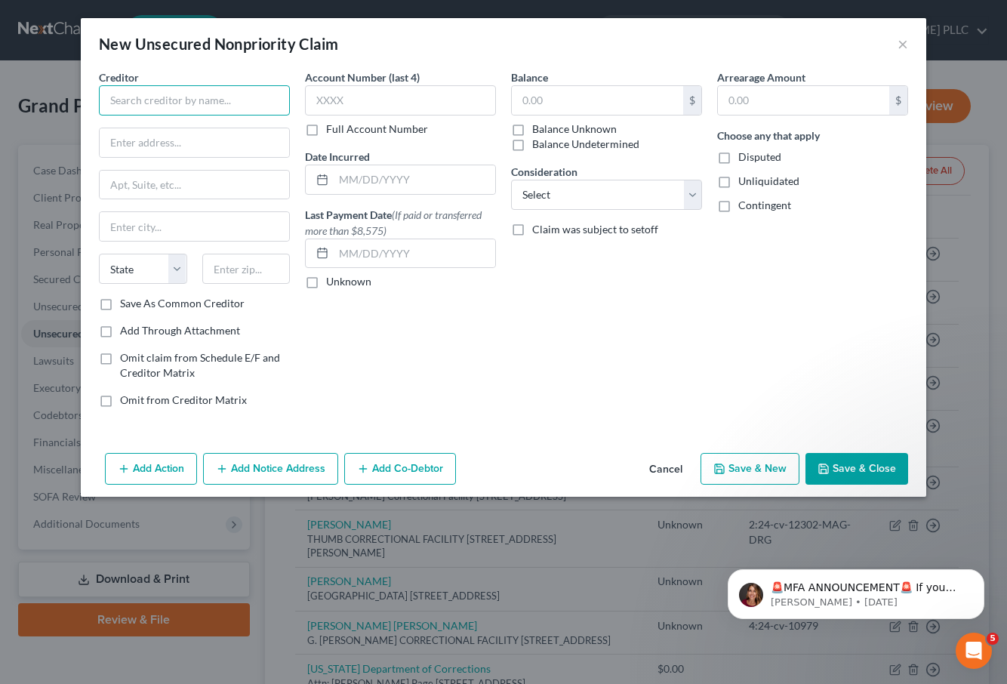
click at [165, 98] on input "text" at bounding box center [194, 100] width 191 height 30
type input "[PERSON_NAME] LLP"
type input "[STREET_ADDRESS][PERSON_NAME]"
type input "Suite 3390"
type input "[GEOGRAPHIC_DATA]"
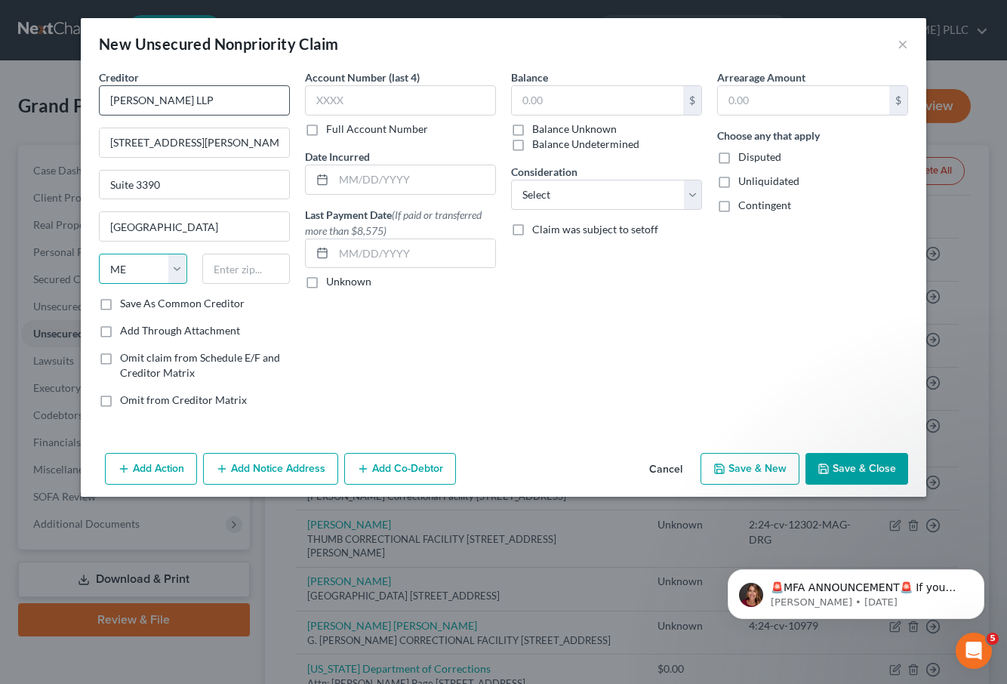
select select "23"
type input "48226"
click at [577, 97] on input "text" at bounding box center [597, 100] width 171 height 29
type input "0.00"
click at [846, 467] on button "Save & Close" at bounding box center [857, 469] width 103 height 32
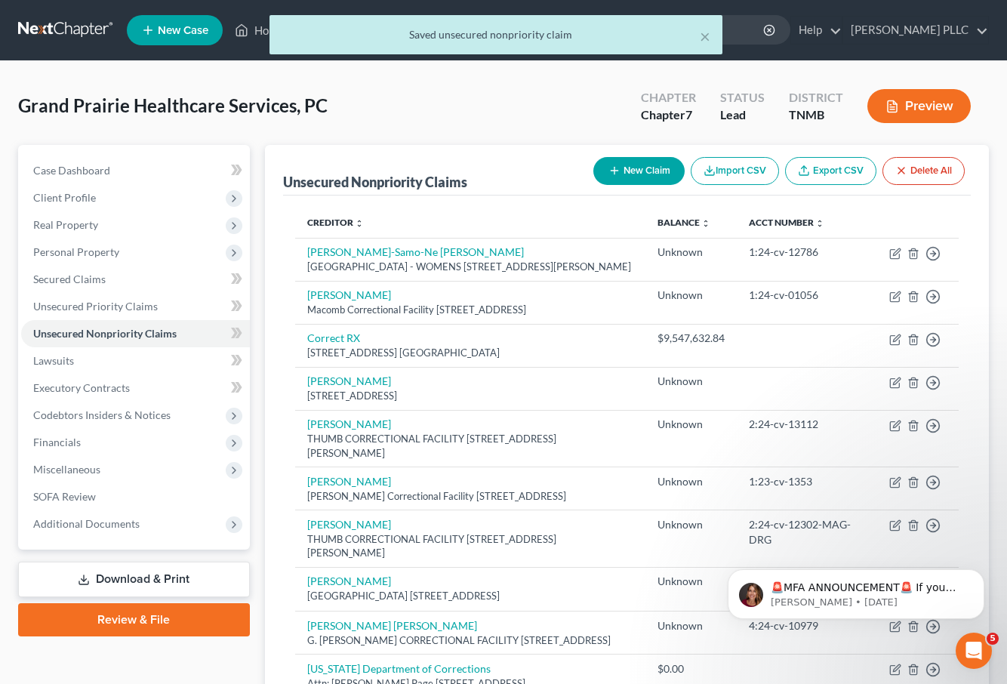
click at [637, 168] on button "New Claim" at bounding box center [639, 171] width 91 height 28
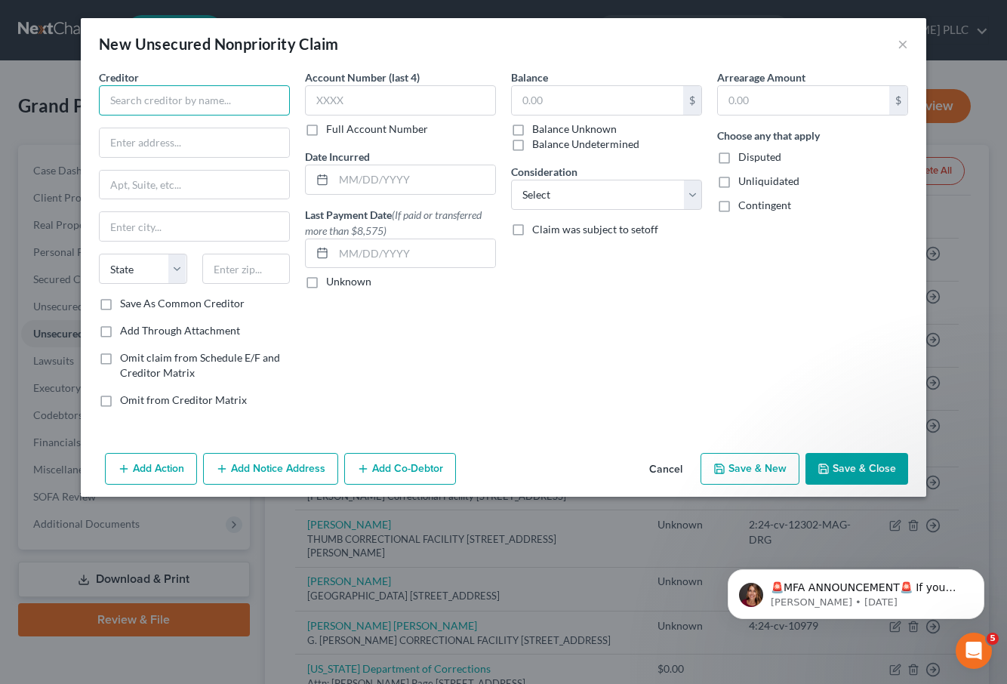
click at [175, 105] on input "text" at bounding box center [194, 100] width 191 height 30
type input "Reserve Health P.C."
type input "[STREET_ADDRESS]"
type input "Charlotte"
select select "28"
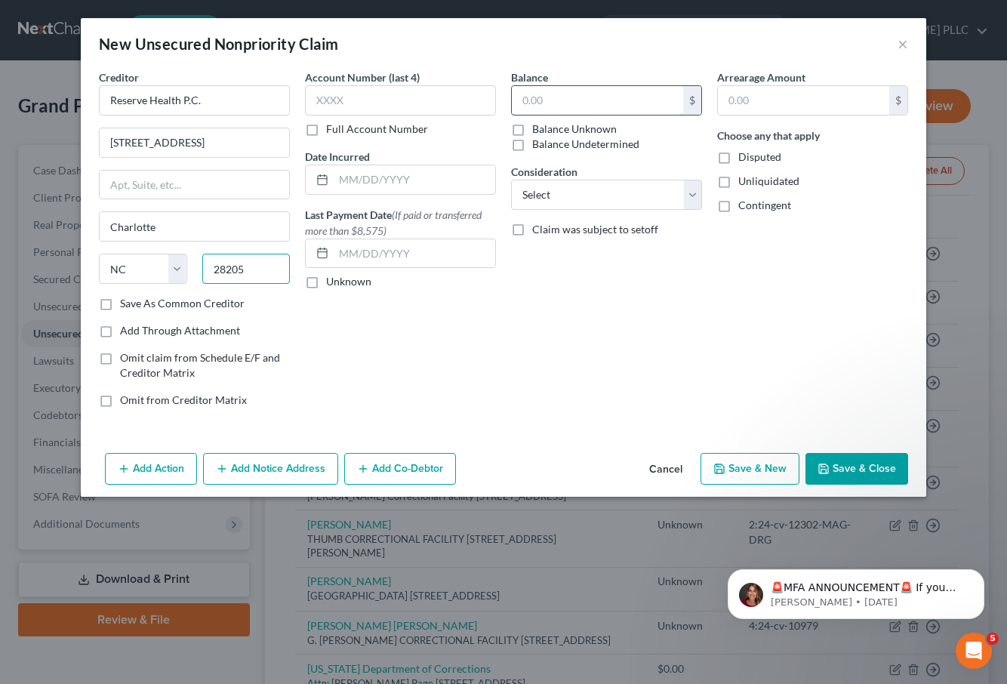
type input "28205"
click at [543, 94] on input "text" at bounding box center [597, 100] width 171 height 29
type input "76,618.61"
click at [739, 153] on label "Disputed" at bounding box center [760, 157] width 43 height 15
click at [745, 153] on input "Disputed" at bounding box center [750, 155] width 10 height 10
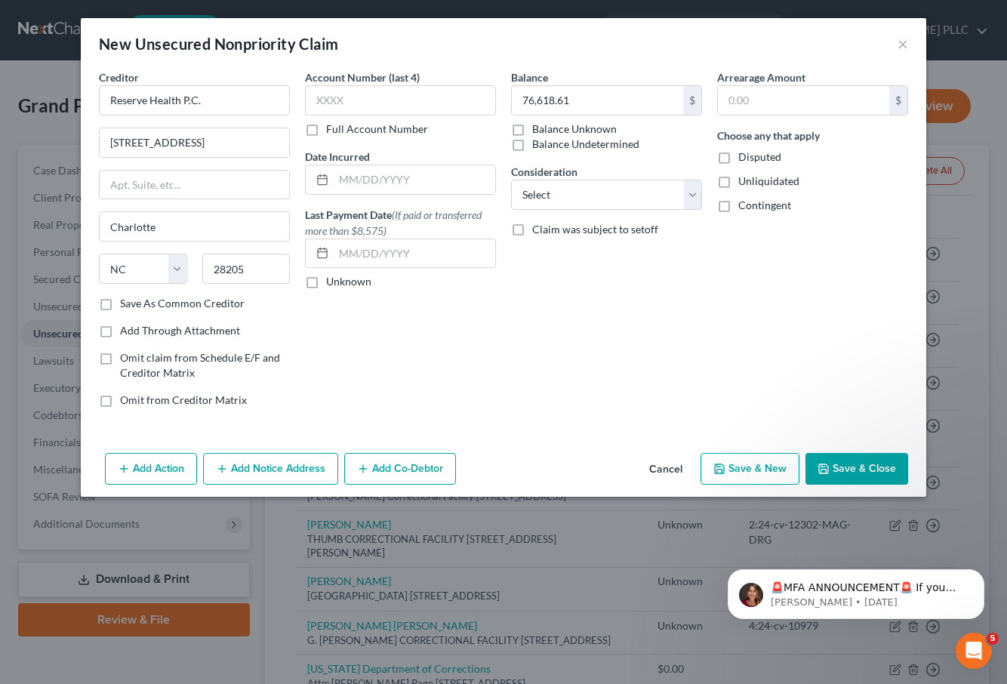
checkbox input "true"
click at [739, 184] on label "Unliquidated" at bounding box center [769, 181] width 61 height 15
click at [745, 184] on input "Unliquidated" at bounding box center [750, 179] width 10 height 10
checkbox input "true"
click at [739, 206] on label "Contingent" at bounding box center [765, 205] width 53 height 15
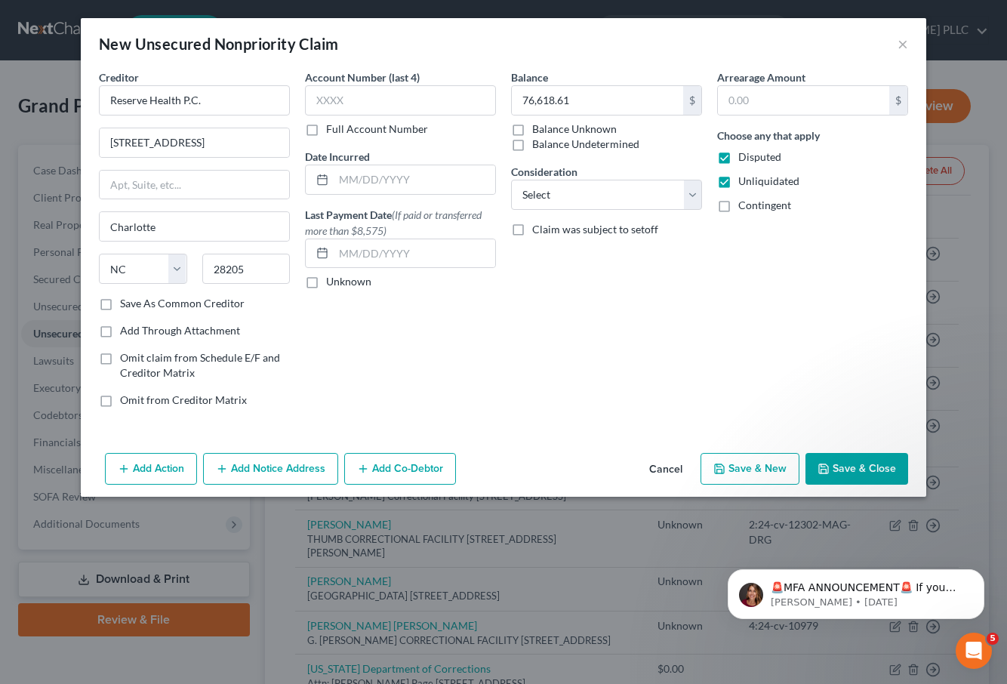
click at [745, 206] on input "Contingent" at bounding box center [750, 203] width 10 height 10
checkbox input "true"
click at [859, 470] on button "Save & Close" at bounding box center [857, 469] width 103 height 32
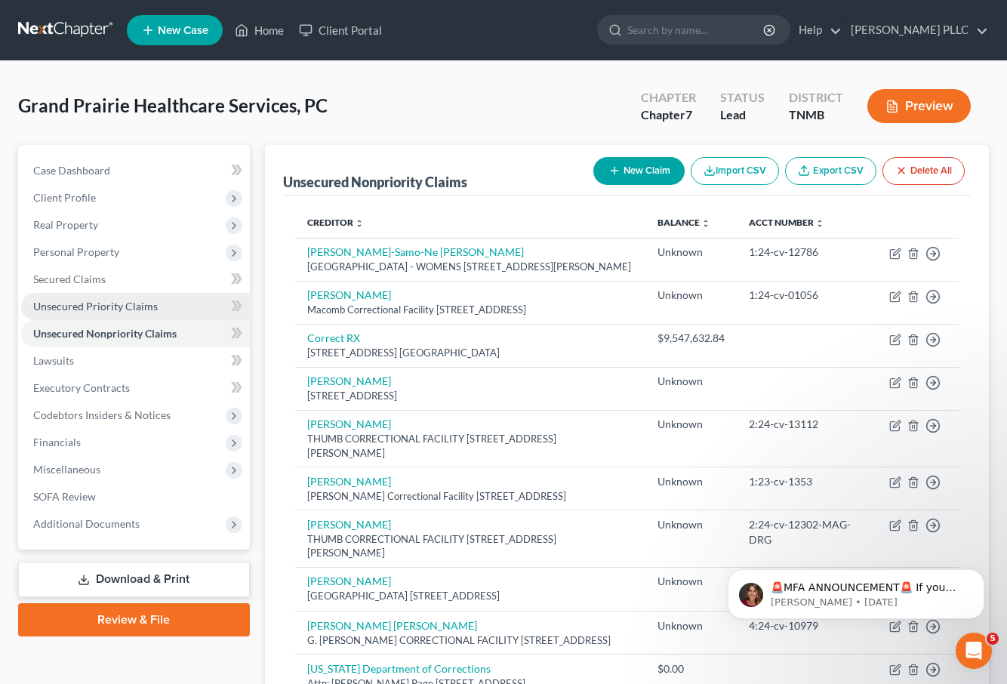
click at [92, 310] on span "Unsecured Priority Claims" at bounding box center [95, 306] width 125 height 13
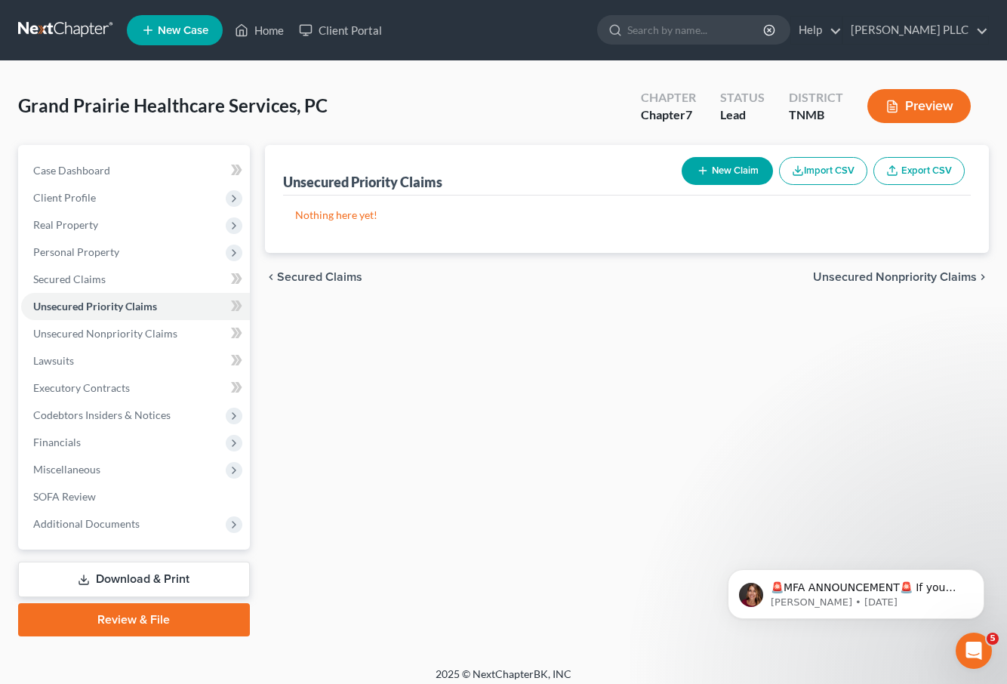
click at [726, 177] on button "New Claim" at bounding box center [727, 171] width 91 height 28
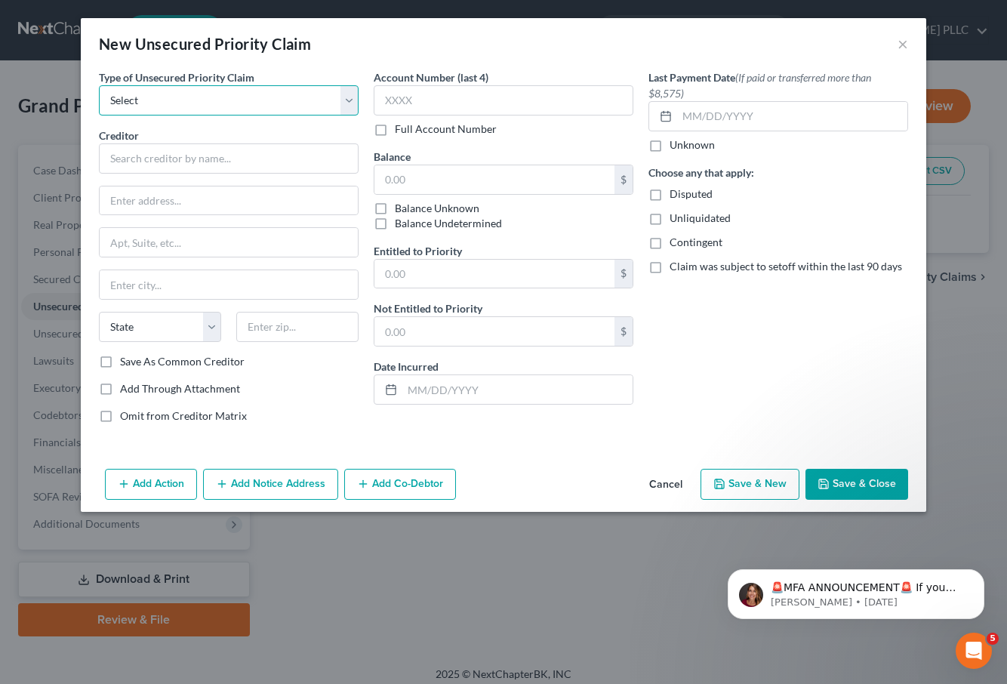
click at [225, 108] on select "Select Taxes & Other Government Units Domestic Support Obligations Extensions o…" at bounding box center [229, 100] width 260 height 30
select select "0"
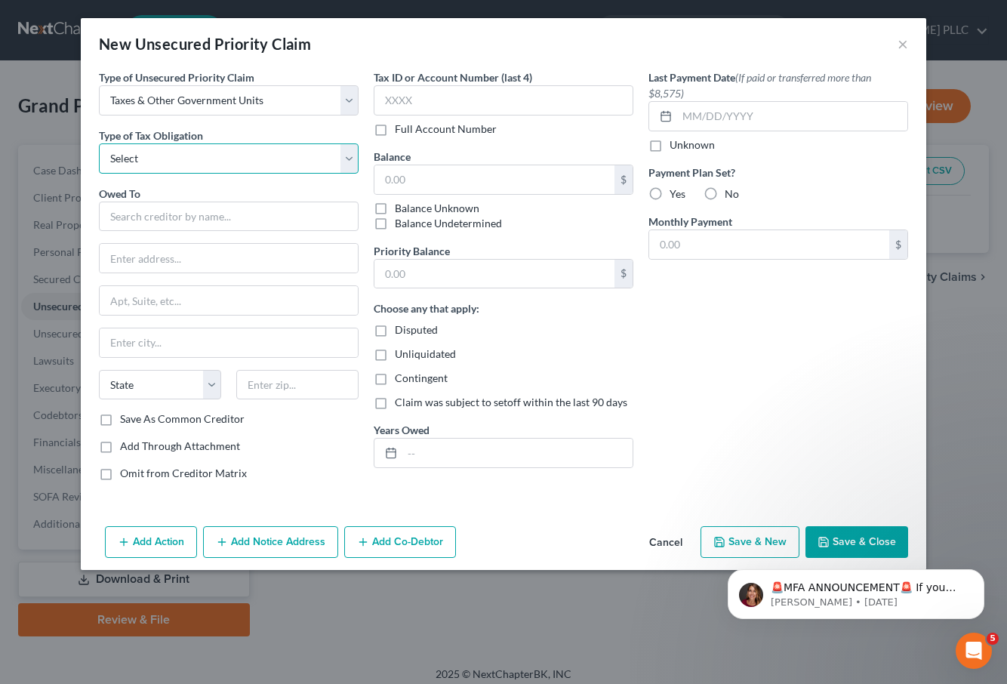
click at [205, 154] on select "Select Federal City State Franchise Tax Board Other" at bounding box center [229, 158] width 260 height 30
select select "0"
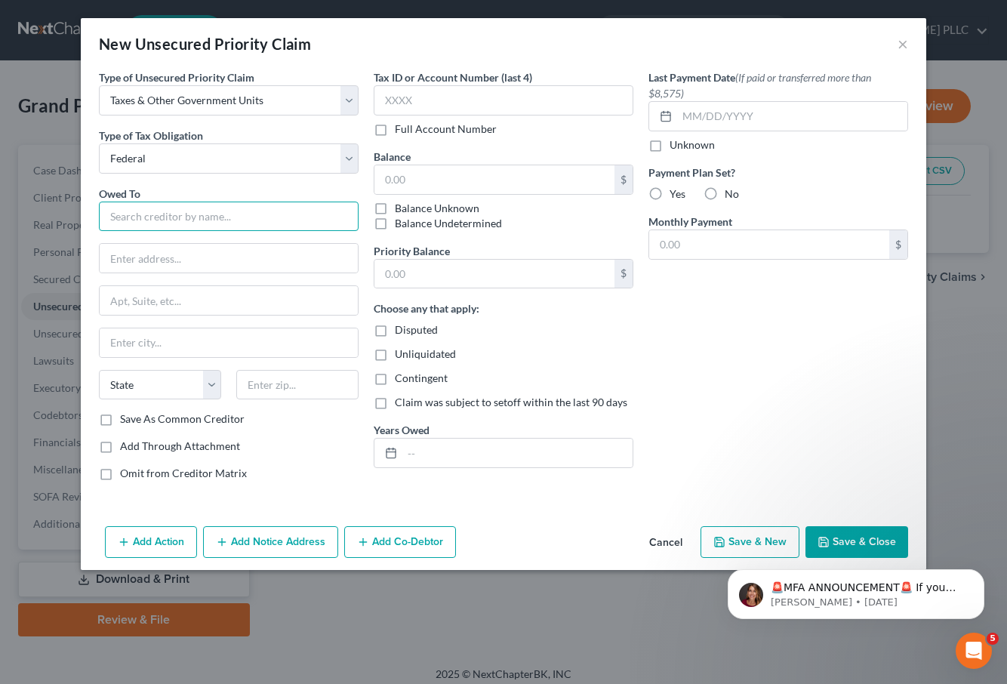
click at [190, 217] on input "text" at bounding box center [229, 217] width 260 height 30
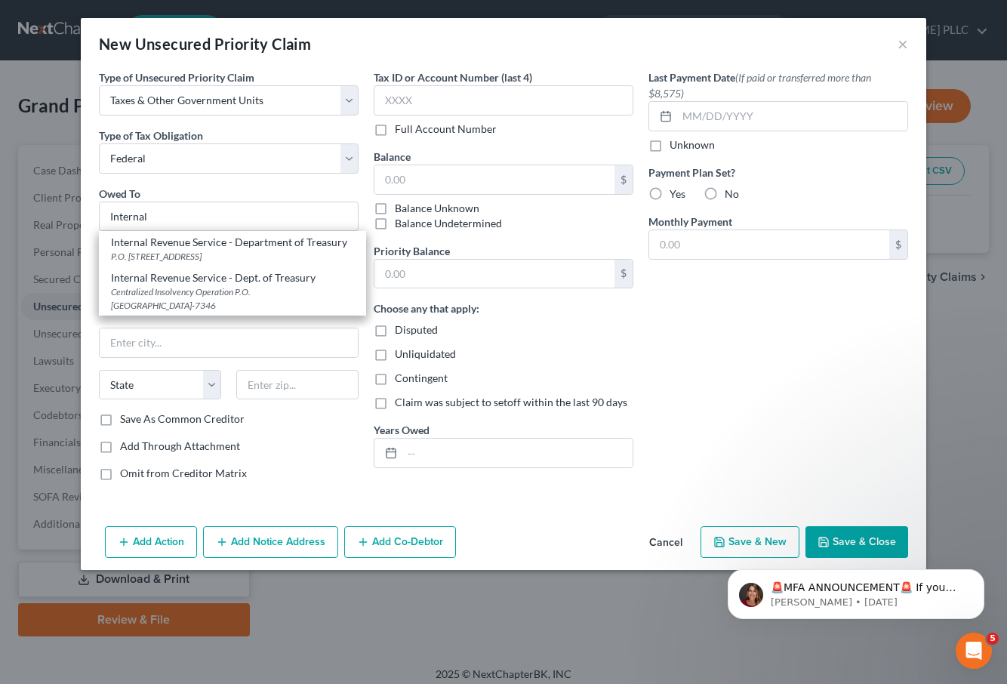
click at [233, 281] on div "Internal Revenue Service - Dept. of Treasury" at bounding box center [232, 277] width 243 height 15
type input "Internal Revenue Service - Dept. of Treasury"
type input "Centralized Insolvency Operation"
type input "P.O. Box 7346"
type input "[GEOGRAPHIC_DATA]"
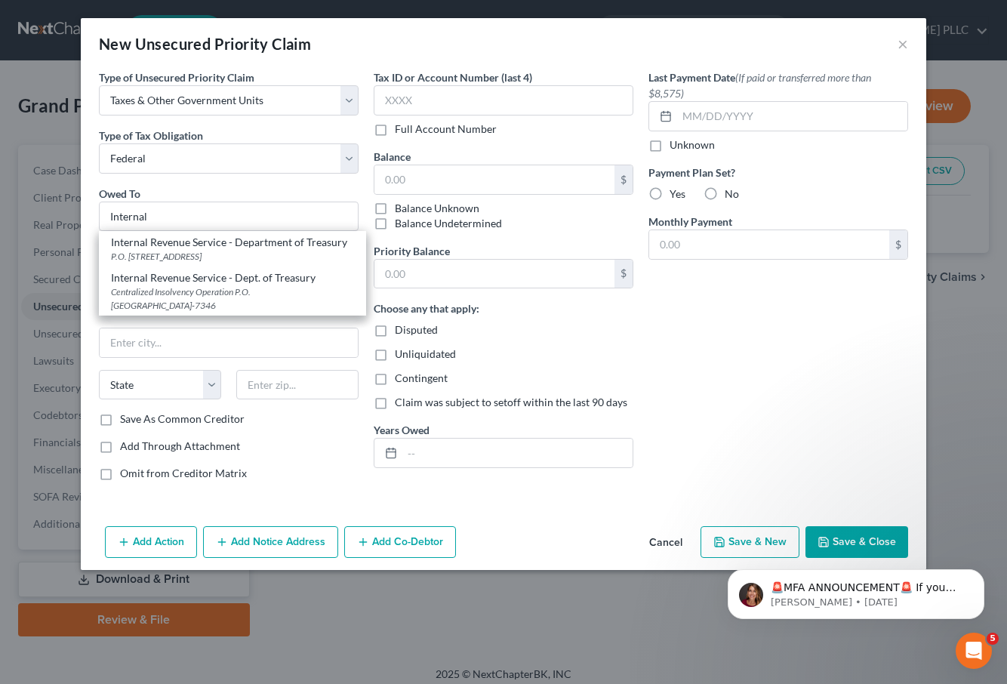
select select "39"
type input "19101-7346"
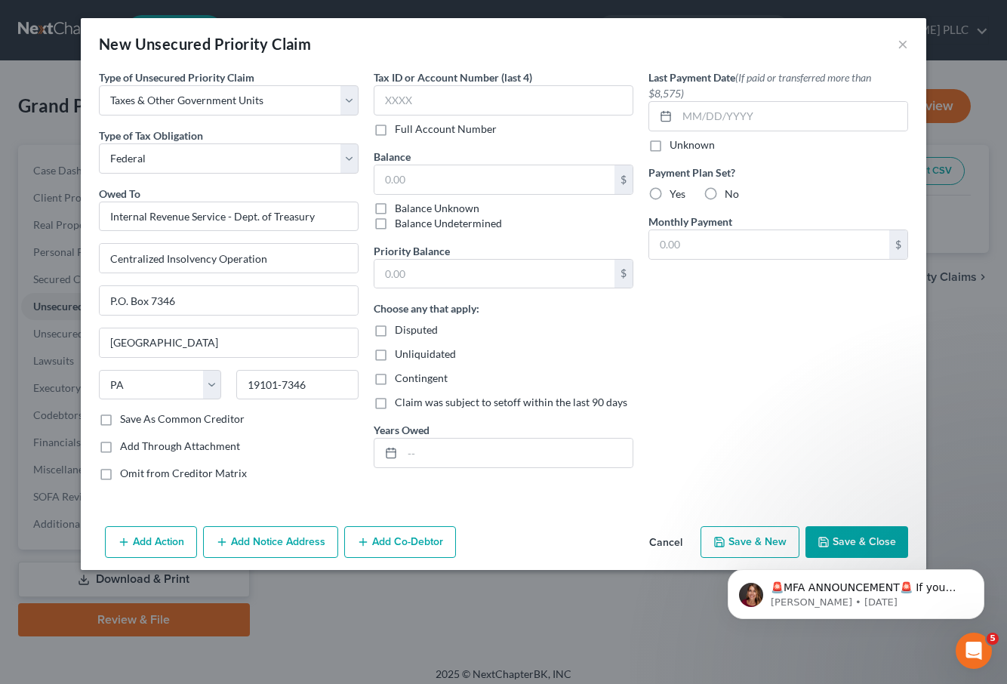
drag, startPoint x: 378, startPoint y: 205, endPoint x: 387, endPoint y: 205, distance: 9.8
click at [395, 205] on label "Balance Unknown" at bounding box center [437, 208] width 85 height 15
click at [401, 205] on input "Balance Unknown" at bounding box center [406, 206] width 10 height 10
checkbox input "true"
type input "0.00"
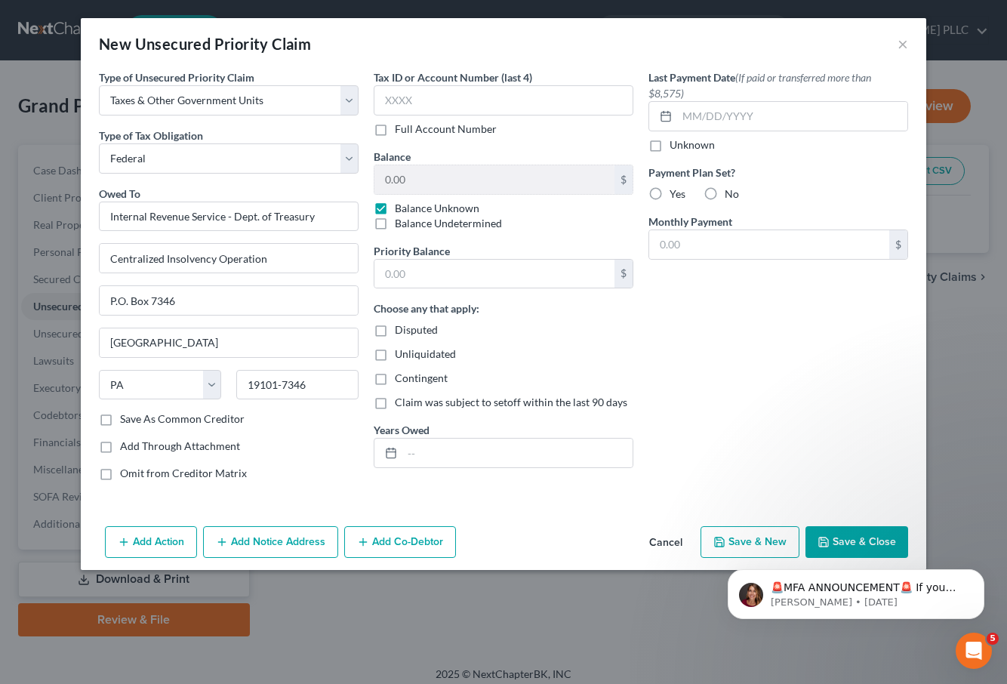
drag, startPoint x: 379, startPoint y: 331, endPoint x: 376, endPoint y: 349, distance: 18.4
click at [395, 332] on label "Disputed" at bounding box center [416, 329] width 43 height 15
click at [401, 332] on input "Disputed" at bounding box center [406, 327] width 10 height 10
checkbox input "true"
drag, startPoint x: 378, startPoint y: 357, endPoint x: 379, endPoint y: 366, distance: 8.4
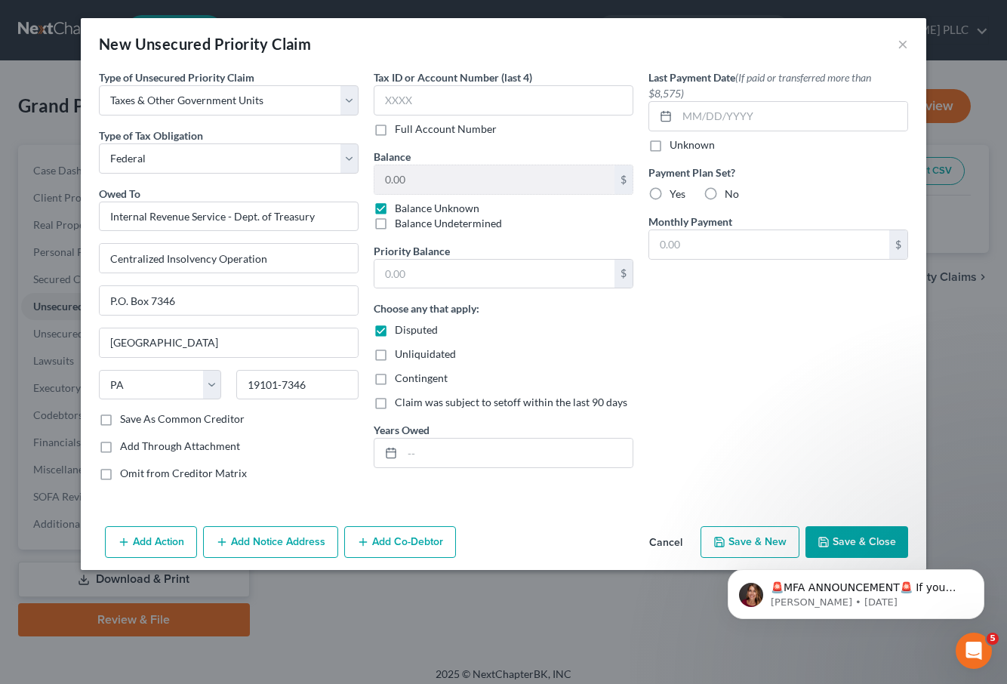
click at [395, 357] on label "Unliquidated" at bounding box center [425, 354] width 61 height 15
click at [401, 356] on input "Unliquidated" at bounding box center [406, 352] width 10 height 10
checkbox input "true"
drag, startPoint x: 378, startPoint y: 379, endPoint x: 397, endPoint y: 396, distance: 25.7
click at [395, 381] on label "Contingent" at bounding box center [421, 378] width 53 height 15
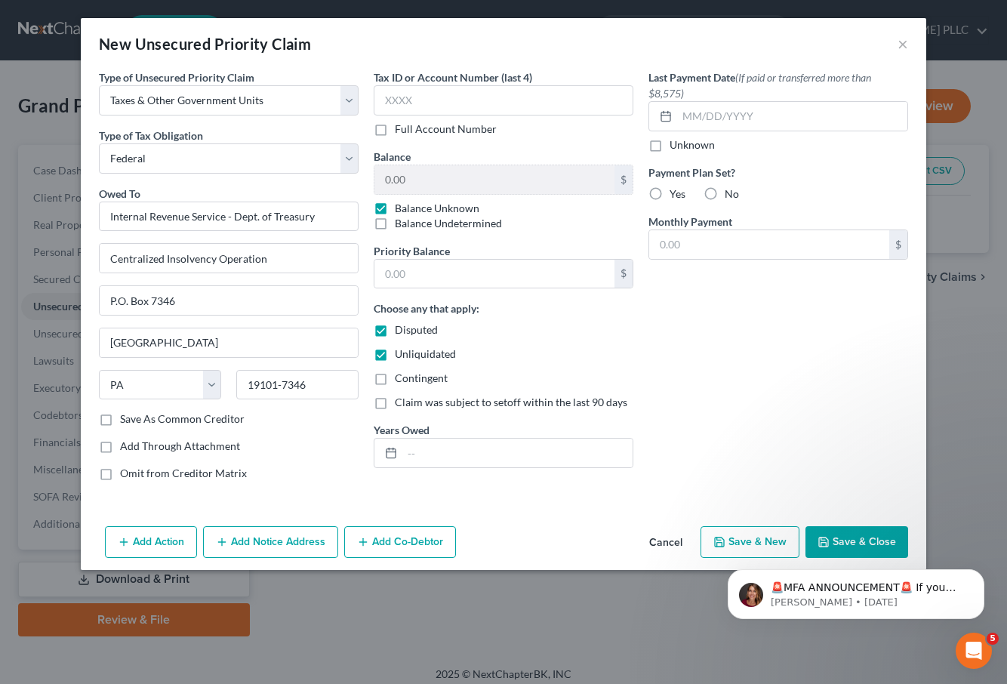
click at [401, 381] on input "Contingent" at bounding box center [406, 376] width 10 height 10
checkbox input "true"
click at [854, 545] on body "🚨MFA ANNOUNCEMENT🚨 If you are filing [DATE] in [US_STATE] or [US_STATE], you ne…" at bounding box center [856, 591] width 290 height 94
click html "🚨MFA ANNOUNCEMENT🚨 If you are filing [DATE] in [US_STATE] or [US_STATE], you ne…"
click at [855, 546] on body "🚨MFA ANNOUNCEMENT🚨 If you are filing [DATE] in [US_STATE] or [US_STATE], you ne…" at bounding box center [856, 591] width 290 height 94
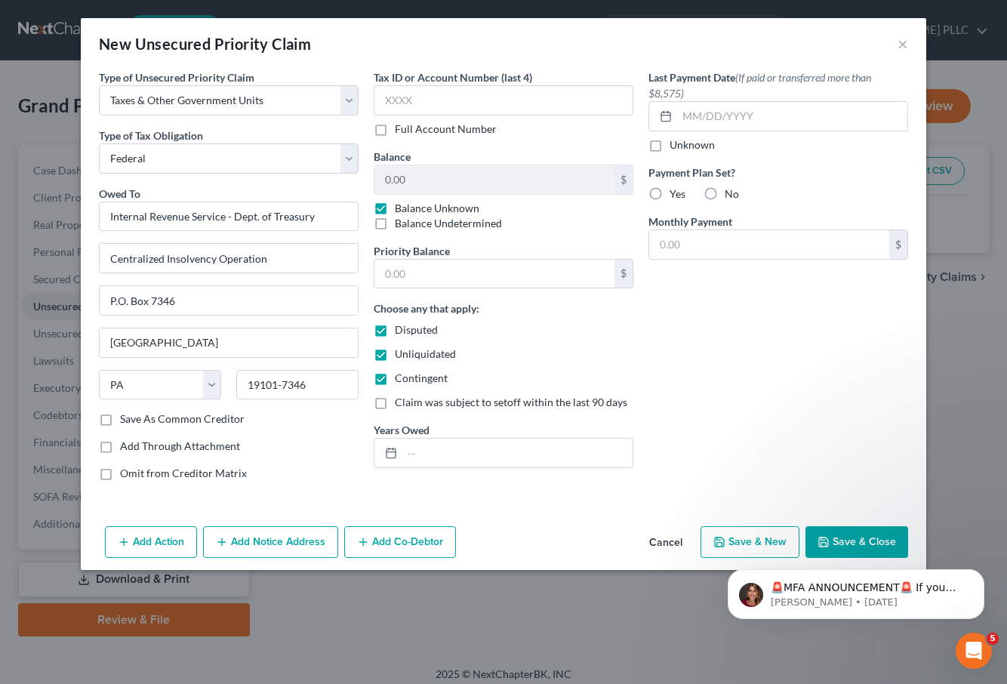
click at [834, 544] on body "🚨MFA ANNOUNCEMENT🚨 If you are filing [DATE] in [US_STATE] or [US_STATE], you ne…" at bounding box center [856, 591] width 290 height 94
click html "🚨MFA ANNOUNCEMENT🚨 If you are filing [DATE] in [US_STATE] or [US_STATE], you ne…"
click at [557, 455] on input "text" at bounding box center [518, 453] width 230 height 29
click html "🚨MFA ANNOUNCEMENT🚨 If you are filing [DATE] in [US_STATE] or [US_STATE], you ne…"
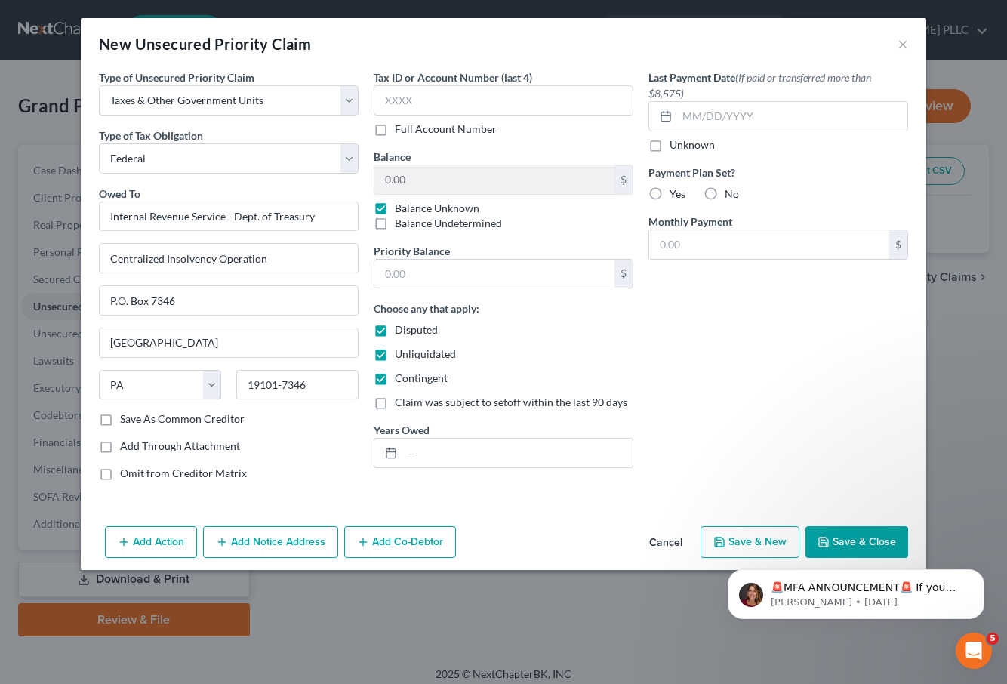
click html "🚨MFA ANNOUNCEMENT🚨 If you are filing [DATE] in [US_STATE] or [US_STATE], you ne…"
click at [979, 575] on icon "Dismiss notification" at bounding box center [979, 573] width 5 height 5
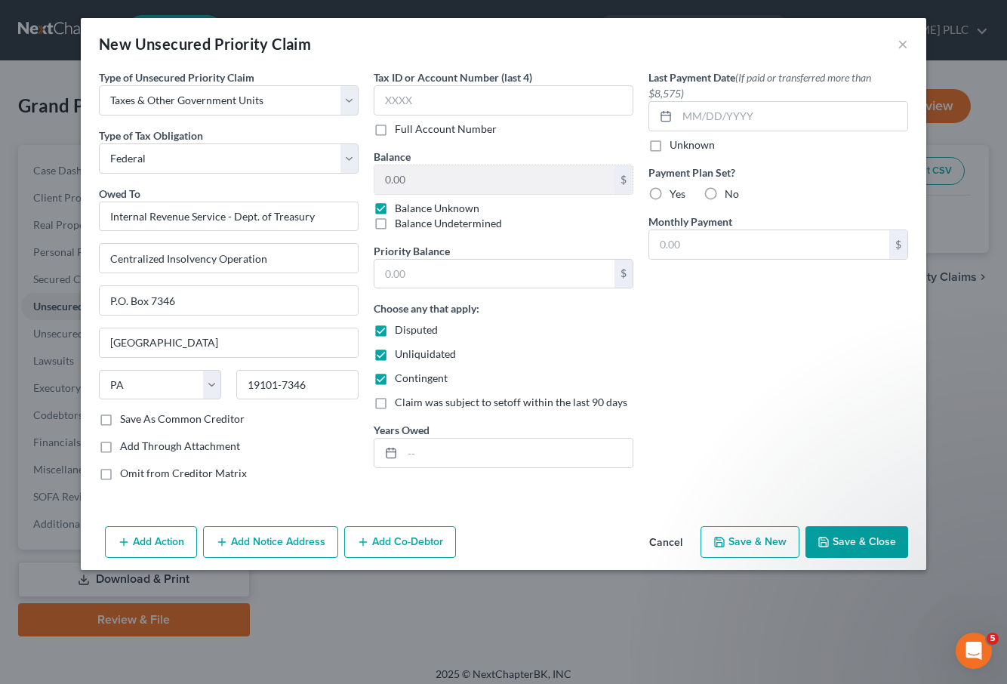
click at [862, 546] on button "Save & Close" at bounding box center [857, 542] width 103 height 32
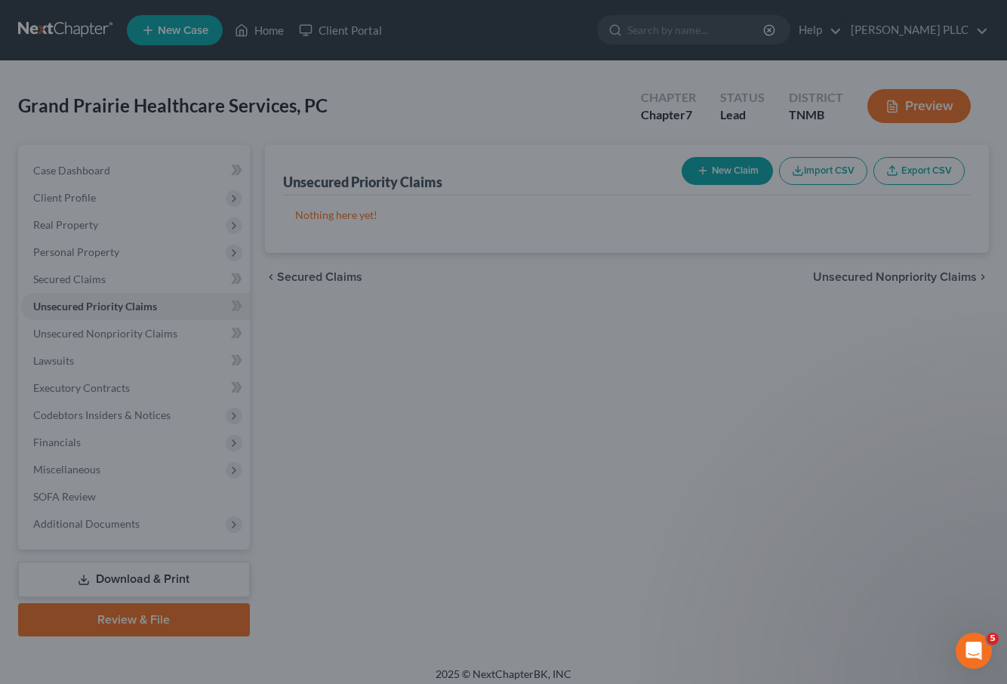
type input "0.00"
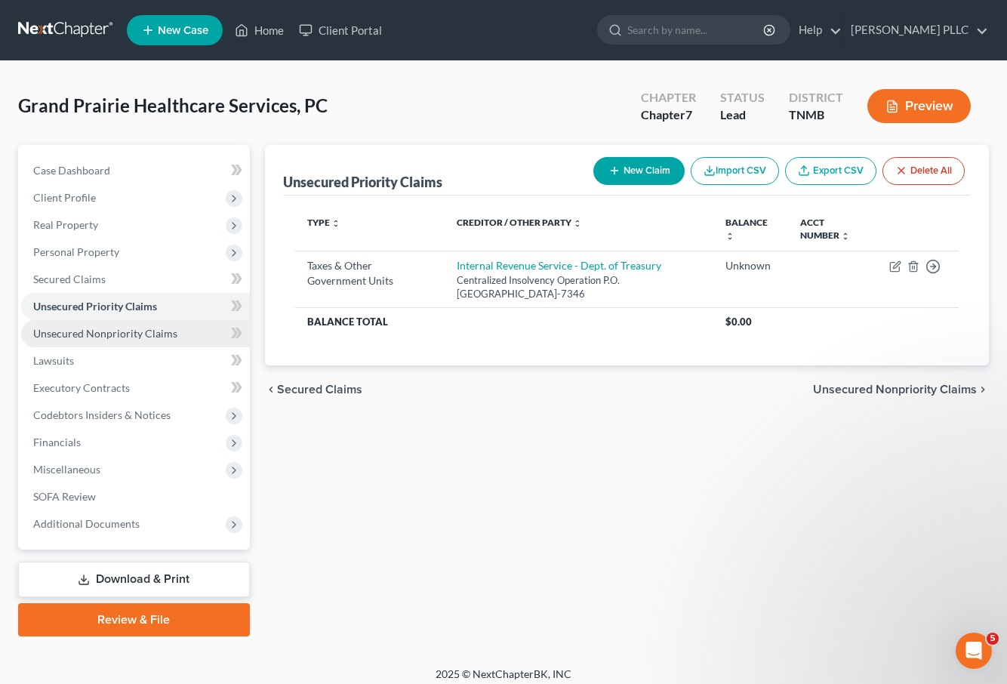
click at [123, 335] on span "Unsecured Nonpriority Claims" at bounding box center [105, 333] width 144 height 13
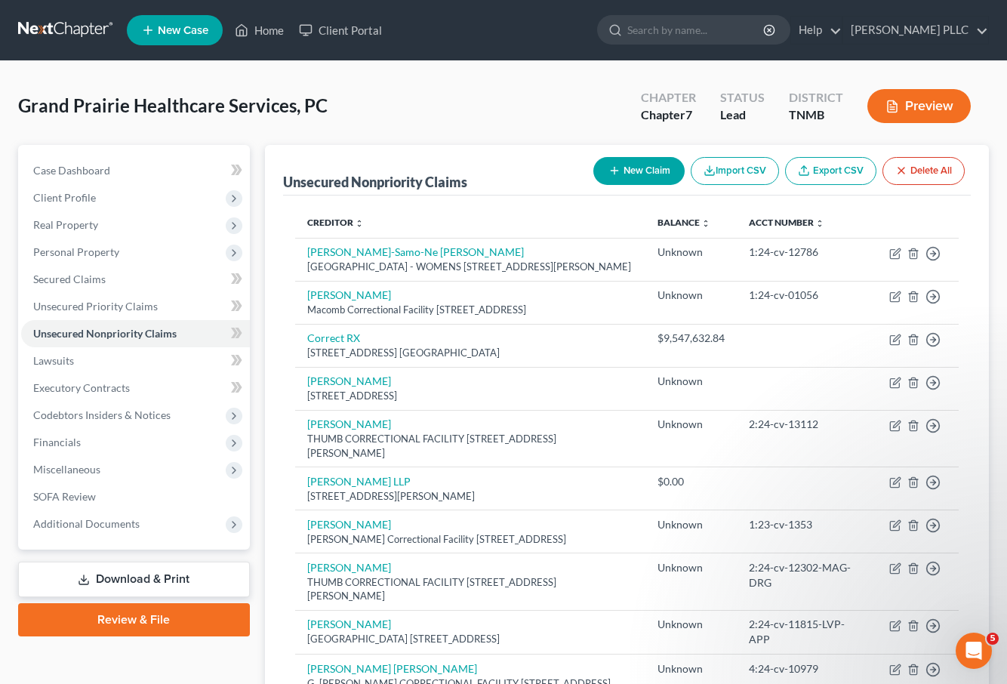
click at [633, 172] on button "New Claim" at bounding box center [639, 171] width 91 height 28
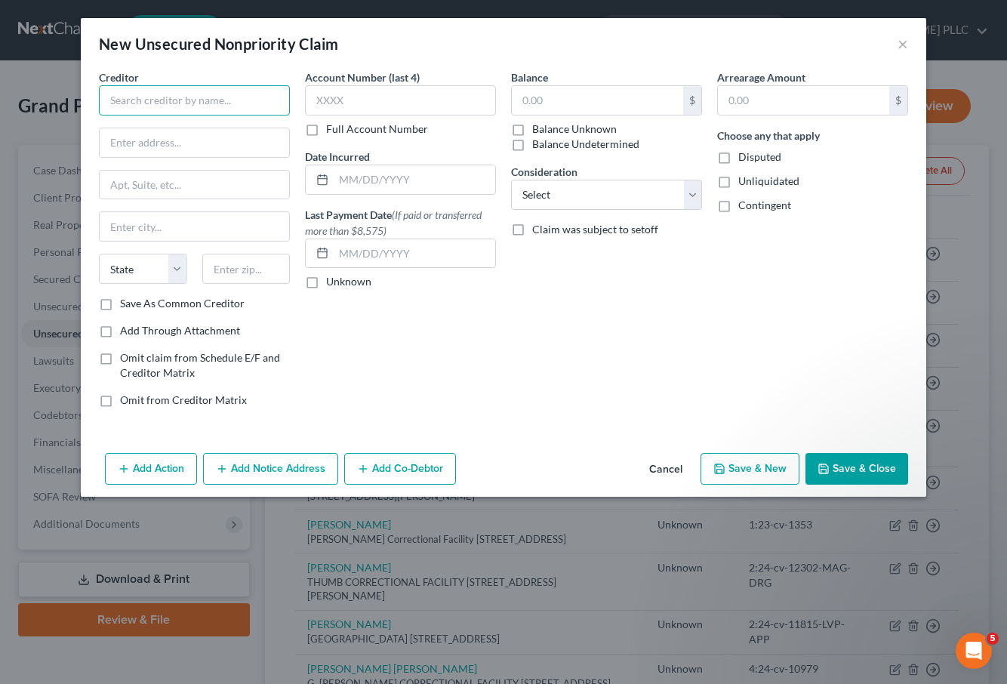
click at [169, 96] on input "text" at bounding box center [194, 100] width 191 height 30
type input "Wellpath, LLC"
type input "[STREET_ADDRESS]"
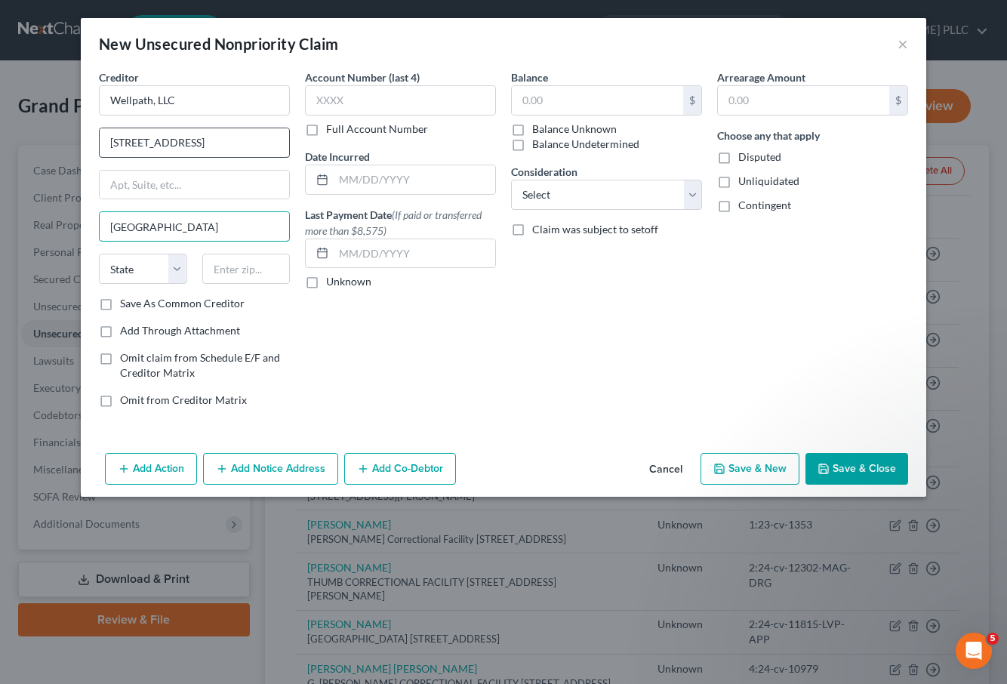
type input "[GEOGRAPHIC_DATA]"
select select "44"
type input "37211"
click at [544, 99] on input "text" at bounding box center [597, 100] width 171 height 29
type input "55,894,019.00"
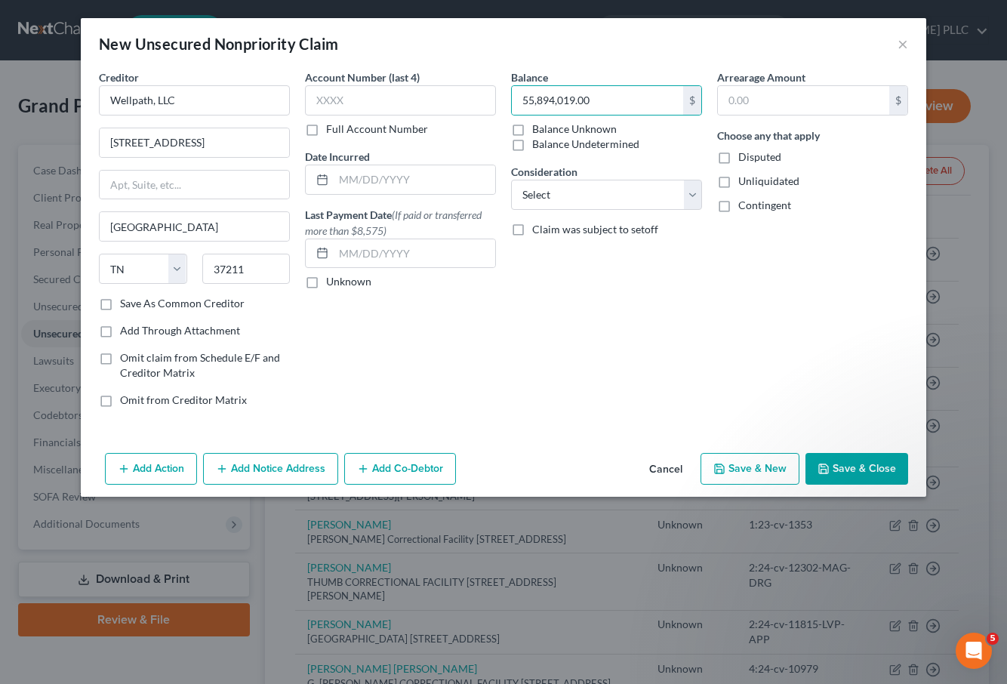
drag, startPoint x: 759, startPoint y: 156, endPoint x: 778, endPoint y: 159, distance: 19.0
click at [760, 156] on span "Disputed" at bounding box center [760, 156] width 43 height 13
click at [754, 156] on input "Disputed" at bounding box center [750, 155] width 10 height 10
checkbox input "true"
click at [865, 470] on button "Save & Close" at bounding box center [857, 469] width 103 height 32
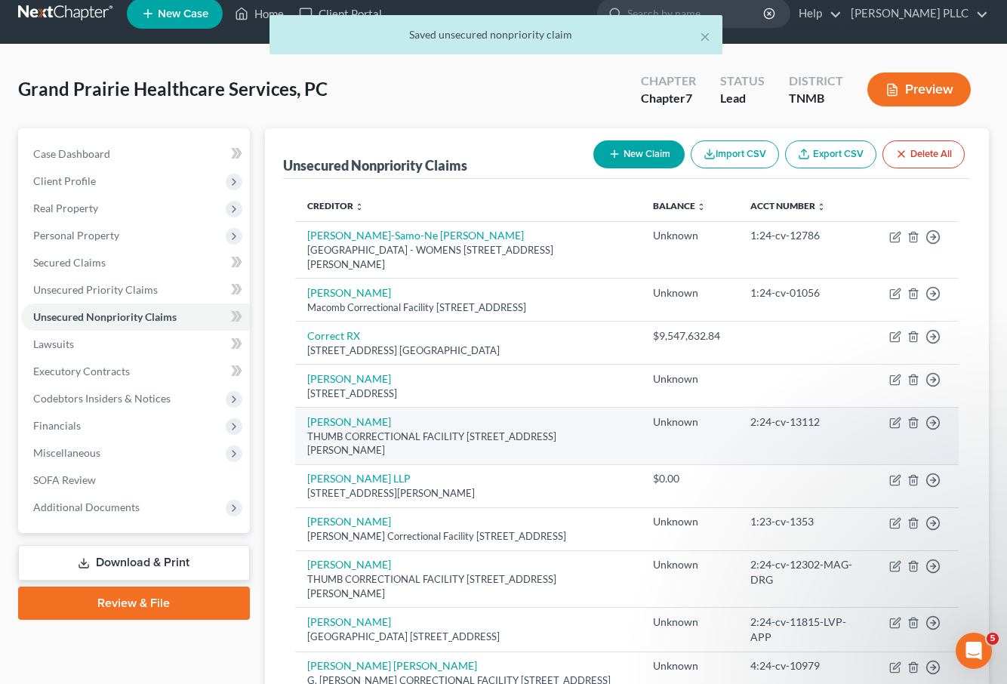
scroll to position [14, 0]
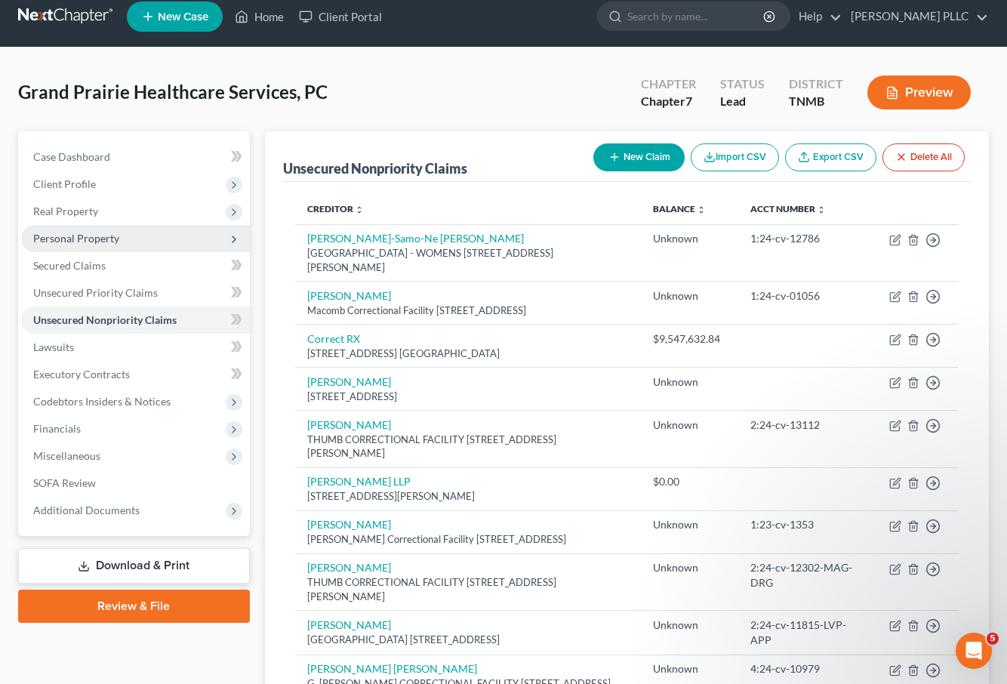
click at [77, 237] on span "Personal Property" at bounding box center [76, 238] width 86 height 13
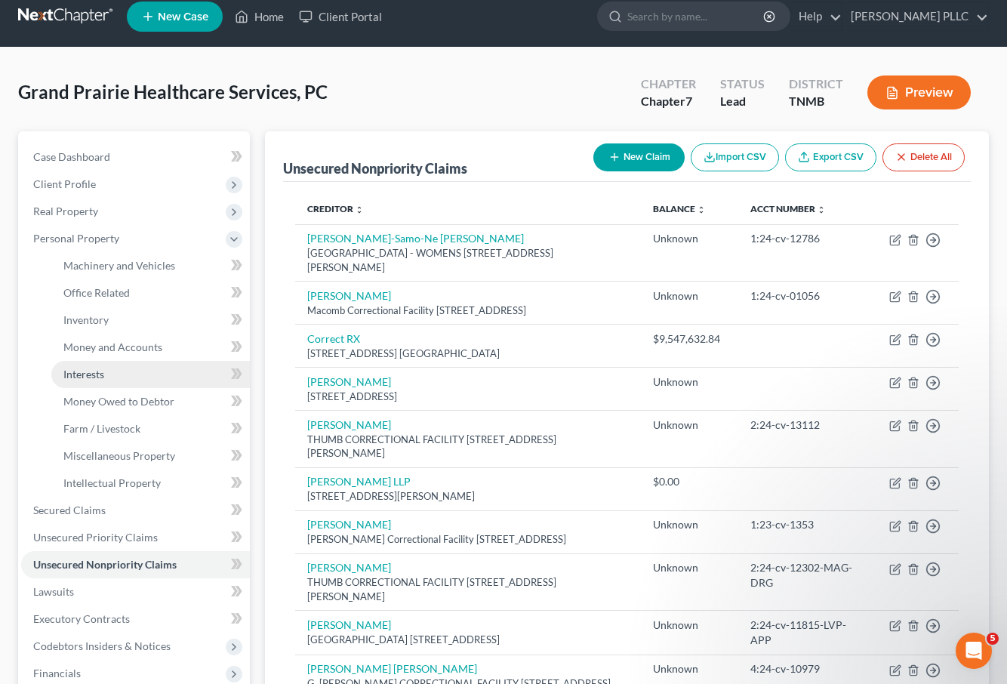
click at [131, 372] on link "Interests" at bounding box center [150, 374] width 199 height 27
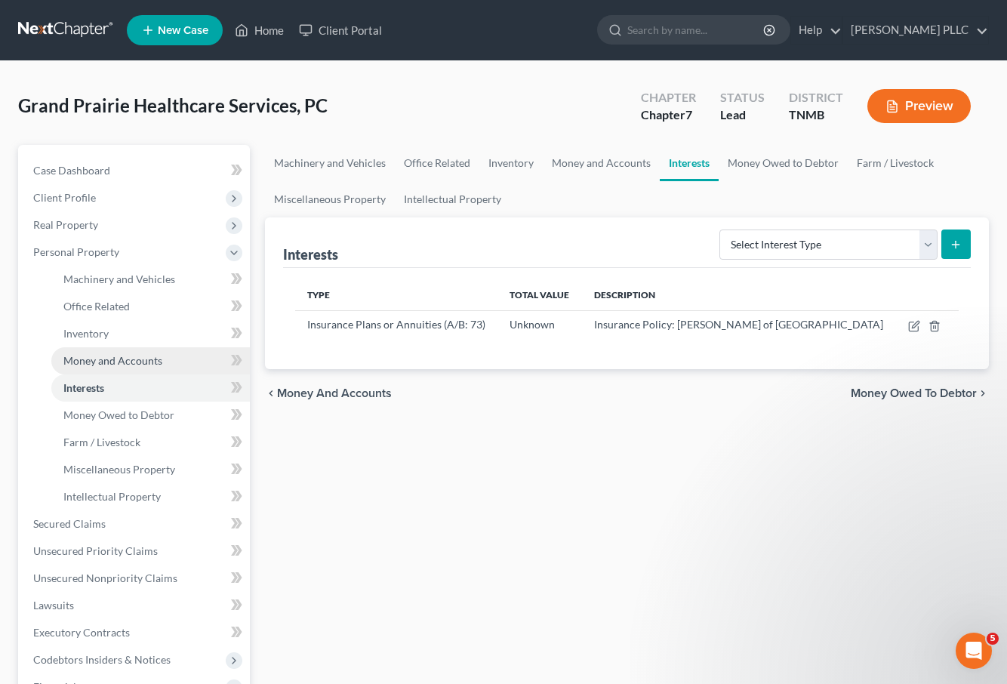
click at [143, 362] on span "Money and Accounts" at bounding box center [112, 360] width 99 height 13
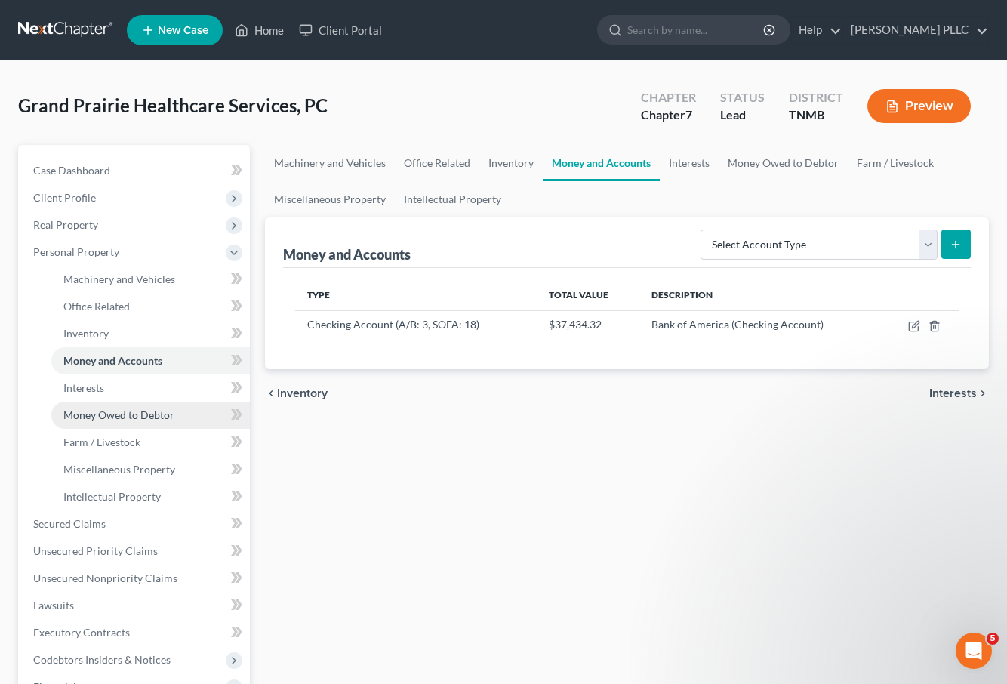
drag, startPoint x: 136, startPoint y: 415, endPoint x: 179, endPoint y: 406, distance: 44.0
click at [137, 414] on span "Money Owed to Debtor" at bounding box center [118, 415] width 111 height 13
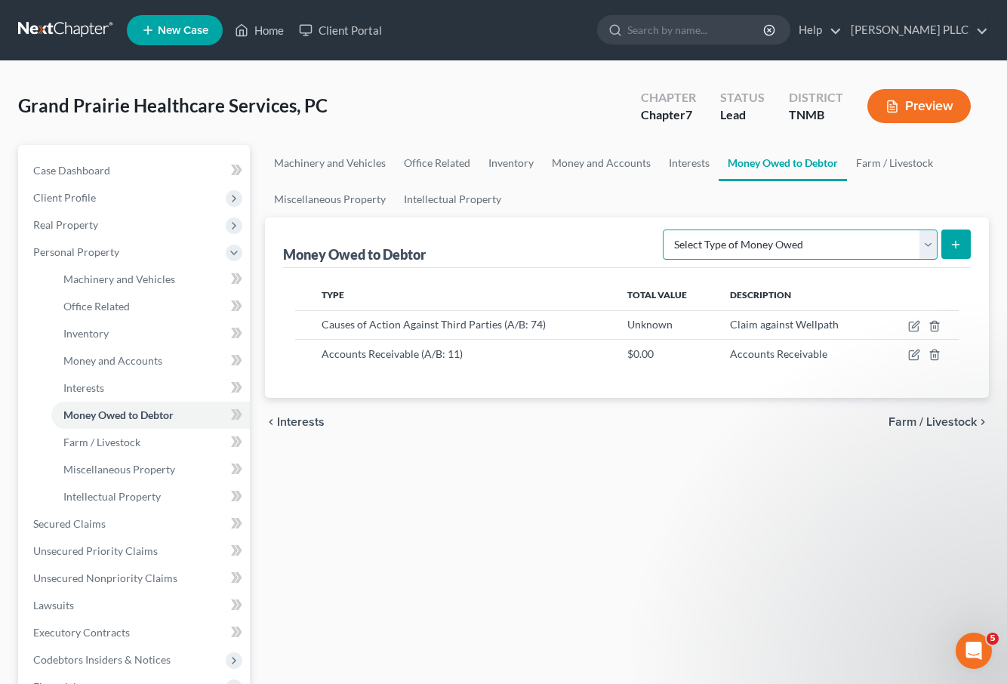
click at [927, 248] on select "Select Type of Money Owed Accounts Receivable (A/B: 11) Causes of Action Agains…" at bounding box center [800, 245] width 275 height 30
select select "other_contingent_and_unliquidated_claims"
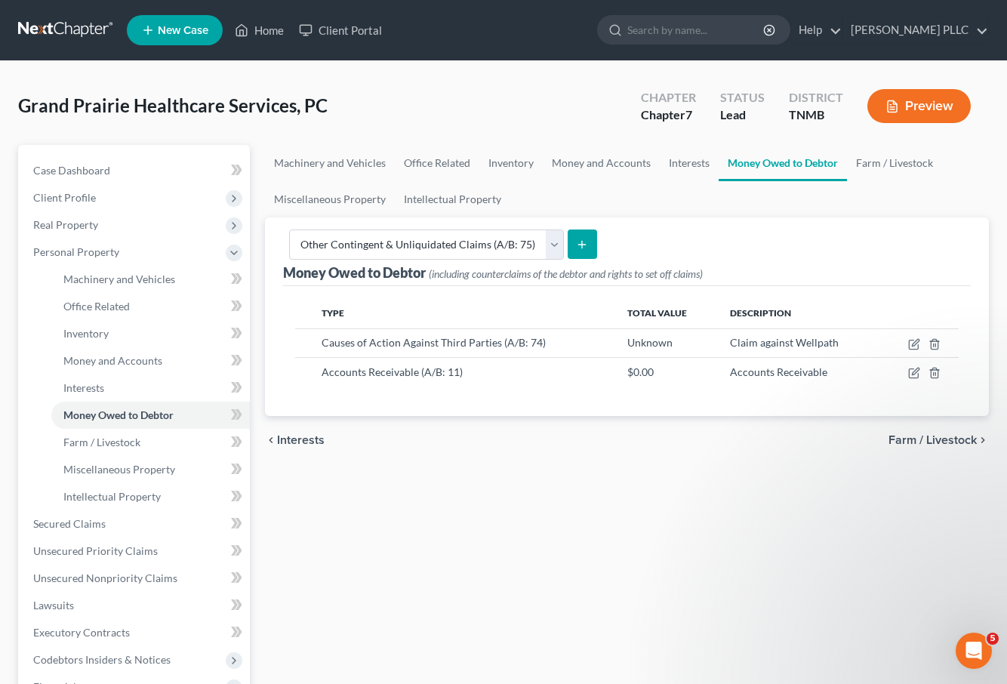
click at [580, 245] on icon "submit" at bounding box center [582, 245] width 12 height 12
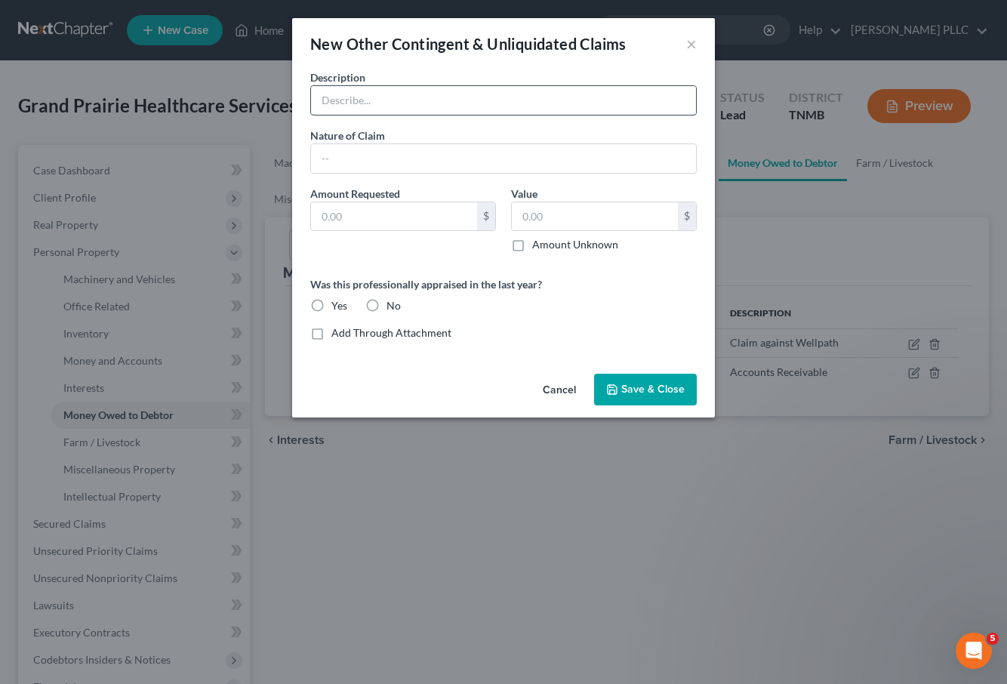
click at [427, 103] on input "text" at bounding box center [503, 100] width 385 height 29
type input "Monies owed from [US_STATE] Department of Corrections"
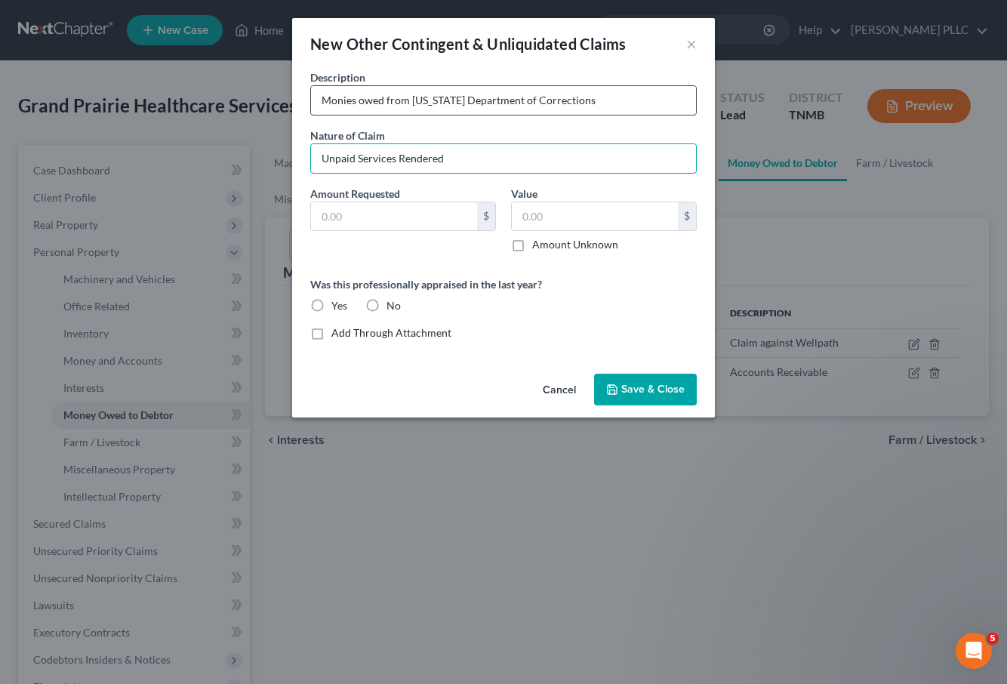
type input "Unpaid Services Rendered"
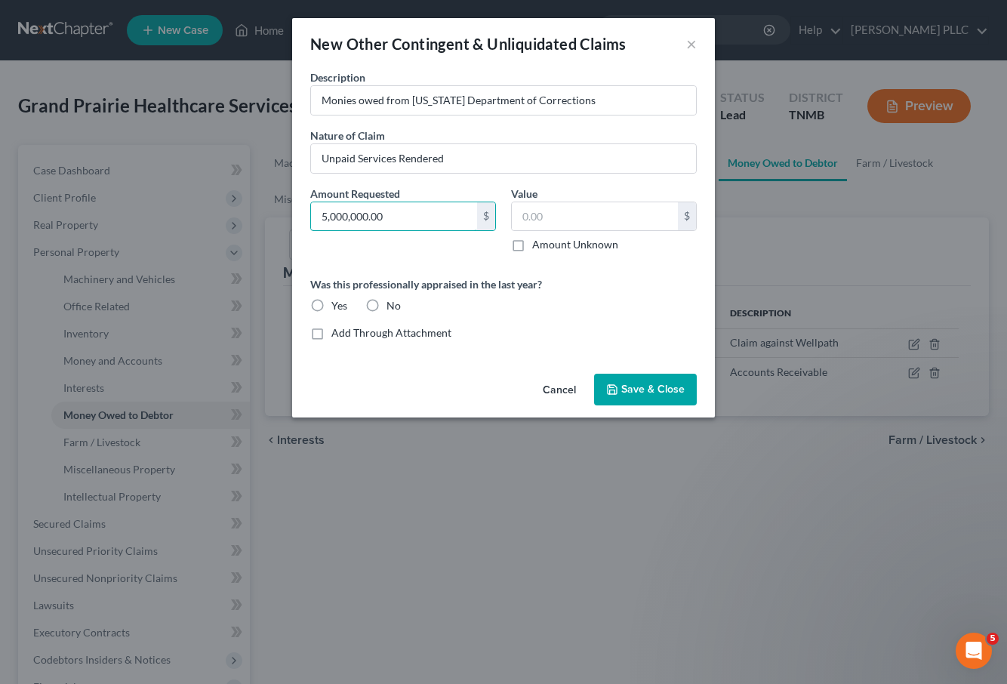
type input "5,000,000.00"
click at [532, 244] on label "Amount Unknown" at bounding box center [575, 244] width 86 height 15
click at [538, 244] on input "Amount Unknown" at bounding box center [543, 242] width 10 height 10
checkbox input "true"
type input "0.00"
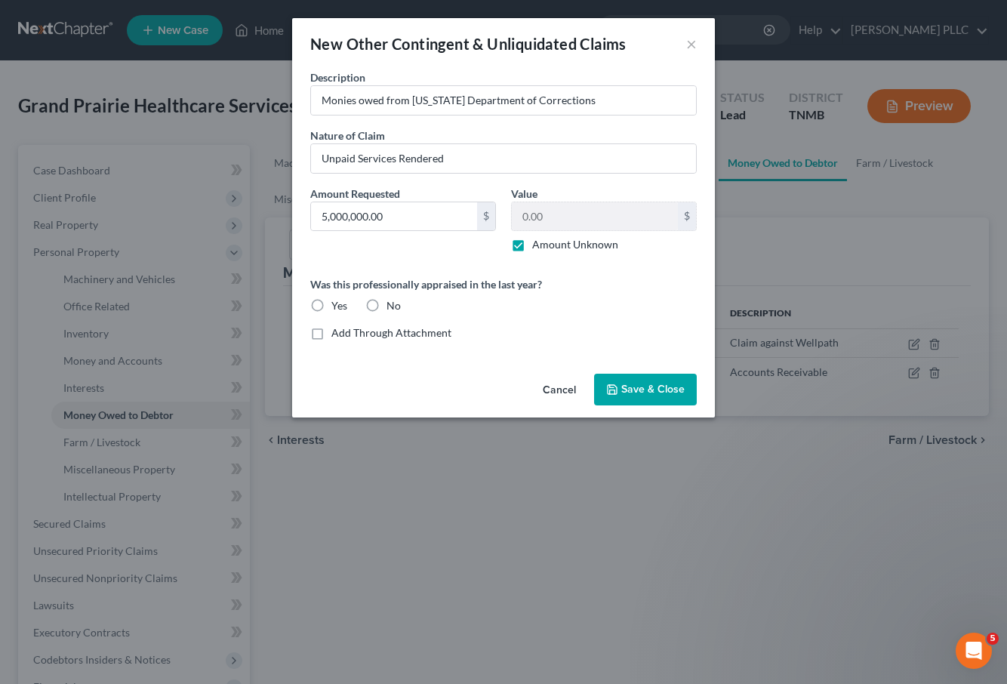
click at [532, 246] on label "Amount Unknown" at bounding box center [575, 244] width 86 height 15
click at [538, 246] on input "Amount Unknown" at bounding box center [543, 242] width 10 height 10
checkbox input "false"
click at [551, 219] on input "0.00" at bounding box center [595, 216] width 166 height 29
type input "5,000,000.00"
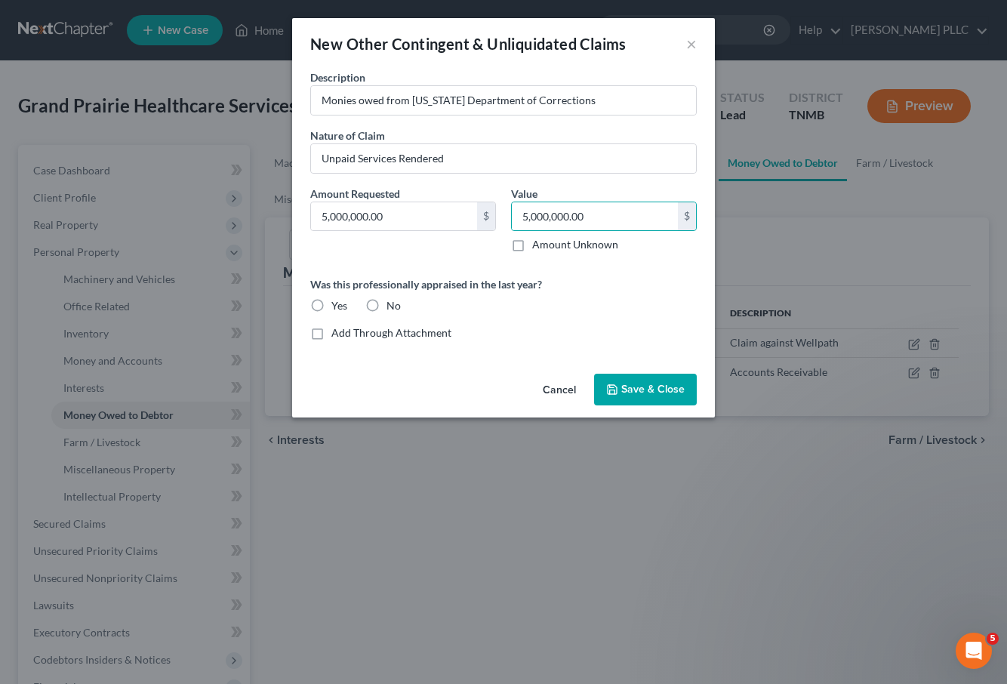
click at [681, 389] on span "Save & Close" at bounding box center [653, 389] width 63 height 13
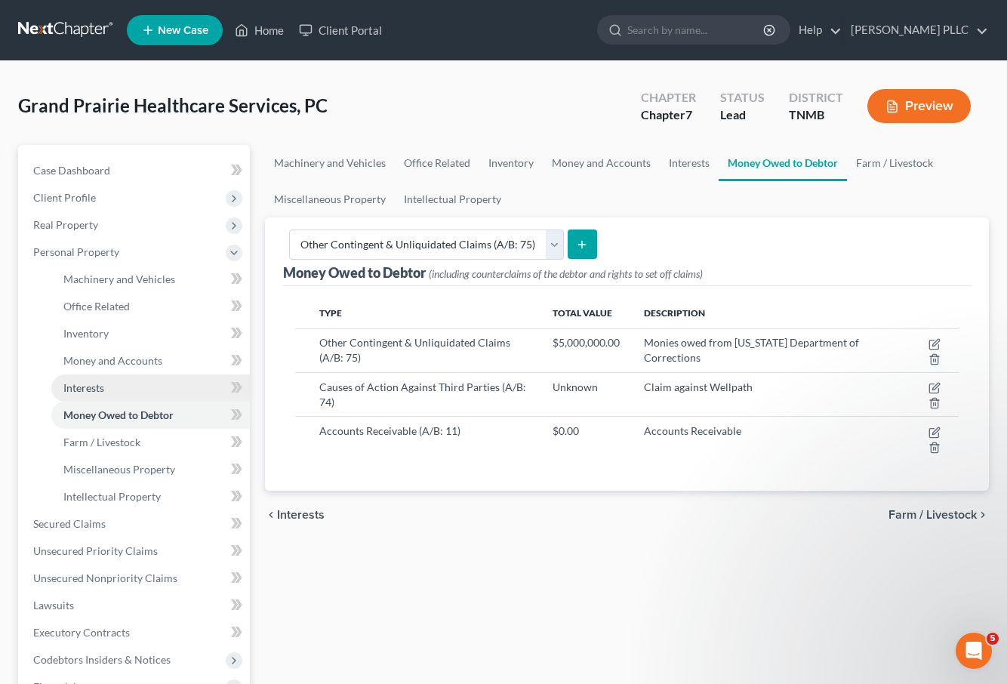
click at [119, 379] on link "Interests" at bounding box center [150, 388] width 199 height 27
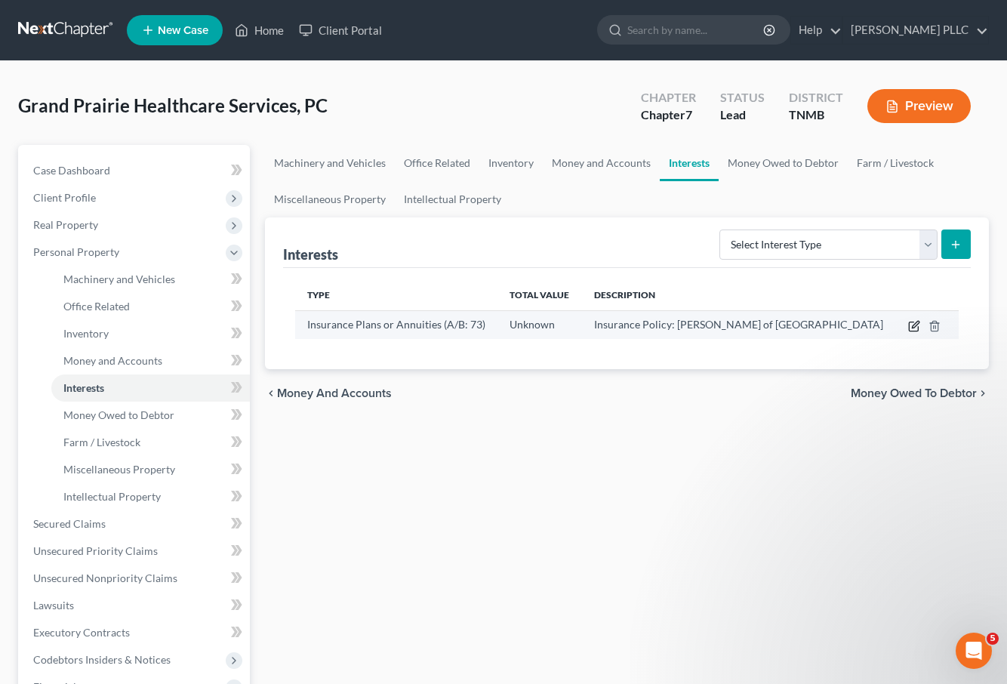
click at [915, 325] on icon "button" at bounding box center [915, 324] width 7 height 7
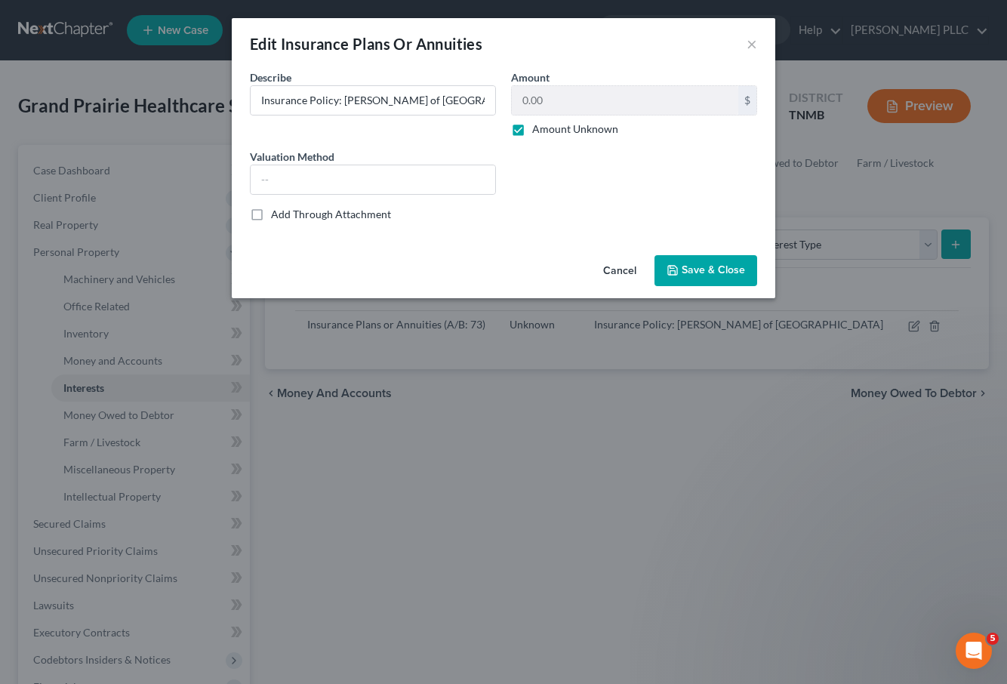
drag, startPoint x: 524, startPoint y: 154, endPoint x: 519, endPoint y: 163, distance: 10.5
click at [520, 156] on div "Describe * Insurance Policy: [PERSON_NAME] of London Amount 0.00 $ Amount Unkno…" at bounding box center [503, 151] width 523 height 165
click at [532, 131] on label "Amount Unknown" at bounding box center [575, 129] width 86 height 15
click at [538, 131] on input "Amount Unknown" at bounding box center [543, 127] width 10 height 10
checkbox input "false"
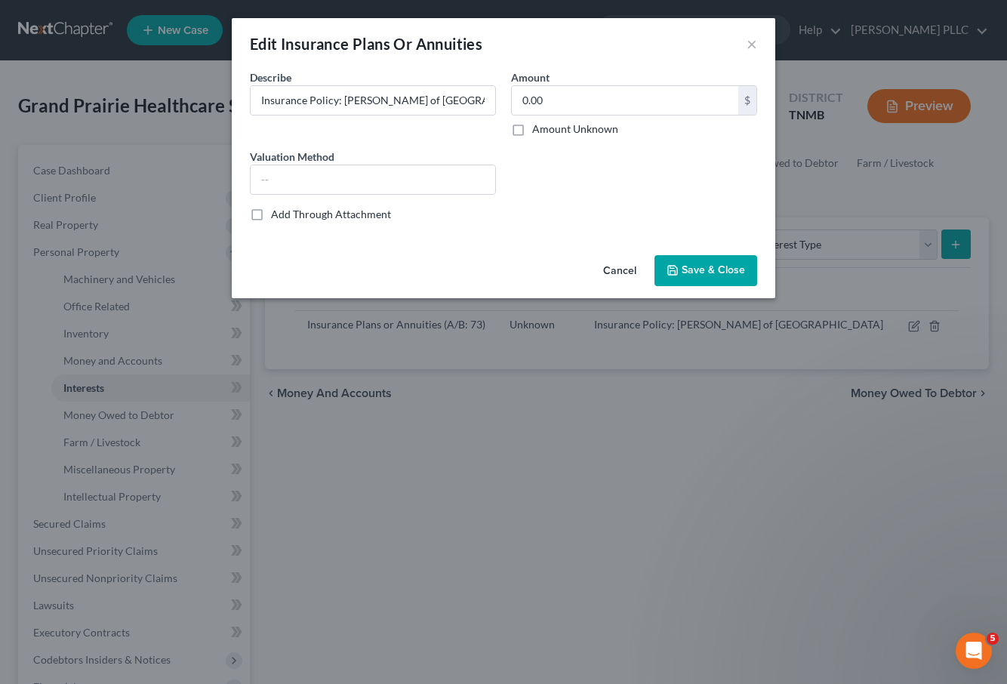
click at [698, 267] on span "Save & Close" at bounding box center [713, 270] width 63 height 13
